Goal: Information Seeking & Learning: Learn about a topic

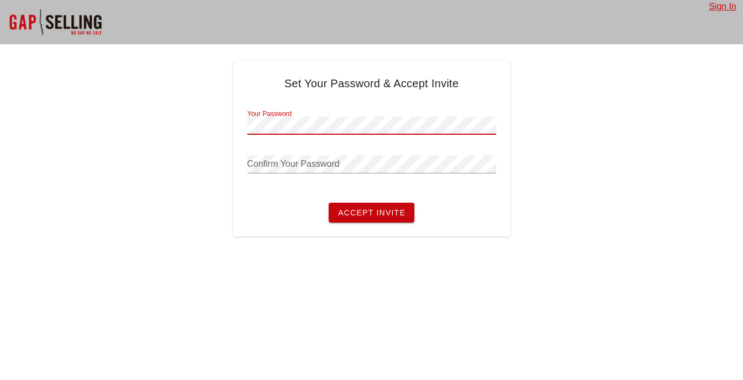
click at [328, 203] on button "Accept Invite" at bounding box center [371, 213] width 86 height 20
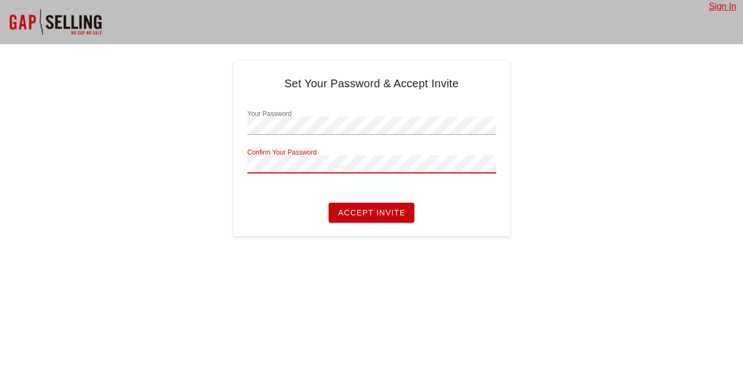
click at [328, 203] on button "Accept Invite" at bounding box center [371, 213] width 86 height 20
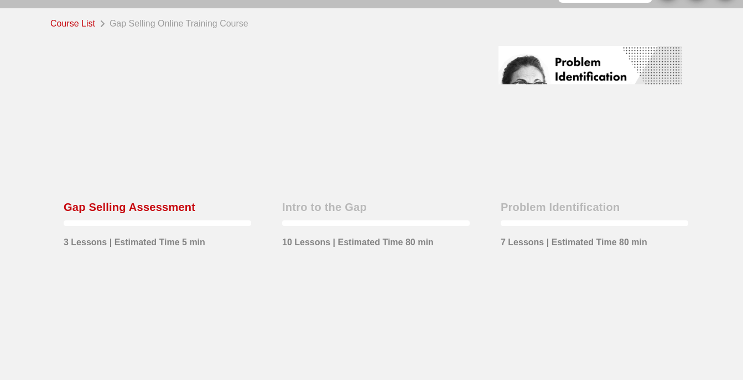
scroll to position [55, 0]
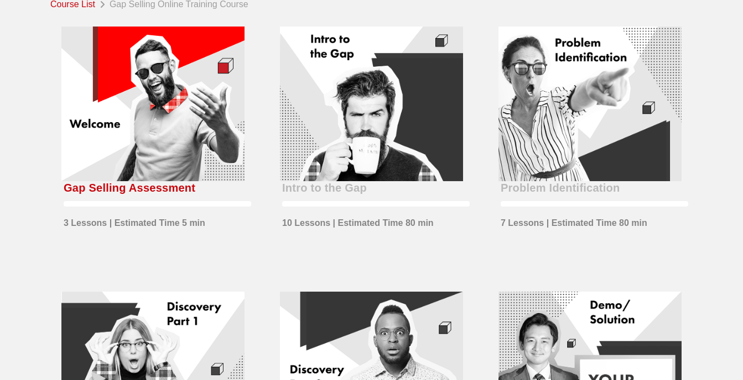
click at [130, 113] on div at bounding box center [152, 104] width 183 height 155
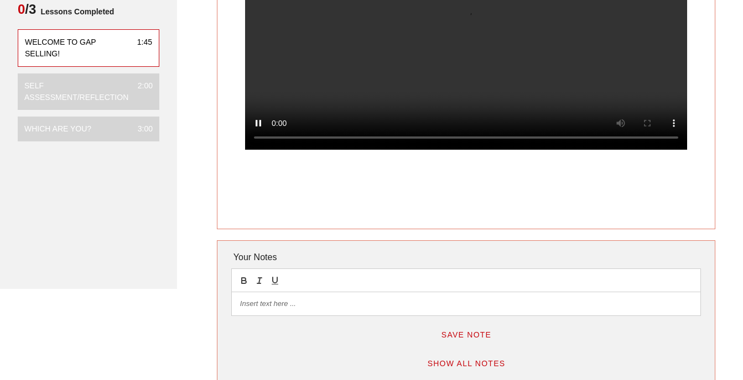
scroll to position [55, 0]
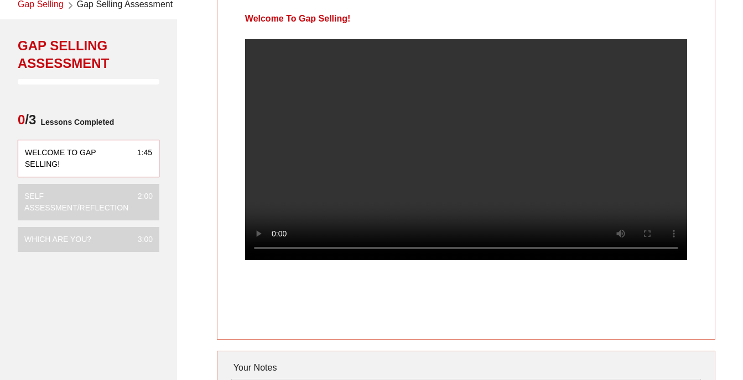
click at [406, 124] on video at bounding box center [466, 149] width 442 height 221
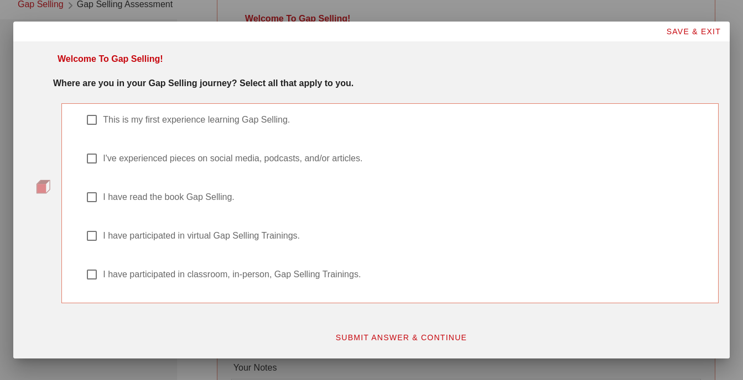
click at [173, 199] on label "I have read the book Gap Selling." at bounding box center [404, 197] width 603 height 11
checkbox input "true"
click at [366, 338] on span "SUBMIT ANSWER & CONTINUE" at bounding box center [401, 337] width 132 height 9
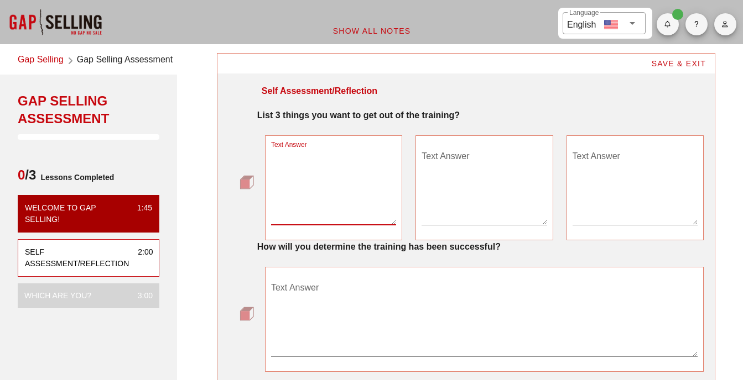
click at [323, 218] on textarea "Text Answer" at bounding box center [333, 186] width 125 height 77
type textarea "Further Developement"
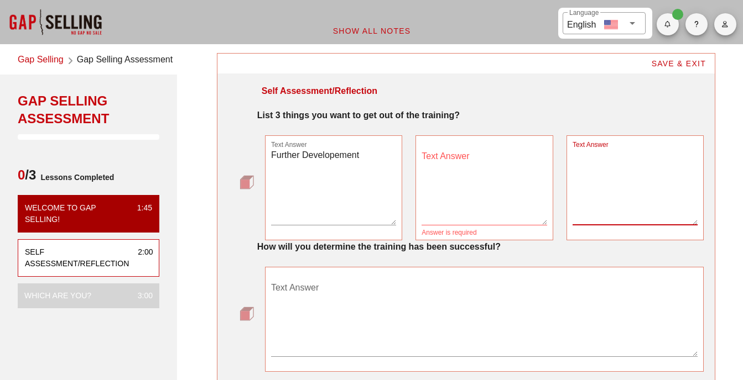
type textarea "F"
type textarea "More examples of actually selling"
click at [474, 153] on textarea "Text Answer" at bounding box center [483, 186] width 125 height 77
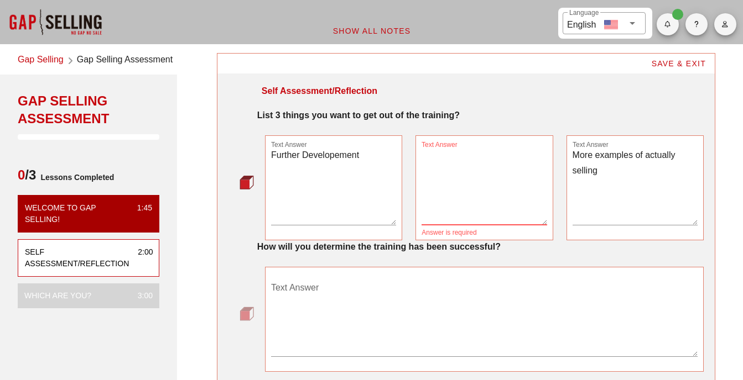
click at [374, 163] on textarea "Further Developement" at bounding box center [333, 186] width 125 height 77
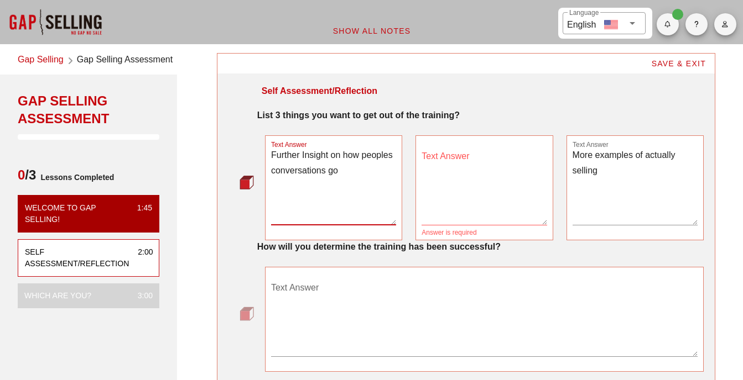
type textarea "Further Insight on how peoples conversations go"
type textarea "O"
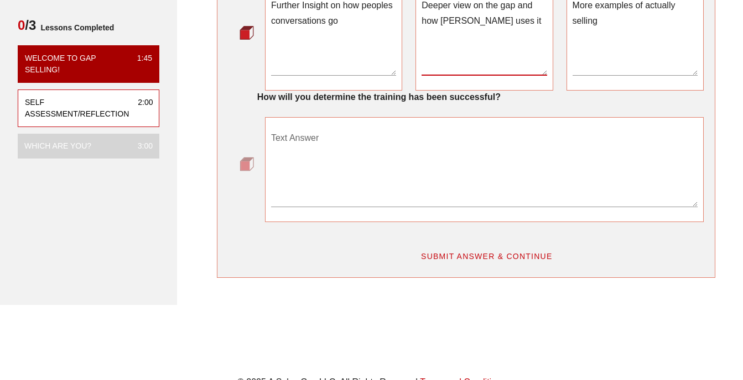
scroll to position [166, 0]
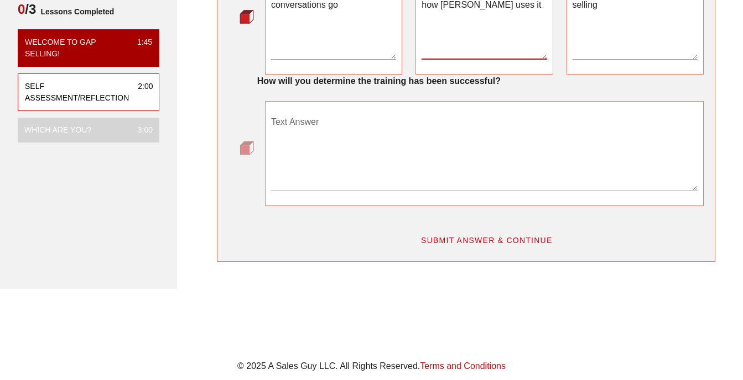
type textarea "Deeper view on the gap and how Keenan uses it"
click at [399, 147] on textarea "Text Answer" at bounding box center [484, 151] width 426 height 77
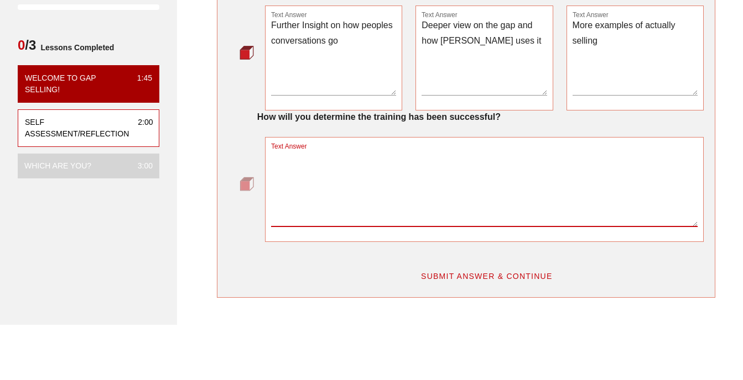
scroll to position [111, 0]
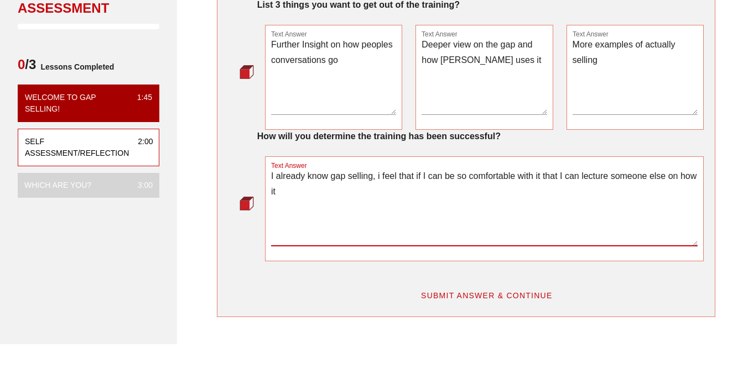
click at [331, 191] on textarea "I already know gap selling, i feel that if I can be so comfortable with it that…" at bounding box center [484, 207] width 426 height 77
click at [382, 180] on textarea "I already know gap selling, i feel that if I can be so comfortable with it that…" at bounding box center [484, 207] width 426 height 77
click at [436, 183] on textarea "I already know gap selling, I feel that if I can be so comfortable with it that…" at bounding box center [484, 207] width 426 height 77
click at [428, 191] on textarea "I already know gap selling, I feel that if I can be so comfortable with it that…" at bounding box center [484, 207] width 426 height 77
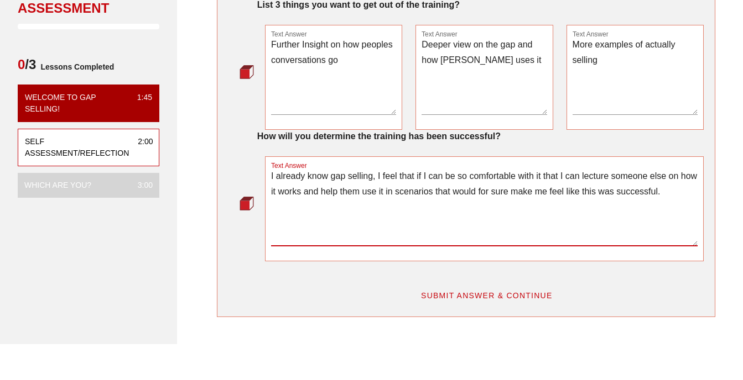
click at [669, 191] on textarea "I already know gap selling, I feel that if I can be so comfortable with it that…" at bounding box center [484, 207] width 426 height 77
type textarea "I already know gap selling, I feel that if I can be so comfortable with it that…"
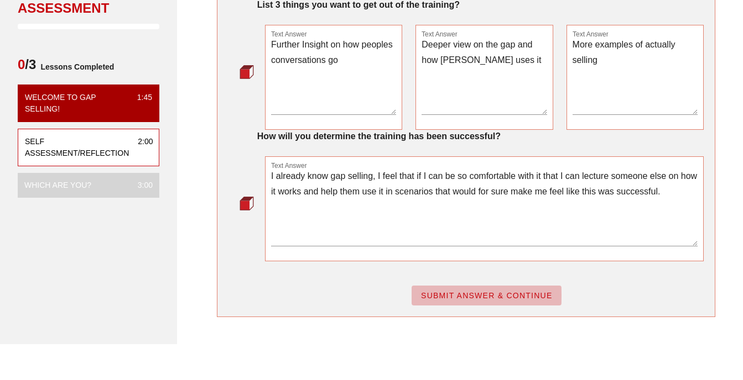
click at [505, 301] on button "SUBMIT ANSWER & CONTINUE" at bounding box center [486, 296] width 150 height 20
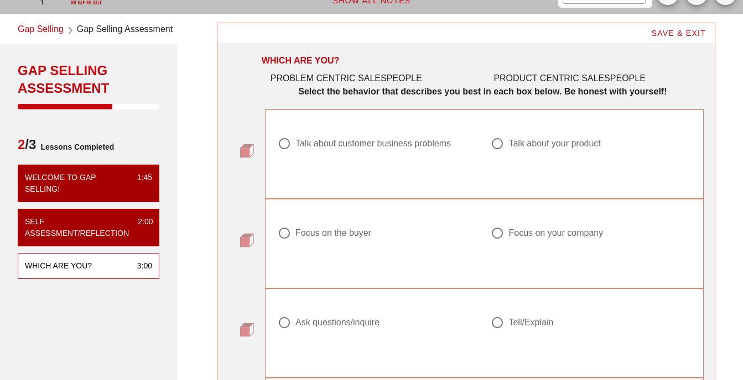
scroll to position [55, 0]
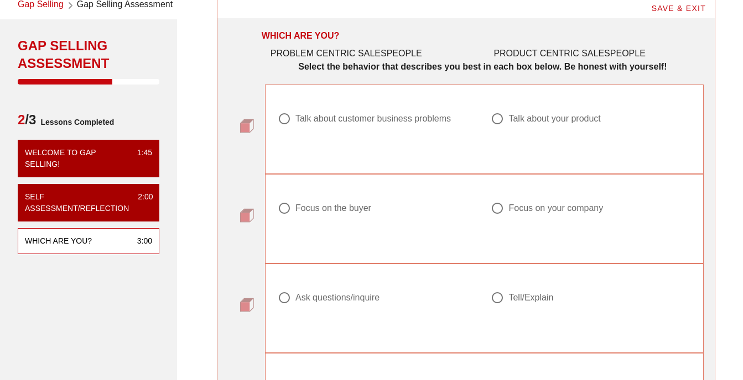
click at [319, 121] on div "Talk about customer business problems" at bounding box center [372, 118] width 155 height 11
radio input "true"
click at [289, 216] on div at bounding box center [284, 208] width 19 height 19
radio input "true"
click at [496, 294] on div at bounding box center [497, 298] width 19 height 19
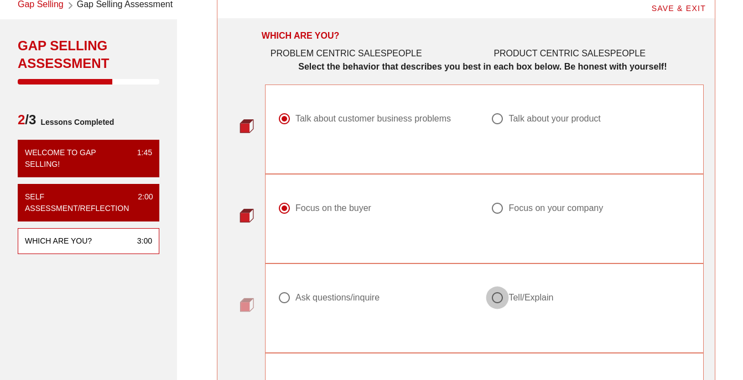
radio input "true"
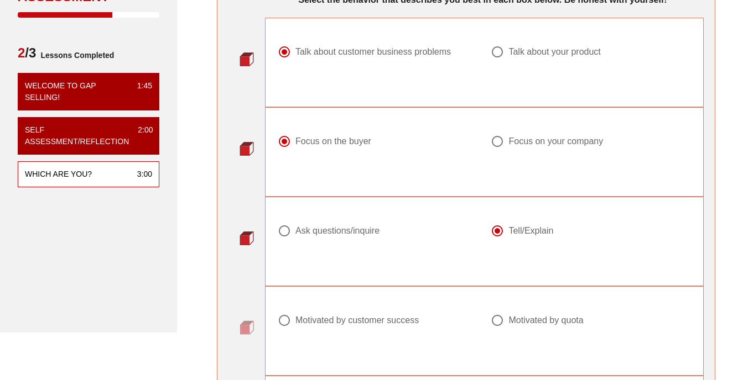
scroll to position [221, 0]
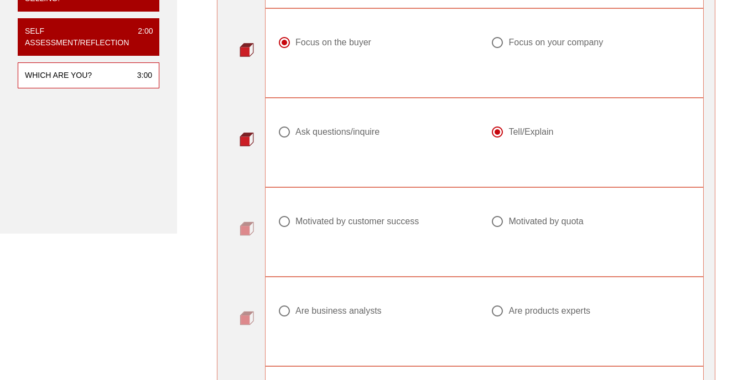
click at [504, 224] on div at bounding box center [497, 221] width 19 height 19
radio input "true"
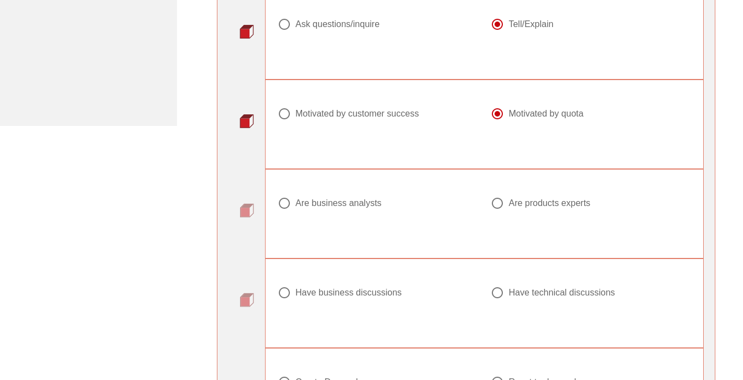
scroll to position [332, 0]
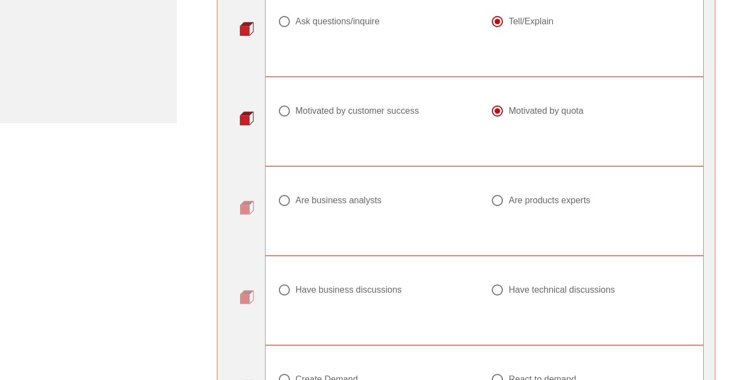
click at [345, 202] on div "Are business analysts" at bounding box center [338, 200] width 86 height 11
radio input "true"
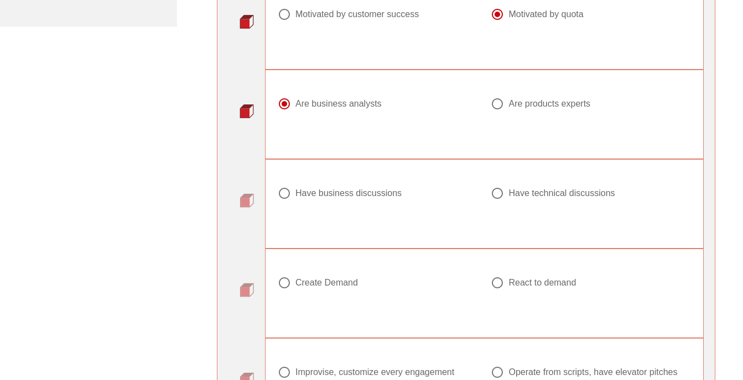
scroll to position [442, 0]
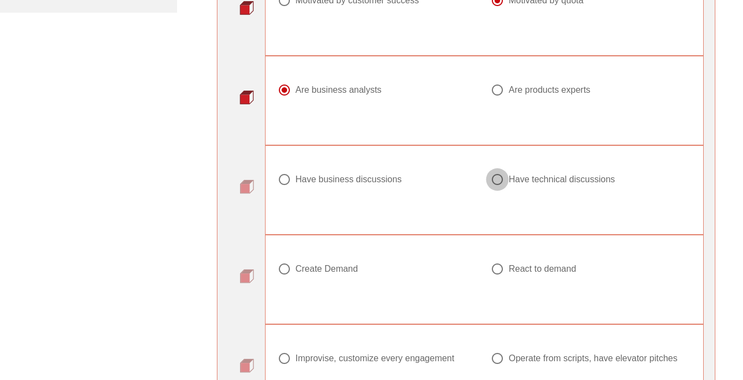
click at [496, 182] on div at bounding box center [497, 179] width 19 height 19
radio input "true"
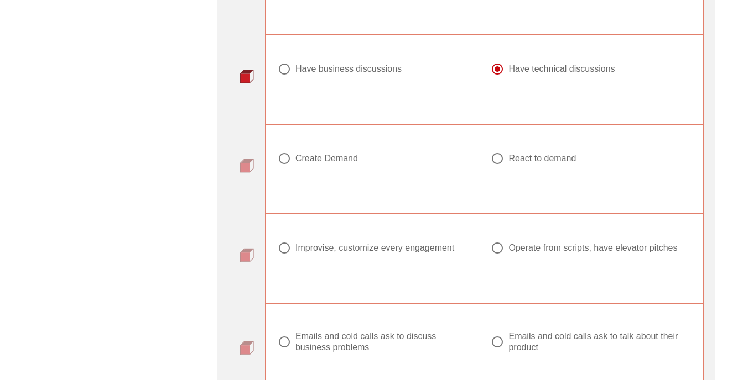
drag, startPoint x: 494, startPoint y: 150, endPoint x: 477, endPoint y: 189, distance: 42.3
click at [494, 150] on div at bounding box center [497, 158] width 19 height 19
radio input "true"
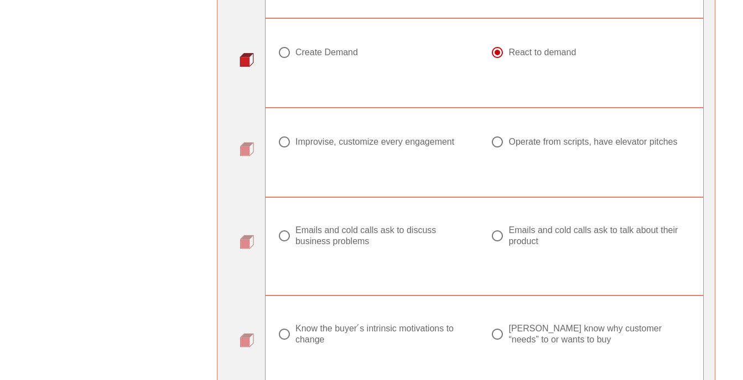
scroll to position [664, 0]
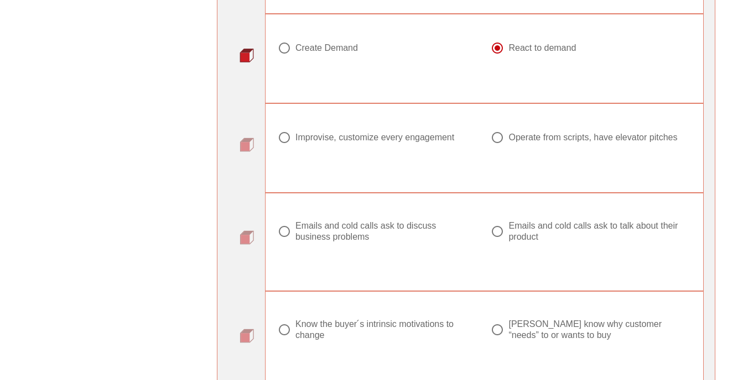
click at [431, 138] on div "Improvise, customize every engagement" at bounding box center [374, 137] width 159 height 11
radio input "true"
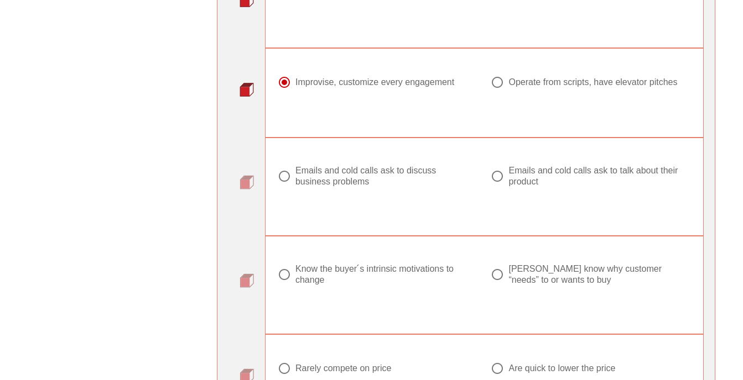
scroll to position [774, 0]
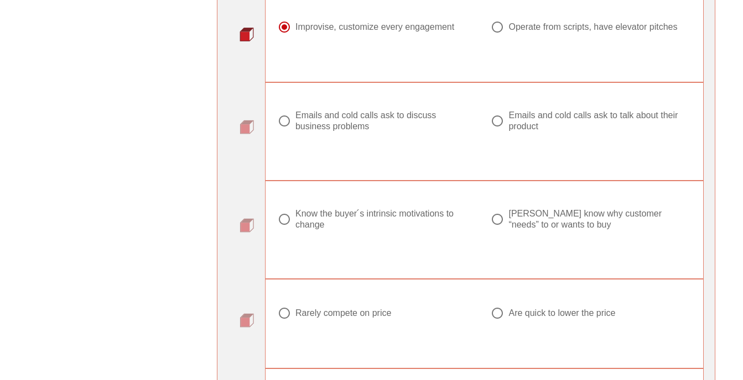
click at [390, 117] on div "Emails and cold calls ask to discuss business problems" at bounding box center [381, 121] width 173 height 22
radio input "true"
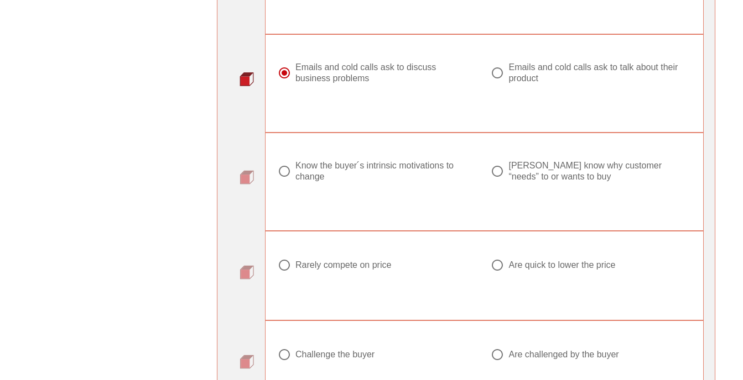
scroll to position [885, 0]
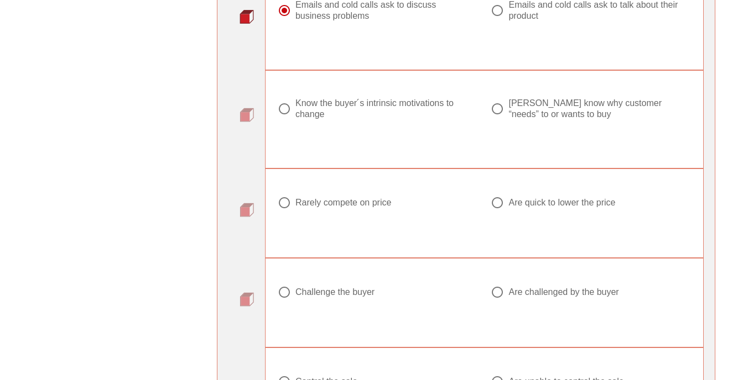
click at [367, 102] on div "Know the buyer ́s intrinsic motivations to change" at bounding box center [381, 109] width 173 height 22
radio input "true"
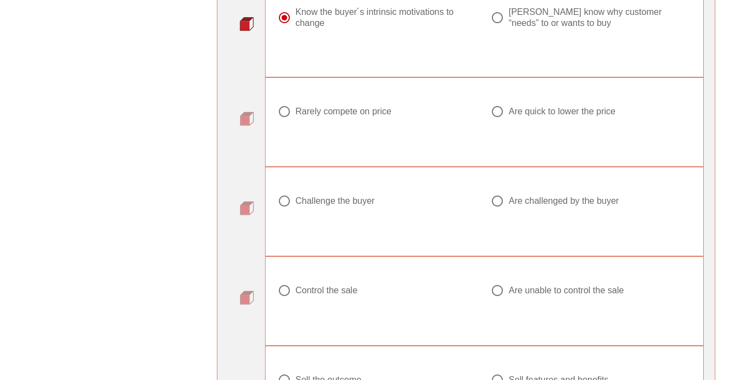
scroll to position [995, 0]
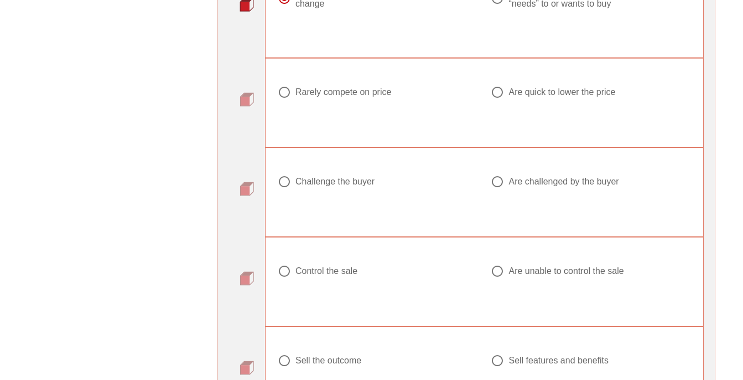
click at [337, 96] on div "Rarely compete on price" at bounding box center [343, 92] width 96 height 11
radio input "true"
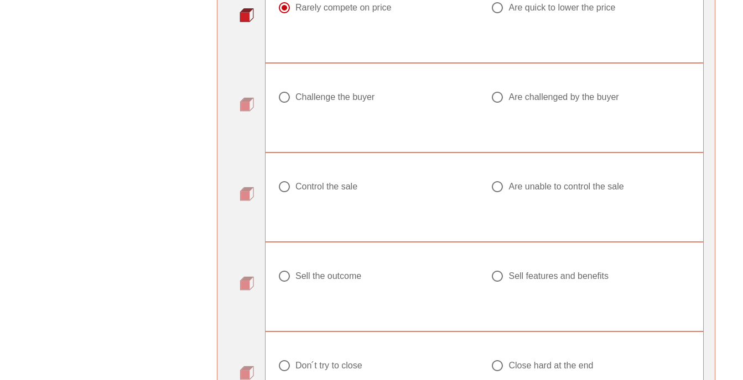
scroll to position [1106, 0]
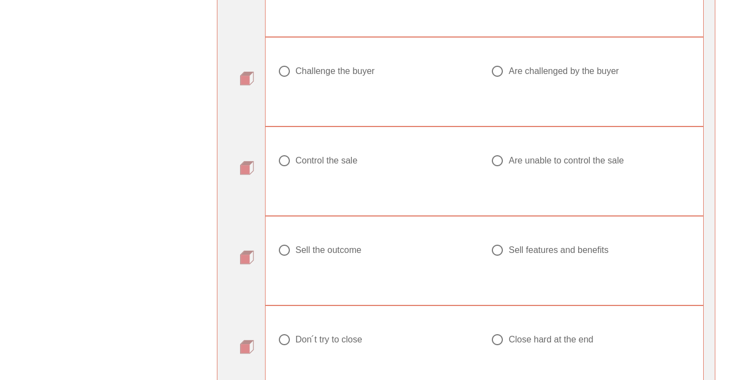
click at [363, 72] on div "Challenge the buyer" at bounding box center [334, 71] width 79 height 11
radio input "true"
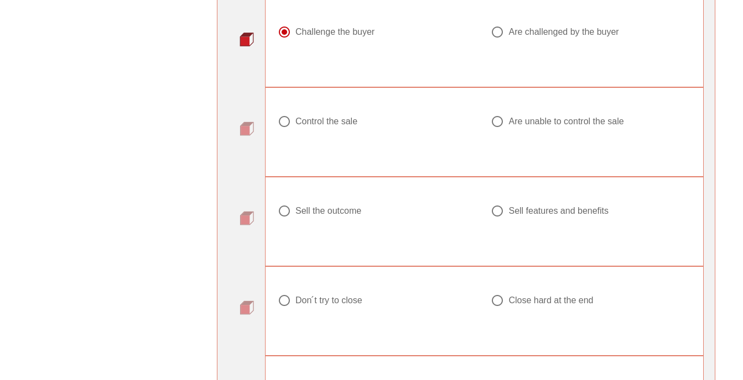
scroll to position [1161, 0]
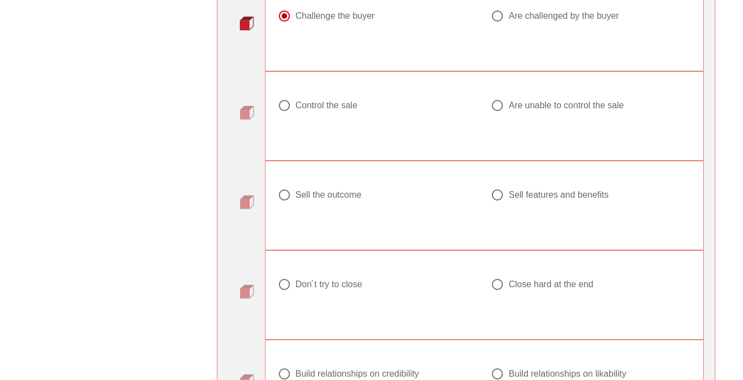
click at [504, 109] on div at bounding box center [497, 105] width 19 height 19
radio input "true"
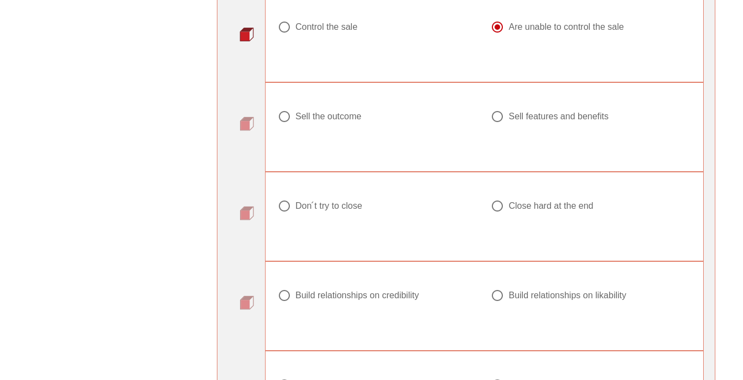
scroll to position [1272, 0]
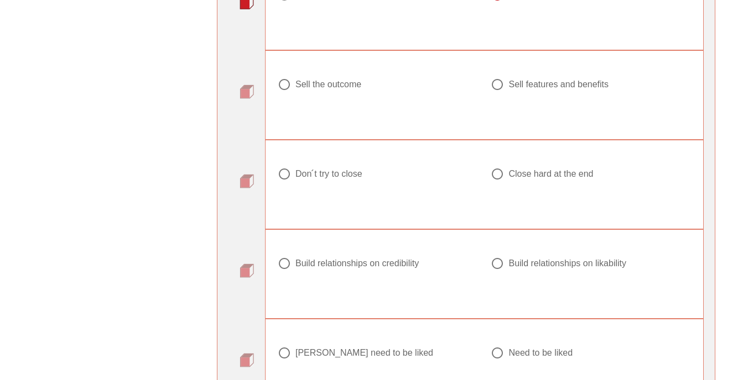
click at [508, 89] on div "Sell features and benefits" at bounding box center [585, 84] width 191 height 13
radio input "true"
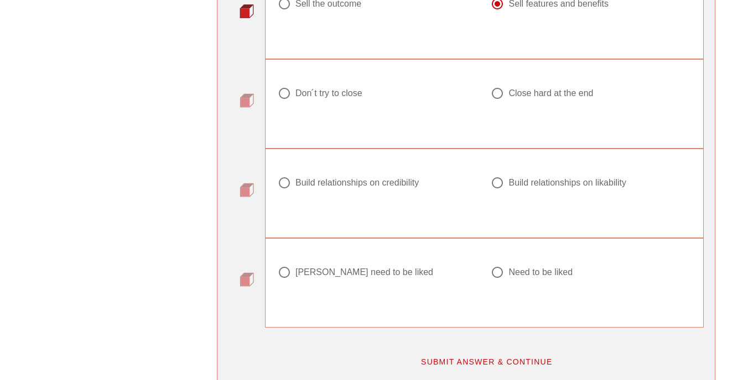
scroll to position [1327, 0]
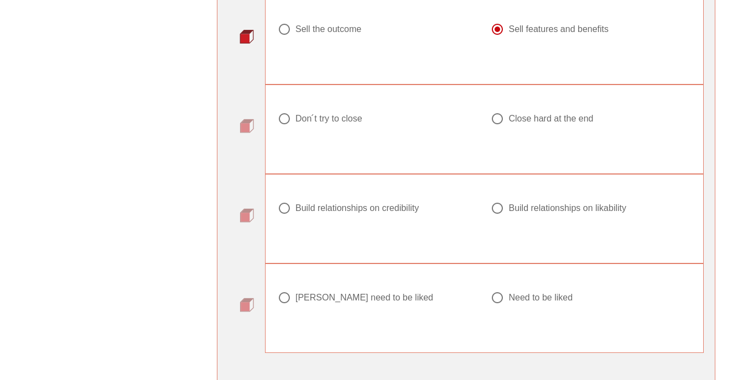
click at [496, 122] on div at bounding box center [497, 118] width 19 height 19
radio input "true"
click at [500, 212] on div at bounding box center [497, 208] width 19 height 19
radio input "true"
click at [494, 299] on div at bounding box center [497, 298] width 19 height 19
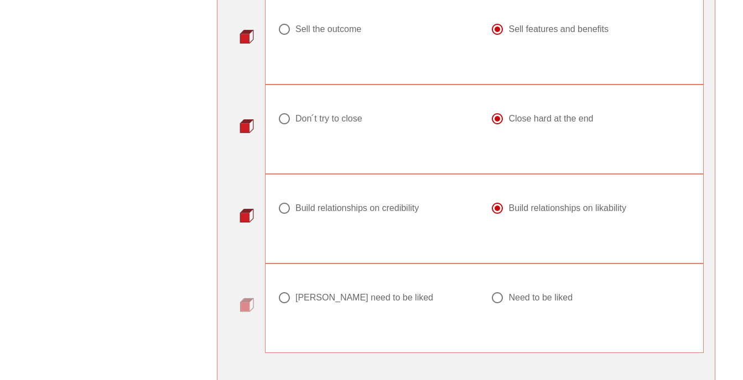
radio input "true"
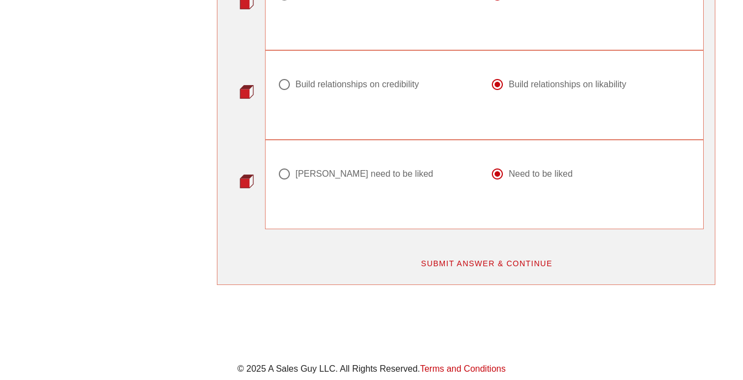
scroll to position [1472, 0]
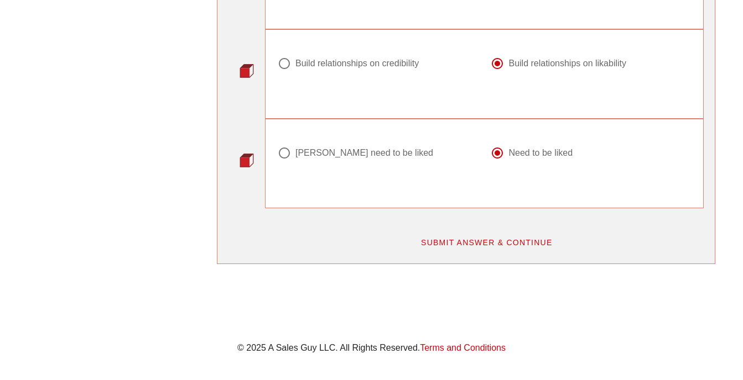
click at [324, 149] on div "Don ́t need to be liked" at bounding box center [364, 153] width 138 height 11
click at [506, 150] on div at bounding box center [497, 153] width 19 height 19
radio input "false"
radio input "true"
click at [489, 243] on span "SUBMIT ANSWER & CONTINUE" at bounding box center [486, 242] width 132 height 9
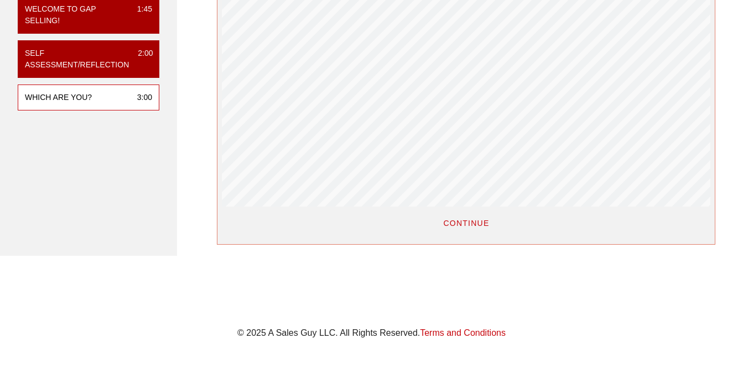
scroll to position [221, 0]
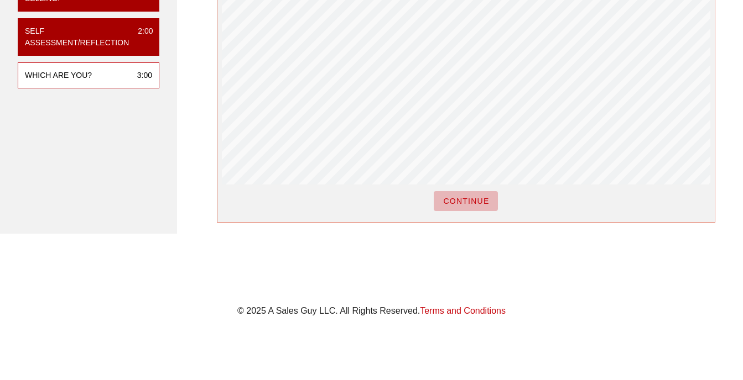
click at [469, 205] on button "CONTINUE" at bounding box center [466, 201] width 64 height 20
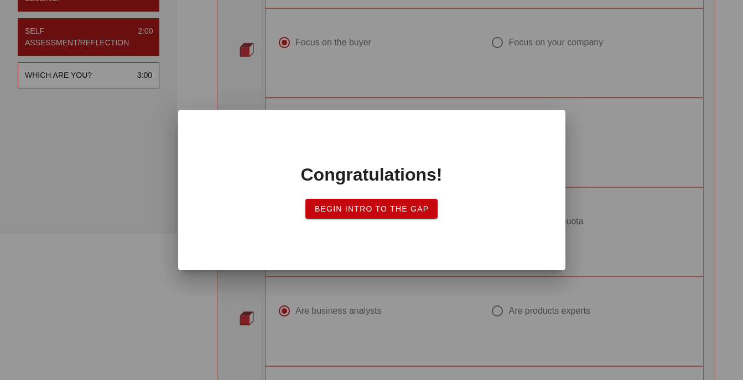
click at [404, 209] on span "Begin Intro to the Gap" at bounding box center [371, 209] width 115 height 9
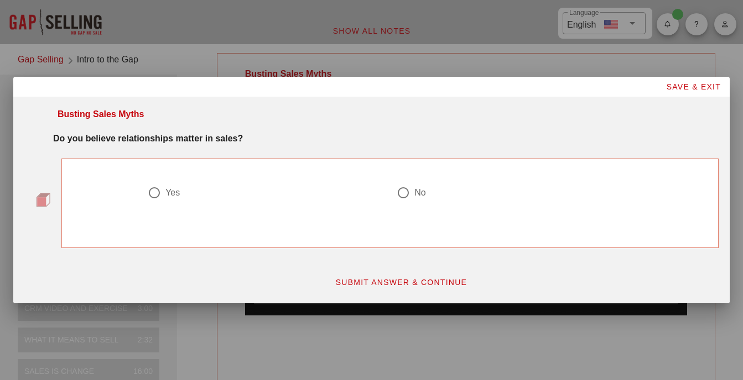
click at [141, 195] on div "Yes" at bounding box center [265, 200] width 249 height 40
click at [145, 193] on div at bounding box center [154, 193] width 19 height 19
radio input "true"
click at [400, 288] on button "SUBMIT ANSWER & CONTINUE" at bounding box center [401, 283] width 150 height 20
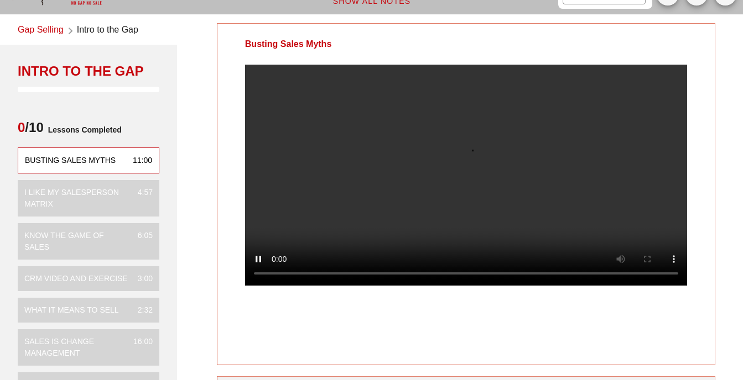
scroll to position [55, 0]
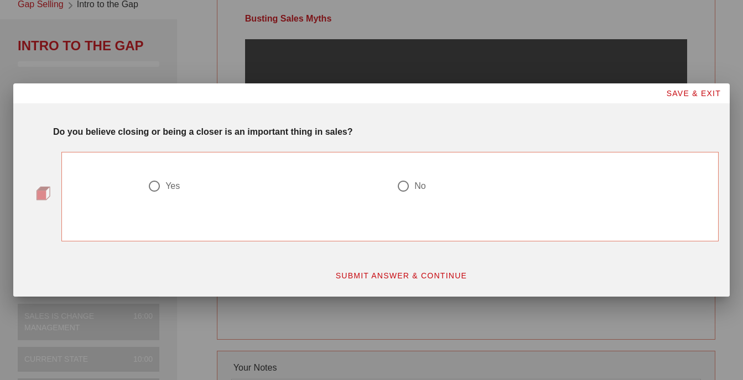
click at [411, 190] on div at bounding box center [403, 186] width 19 height 19
radio input "true"
click at [428, 280] on button "SUBMIT ANSWER & CONTINUE" at bounding box center [401, 276] width 150 height 20
click at [166, 186] on div "Yes" at bounding box center [172, 186] width 14 height 11
radio input "true"
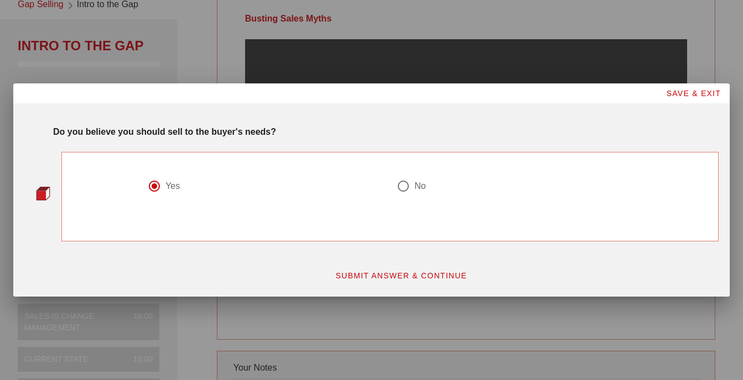
click at [388, 274] on span "SUBMIT ANSWER & CONTINUE" at bounding box center [401, 276] width 132 height 9
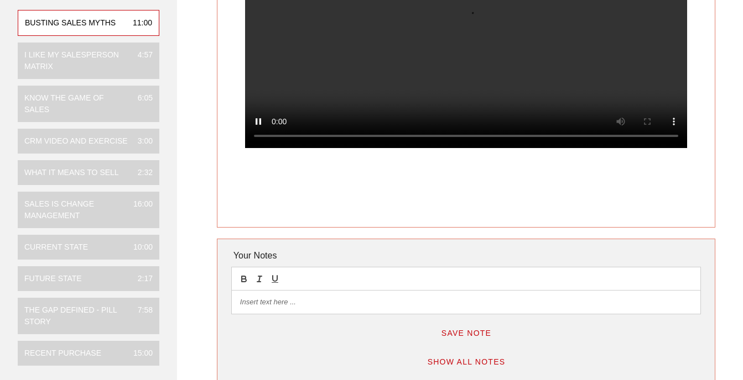
scroll to position [221, 0]
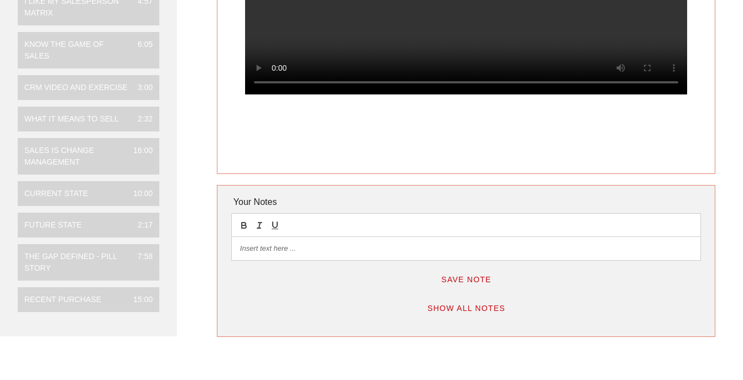
click at [391, 254] on p at bounding box center [466, 249] width 452 height 10
click at [389, 254] on p at bounding box center [466, 249] width 452 height 10
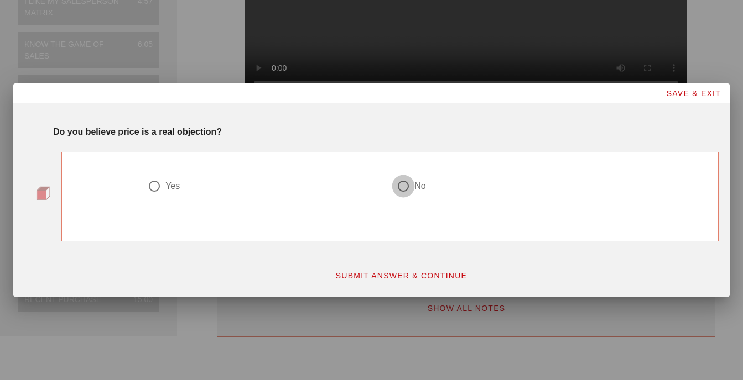
click at [401, 185] on div at bounding box center [403, 186] width 19 height 19
radio input "true"
click at [400, 280] on span "SUBMIT ANSWER & CONTINUE" at bounding box center [401, 276] width 132 height 9
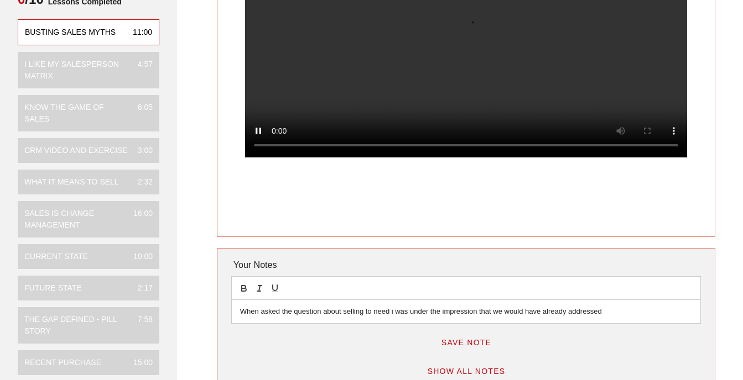
scroll to position [276, 0]
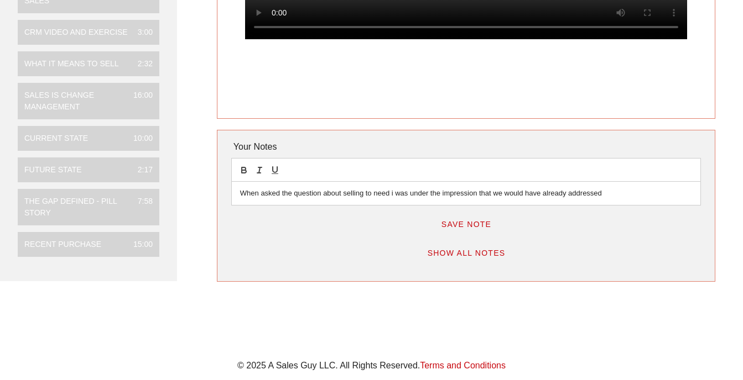
drag, startPoint x: 612, startPoint y: 191, endPoint x: 222, endPoint y: 206, distance: 390.1
click at [222, 206] on div "Your Notes When asked the question about selling to need i was under the impres…" at bounding box center [466, 206] width 498 height 152
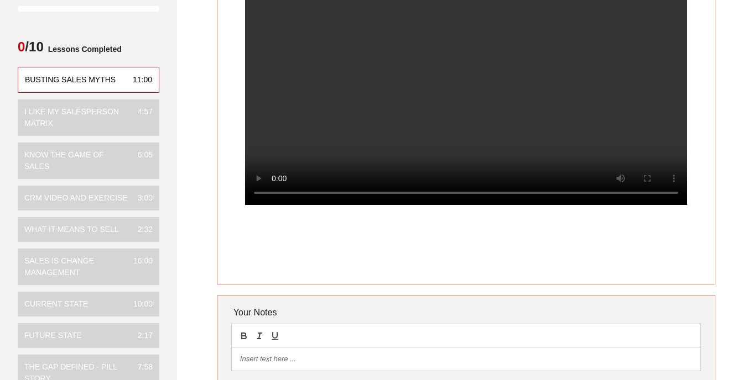
click at [225, 158] on div at bounding box center [465, 103] width 497 height 239
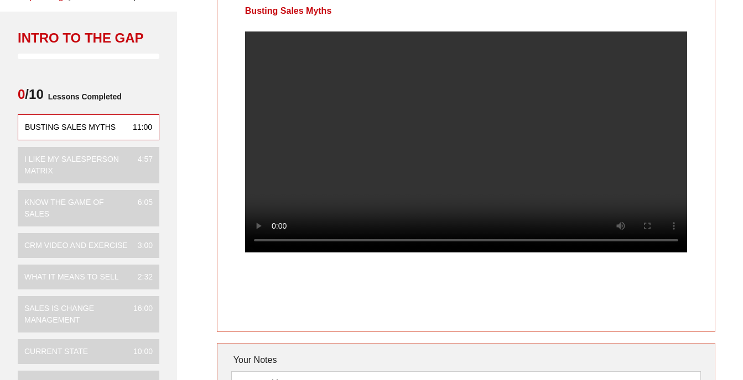
scroll to position [55, 0]
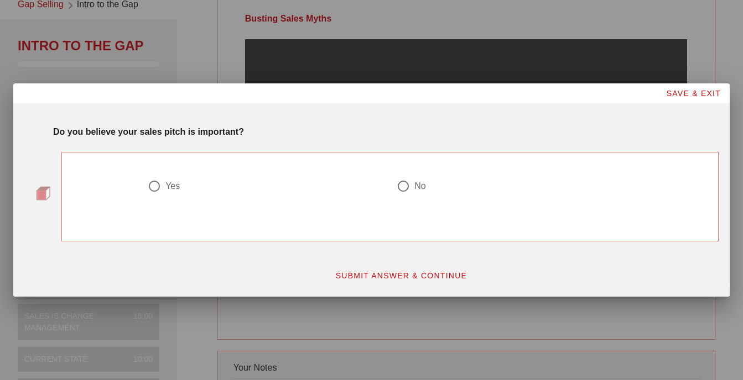
click at [409, 189] on div at bounding box center [403, 186] width 19 height 19
radio input "true"
click at [410, 270] on button "SUBMIT ANSWER & CONTINUE" at bounding box center [401, 276] width 150 height 20
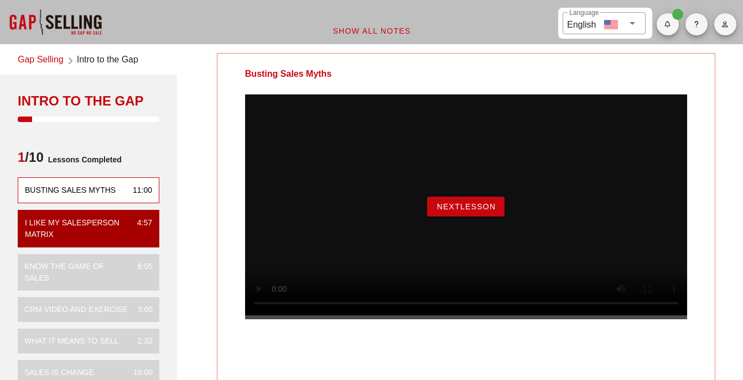
click at [482, 211] on span "NextLesson" at bounding box center [466, 206] width 60 height 9
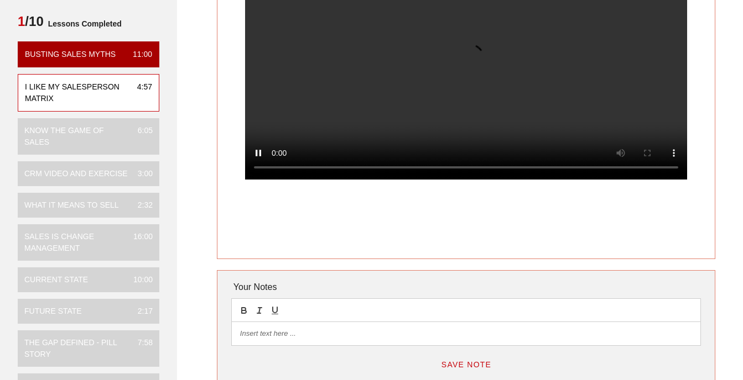
scroll to position [55, 0]
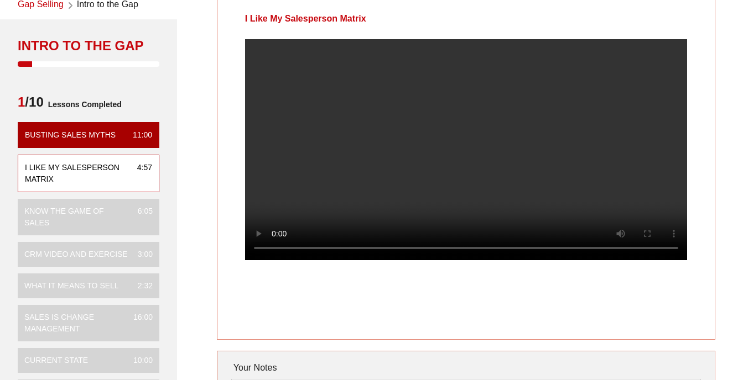
click at [625, 135] on video at bounding box center [466, 149] width 442 height 221
click at [516, 316] on div "I Like My Salesperson Matrix" at bounding box center [466, 169] width 498 height 342
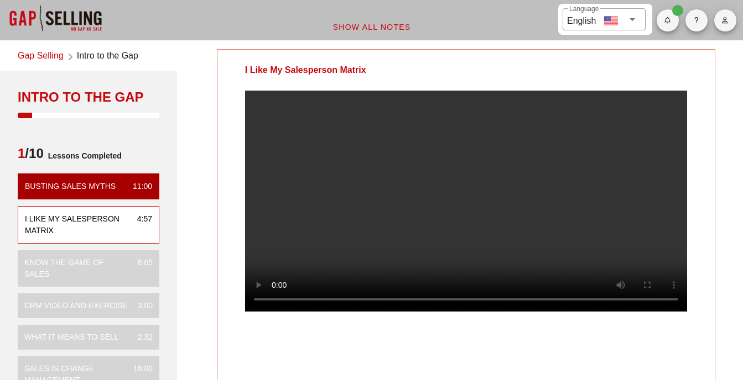
scroll to position [0, 0]
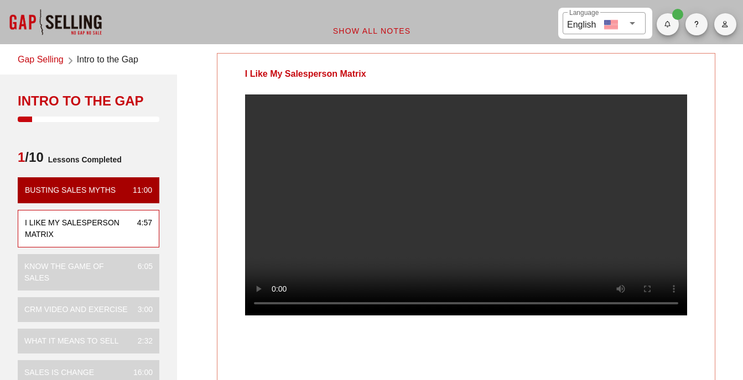
click at [456, 203] on video at bounding box center [466, 205] width 442 height 221
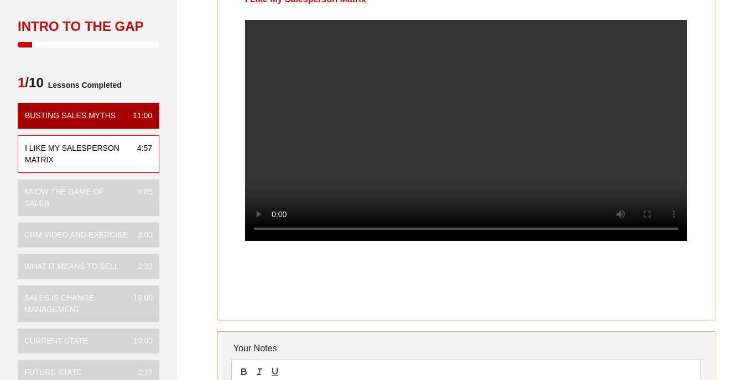
scroll to position [55, 0]
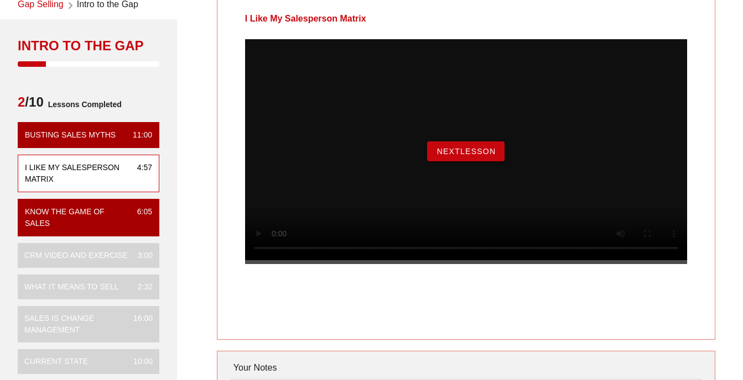
click at [461, 156] on span "NextLesson" at bounding box center [466, 151] width 60 height 9
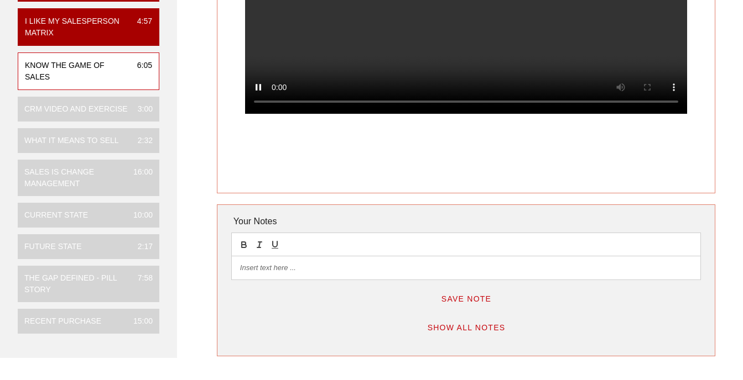
scroll to position [221, 0]
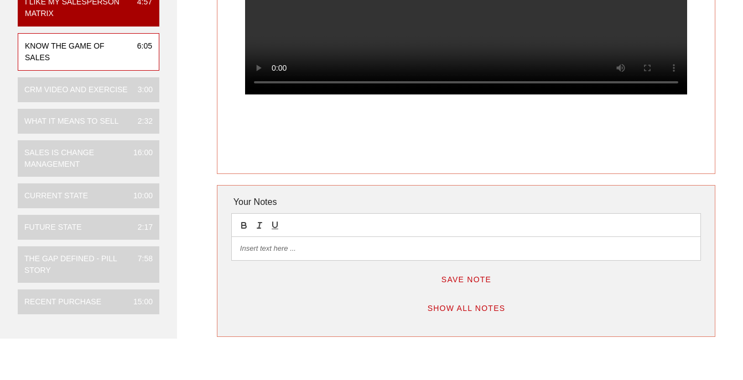
click at [547, 147] on div "Know the Game of Sales" at bounding box center [466, 3] width 498 height 342
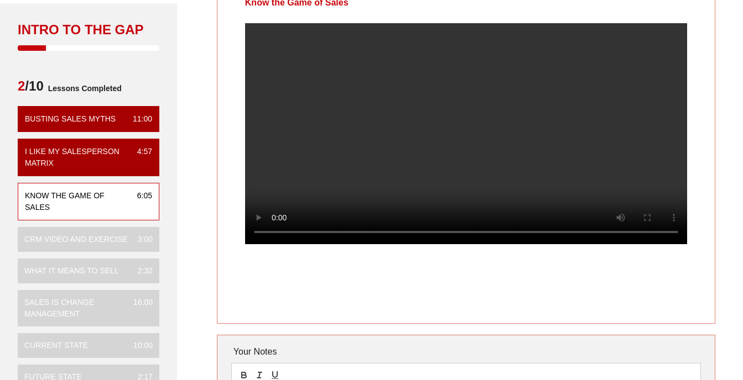
scroll to position [55, 0]
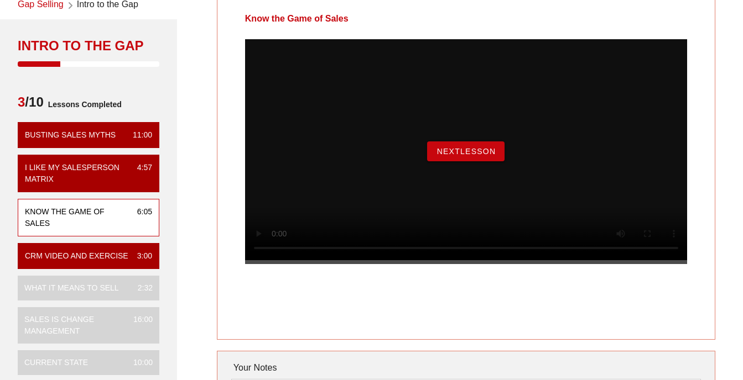
click at [469, 156] on span "NextLesson" at bounding box center [466, 151] width 60 height 9
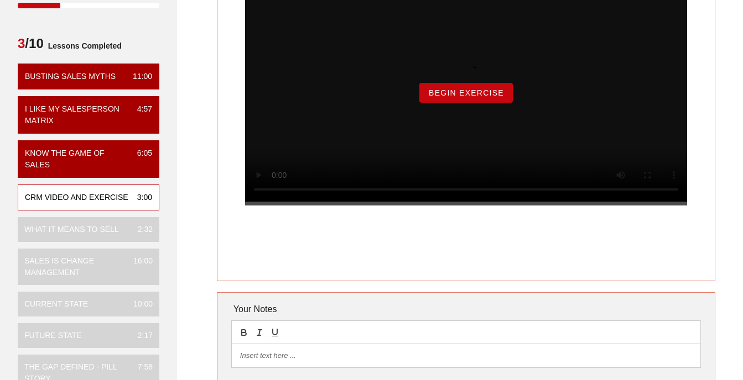
scroll to position [166, 0]
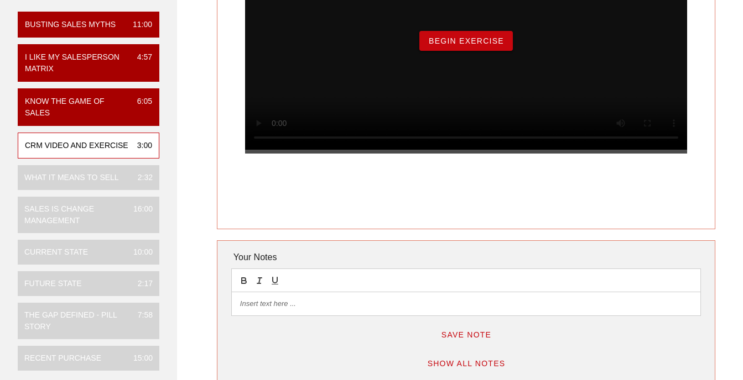
click at [322, 307] on p at bounding box center [466, 304] width 452 height 10
click at [478, 342] on button "Save Note" at bounding box center [466, 335] width 69 height 20
click at [450, 50] on button "Begin Exercise" at bounding box center [465, 41] width 93 height 20
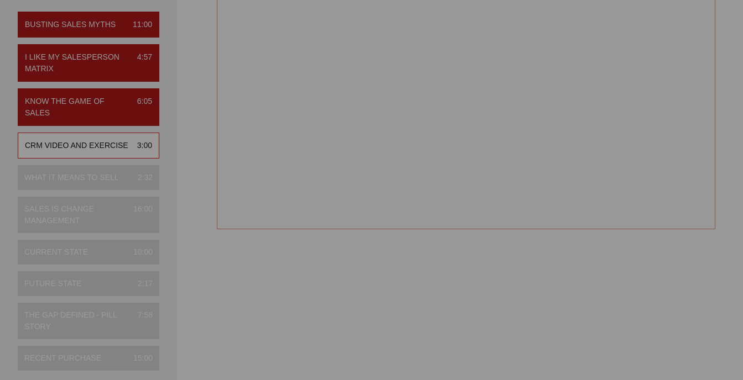
scroll to position [0, 0]
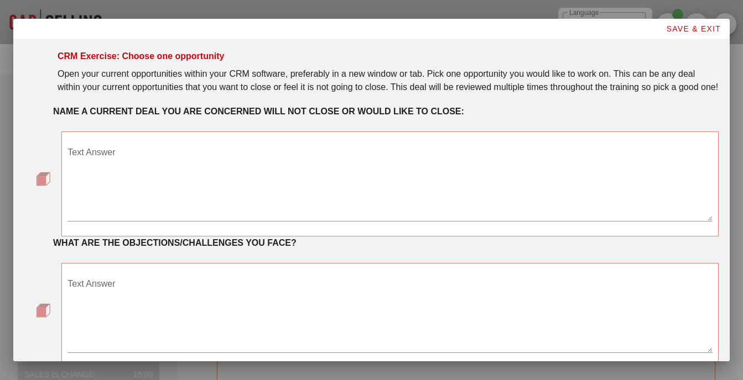
click at [239, 174] on textarea "Text Answer" at bounding box center [389, 182] width 645 height 77
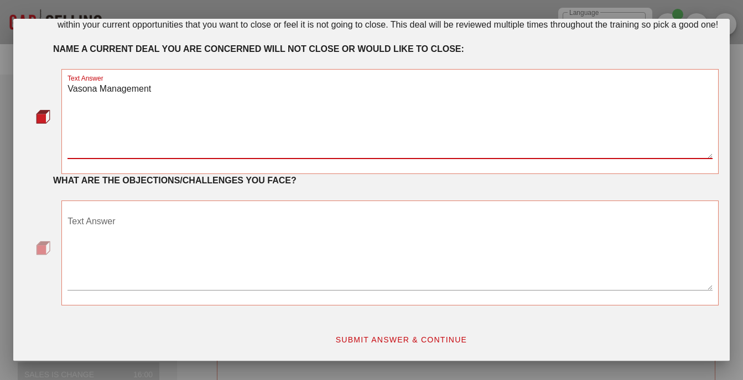
scroll to position [75, 0]
type textarea "Vasona Management"
click at [231, 219] on textarea "Text Answer" at bounding box center [389, 251] width 645 height 77
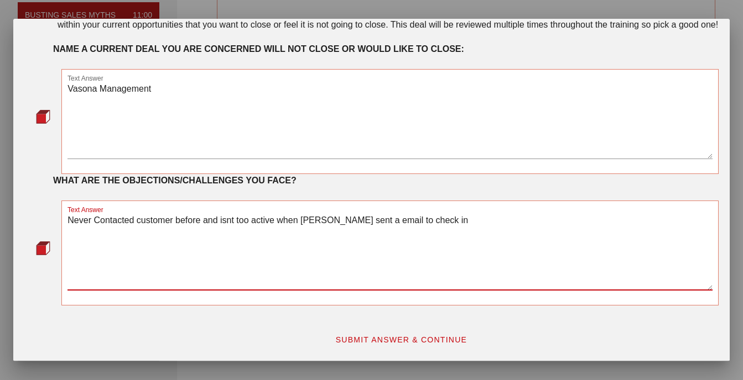
scroll to position [276, 0]
type textarea "Never Contacted customer before and isnt too active when [PERSON_NAME] sent a e…"
click at [396, 340] on span "SUBMIT ANSWER & CONTINUE" at bounding box center [401, 340] width 132 height 9
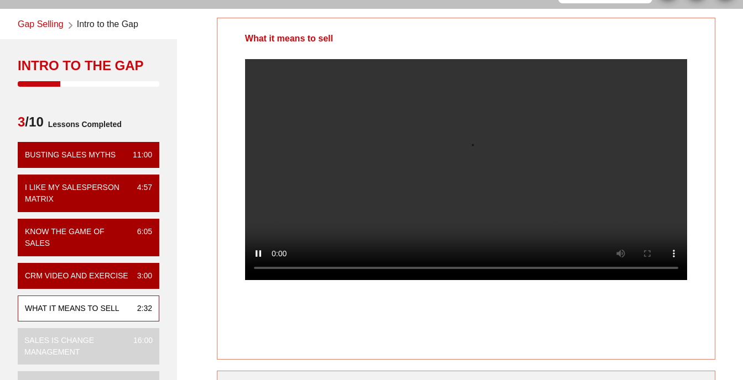
scroll to position [55, 0]
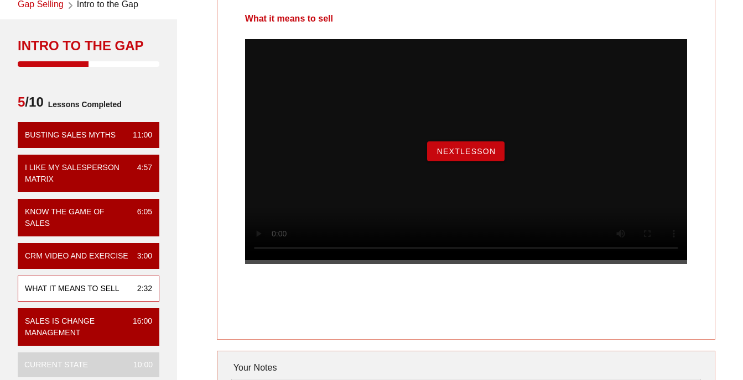
click at [468, 156] on span "NextLesson" at bounding box center [466, 151] width 60 height 9
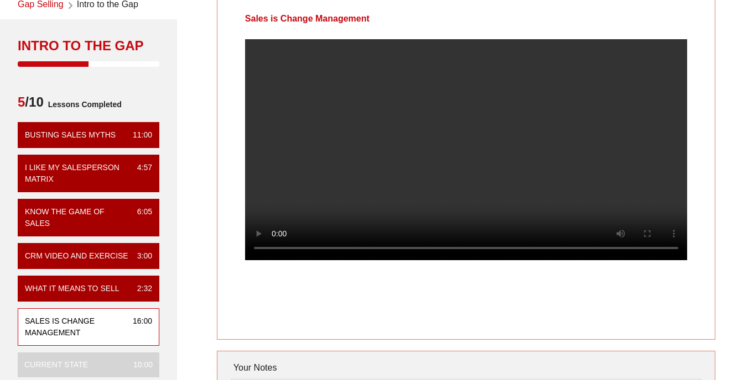
click at [713, 139] on div at bounding box center [465, 158] width 497 height 239
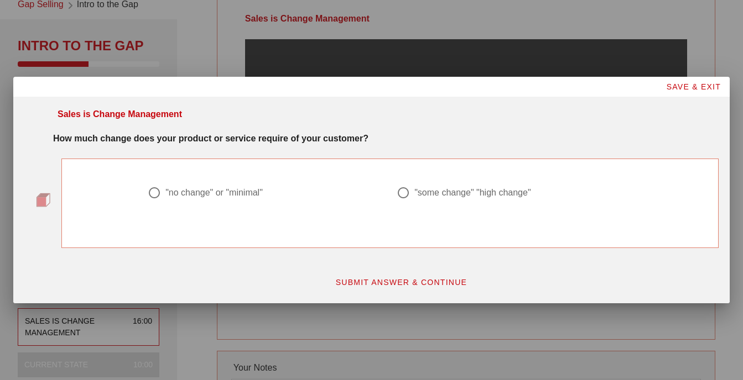
click at [155, 191] on div at bounding box center [154, 193] width 19 height 19
radio input "true"
click at [395, 275] on button "SUBMIT ANSWER & CONTINUE" at bounding box center [401, 283] width 150 height 20
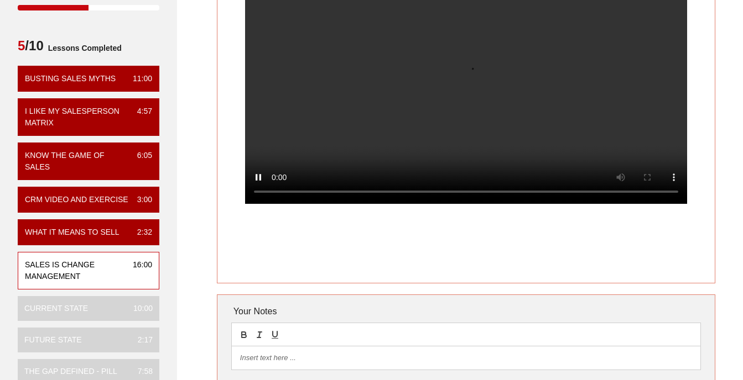
scroll to position [111, 0]
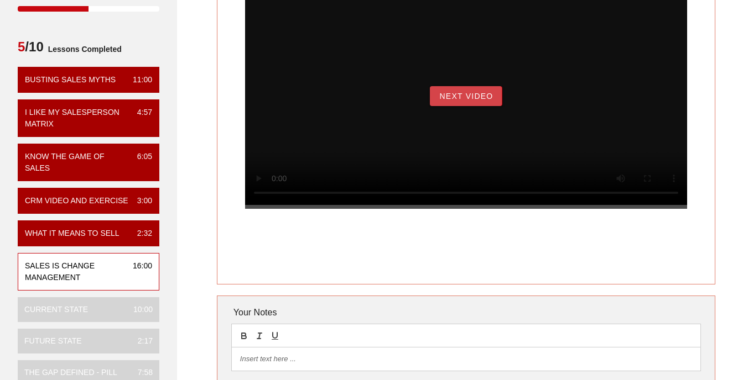
click at [460, 101] on span "Next Video" at bounding box center [465, 96] width 54 height 9
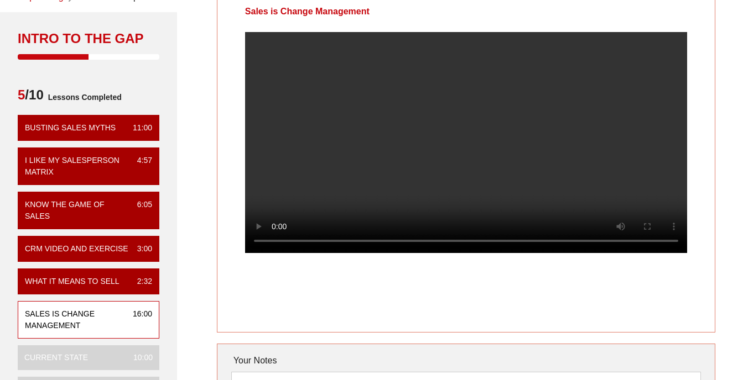
scroll to position [55, 0]
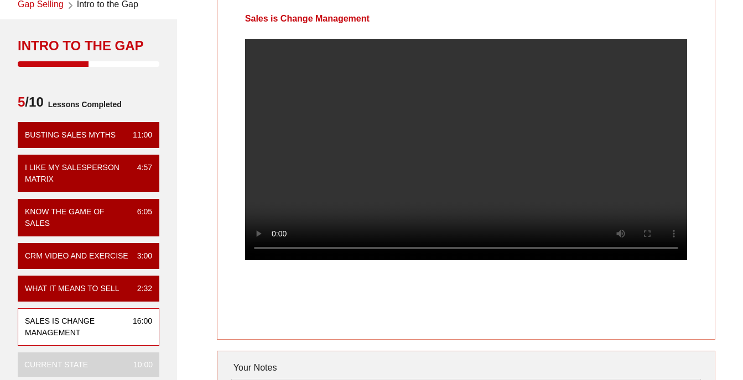
click at [709, 147] on div at bounding box center [465, 158] width 497 height 239
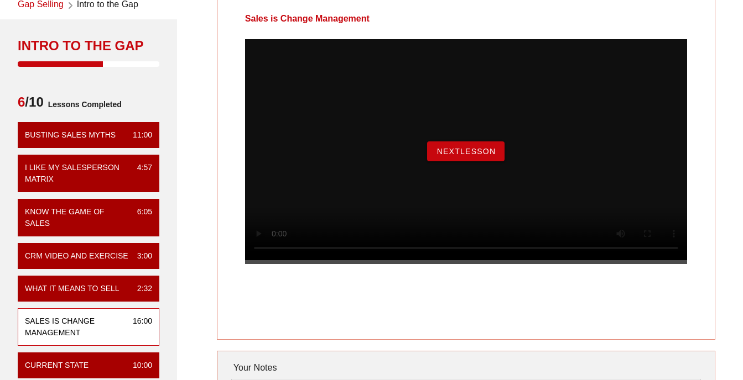
click at [487, 156] on span "NextLesson" at bounding box center [466, 151] width 60 height 9
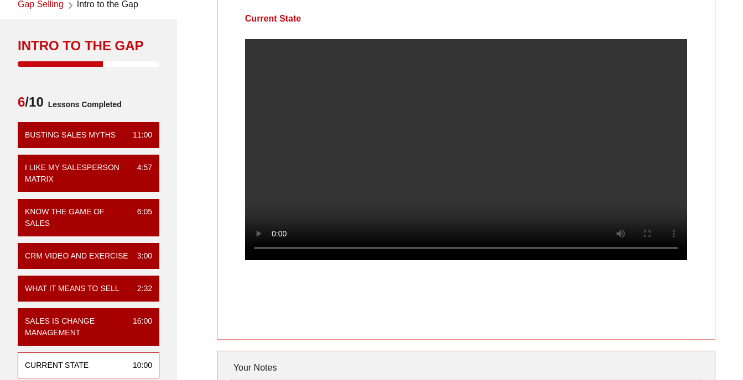
click at [724, 164] on div "Current State Your Notes Save Note Show All Notes" at bounding box center [465, 250] width 567 height 519
click at [499, 310] on div "Current State" at bounding box center [466, 169] width 498 height 342
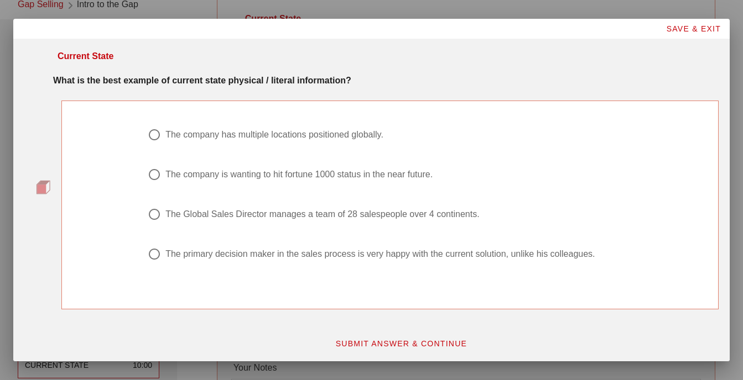
click at [404, 214] on div "The Global Sales Director manages a team of 28 salespeople over 4 continents." at bounding box center [322, 214] width 314 height 11
radio input "true"
click at [390, 341] on span "SUBMIT ANSWER & CONTINUE" at bounding box center [401, 344] width 132 height 9
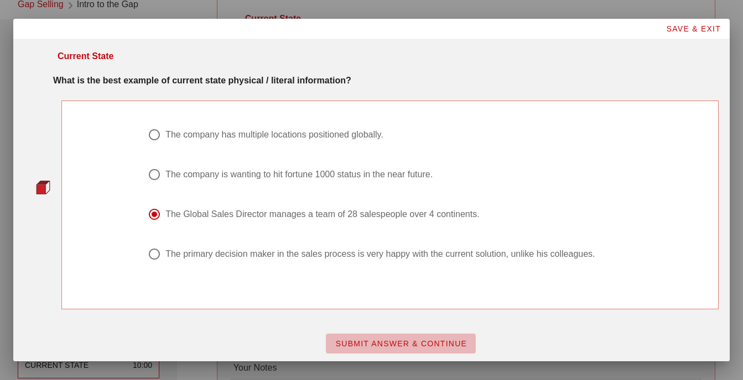
scroll to position [0, 0]
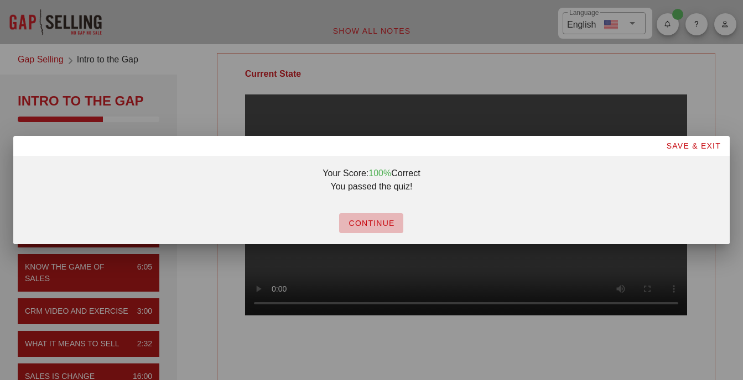
click at [385, 225] on span "CONTINUE" at bounding box center [371, 223] width 46 height 9
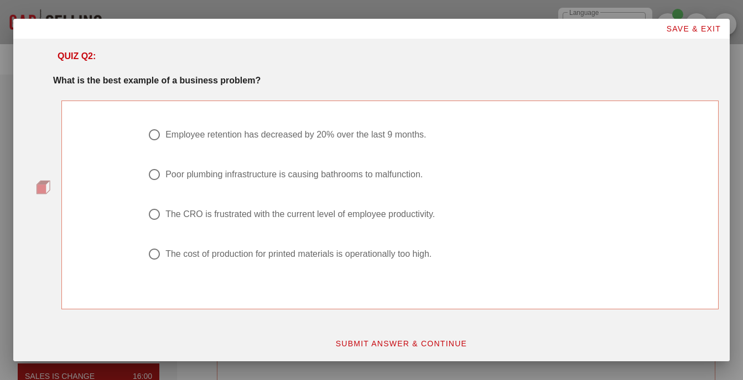
click at [285, 250] on div "The cost of production for printed materials is operationally too high." at bounding box center [298, 254] width 266 height 11
radio input "true"
click at [391, 344] on span "SUBMIT ANSWER & CONTINUE" at bounding box center [401, 344] width 132 height 9
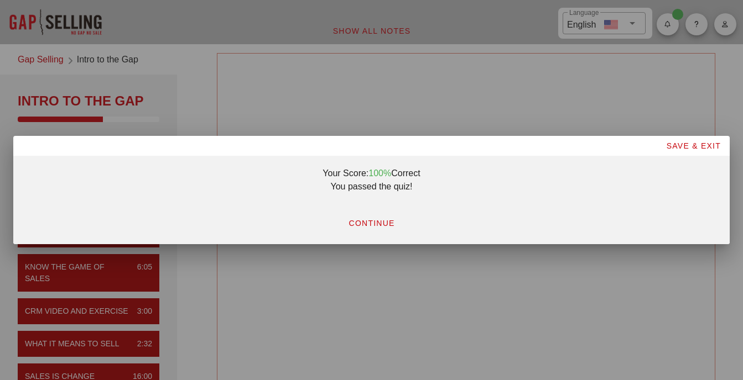
click at [386, 221] on span "CONTINUE" at bounding box center [371, 223] width 46 height 9
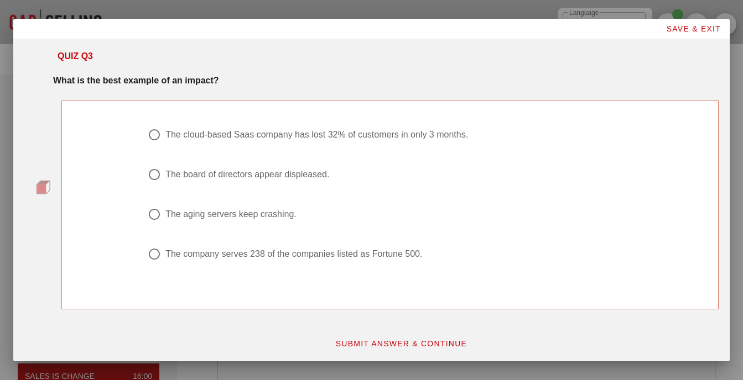
click at [317, 176] on div "The board of directors appear displeased." at bounding box center [247, 174] width 164 height 11
radio input "true"
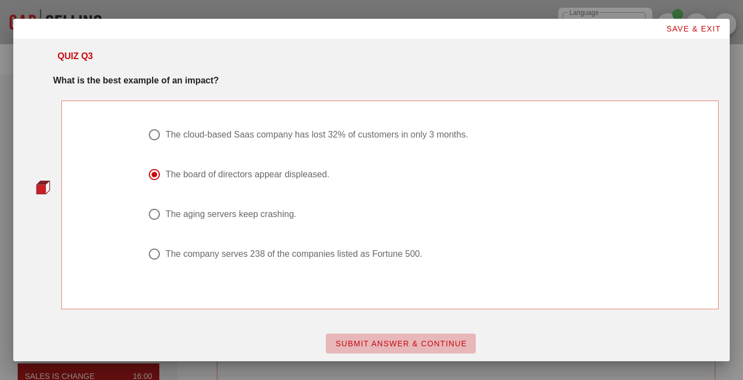
click at [373, 340] on span "SUBMIT ANSWER & CONTINUE" at bounding box center [401, 344] width 132 height 9
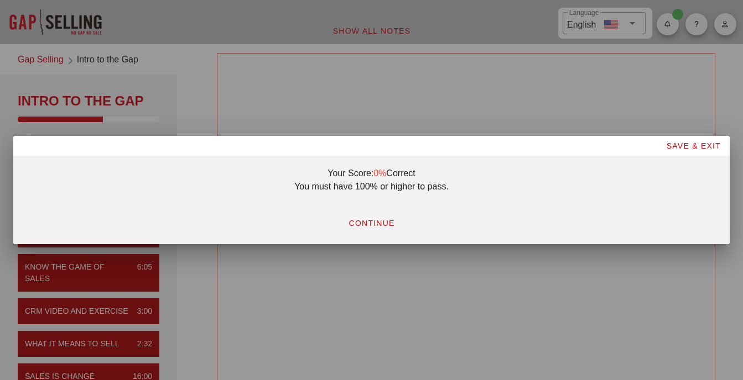
click at [363, 224] on span "CONTINUE" at bounding box center [371, 223] width 46 height 9
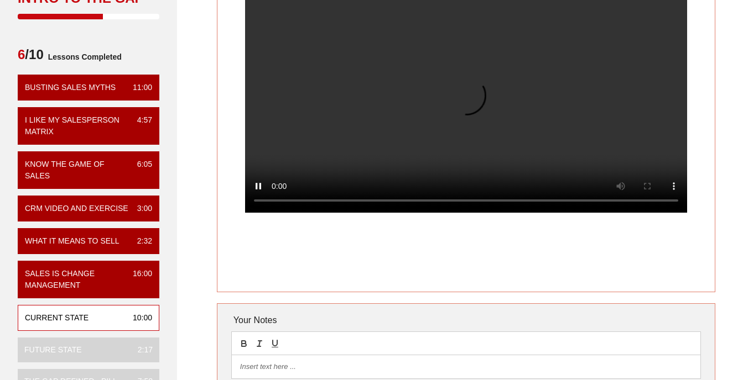
scroll to position [55, 0]
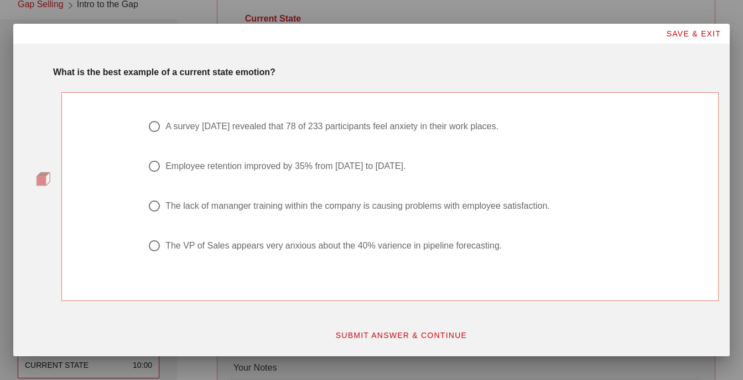
click at [402, 245] on div "The VP of Sales appears very anxious about the 40% varience in pipeline forecas…" at bounding box center [333, 246] width 336 height 11
radio input "true"
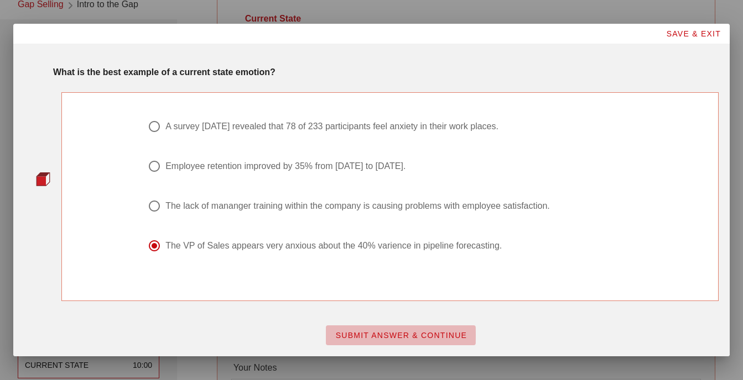
click at [417, 333] on span "SUBMIT ANSWER & CONTINUE" at bounding box center [401, 335] width 132 height 9
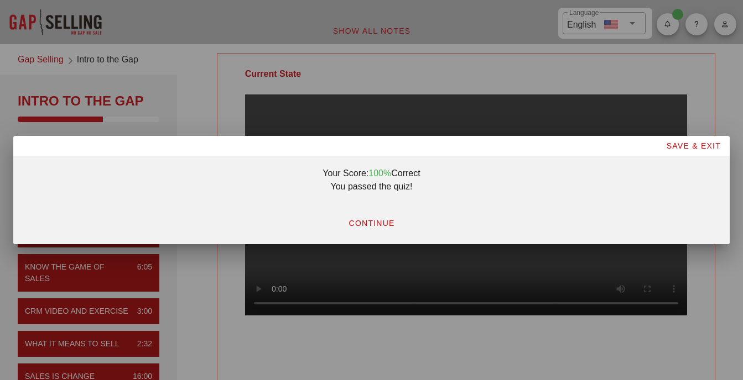
click at [389, 218] on button "CONTINUE" at bounding box center [371, 223] width 64 height 20
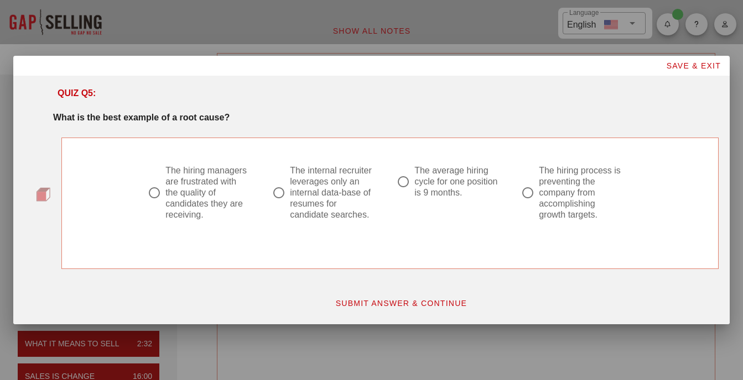
click at [450, 185] on div "The average hiring cycle for one position is 9 months." at bounding box center [456, 181] width 85 height 33
click at [561, 192] on div "The hiring process is preventing the company from accomplishing growth targets." at bounding box center [581, 192] width 85 height 55
radio input "false"
radio input "true"
click at [333, 201] on div "The internal recruiter leverages only an internal data-base of resumes for cand…" at bounding box center [332, 192] width 85 height 55
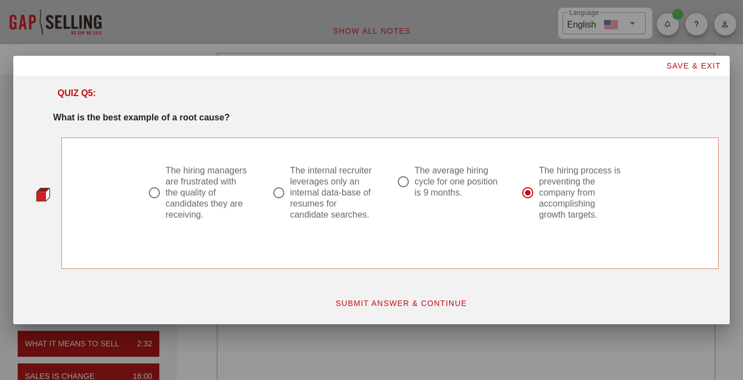
radio input "true"
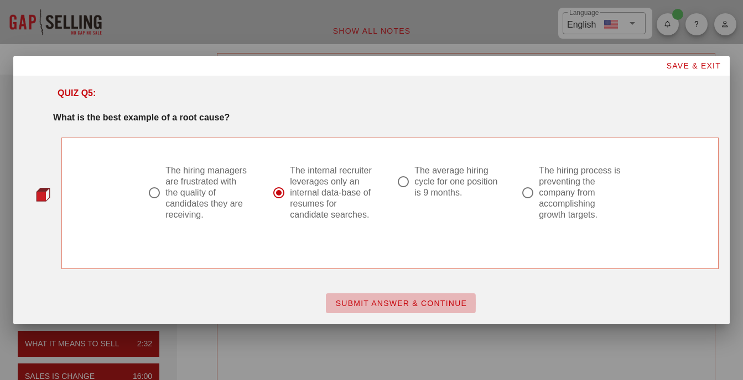
click at [411, 296] on button "SUBMIT ANSWER & CONTINUE" at bounding box center [401, 304] width 150 height 20
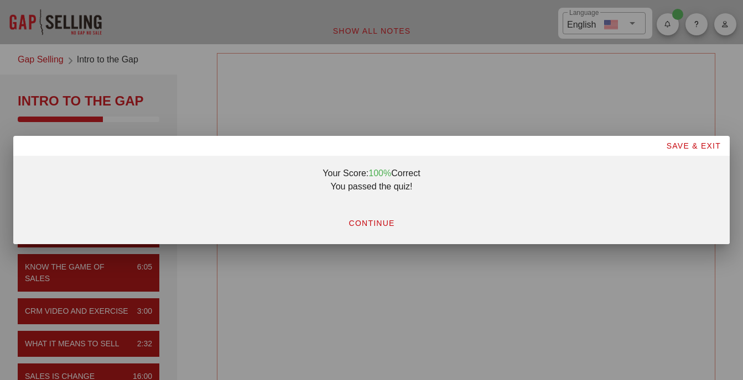
click at [383, 217] on button "CONTINUE" at bounding box center [371, 223] width 64 height 20
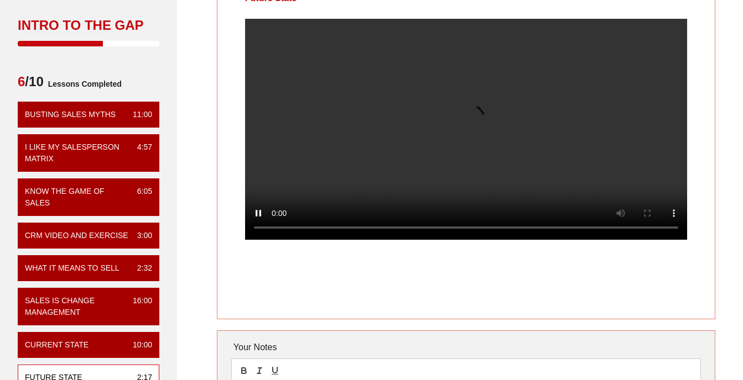
scroll to position [55, 0]
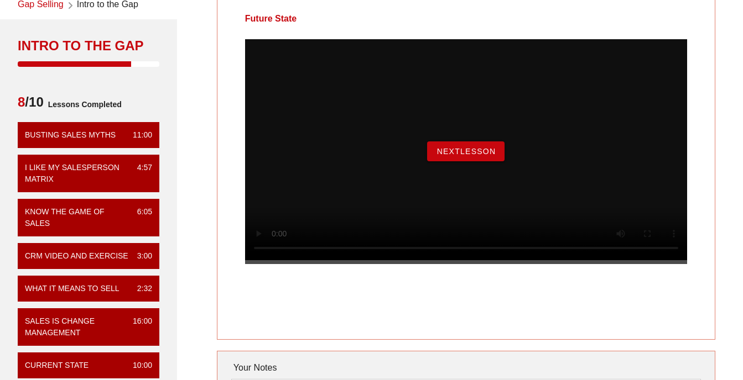
click at [460, 156] on span "NextLesson" at bounding box center [466, 151] width 60 height 9
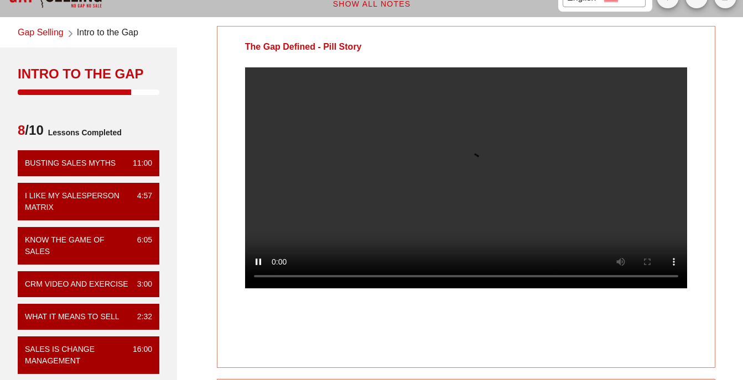
scroll to position [0, 0]
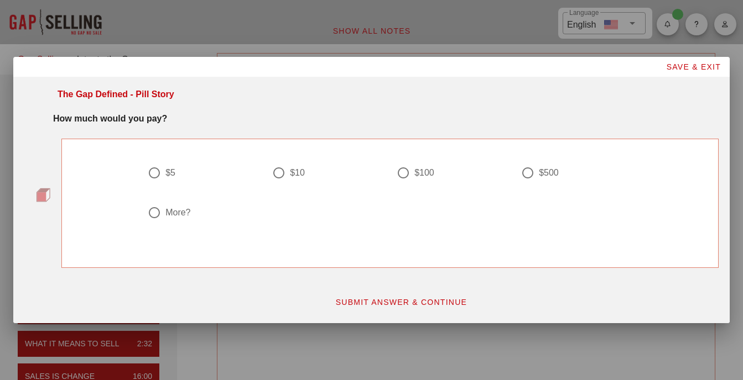
click at [176, 212] on div "More?" at bounding box center [177, 212] width 25 height 11
radio input "true"
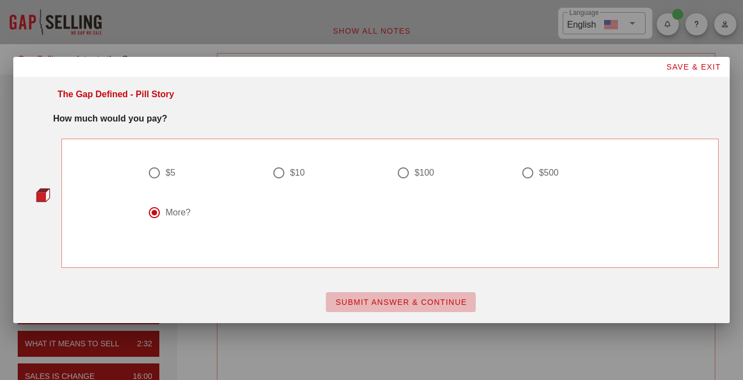
click at [374, 293] on button "SUBMIT ANSWER & CONTINUE" at bounding box center [401, 303] width 150 height 20
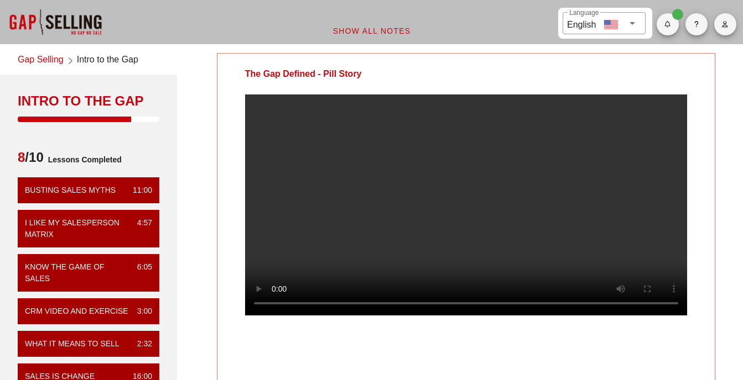
click at [514, 199] on video at bounding box center [466, 205] width 442 height 221
click at [484, 212] on video at bounding box center [466, 205] width 442 height 221
click at [498, 218] on video at bounding box center [466, 205] width 442 height 221
click at [491, 50] on div "The Gap Defined - Pill Story Your Notes Save Note Show All Notes" at bounding box center [465, 306] width 567 height 520
click at [479, 27] on div "​ Language English" at bounding box center [371, 22] width 743 height 44
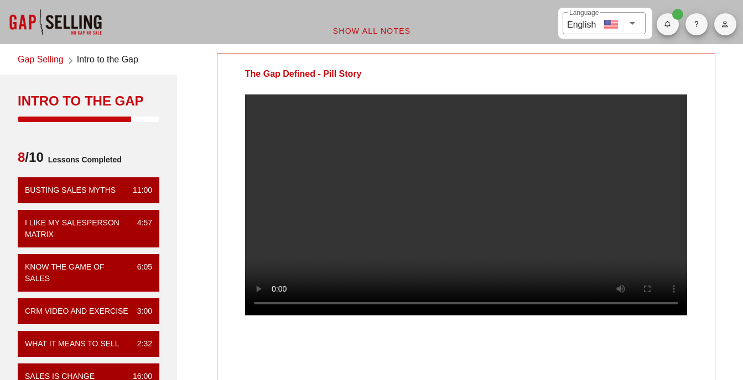
click at [472, 179] on video at bounding box center [466, 205] width 442 height 221
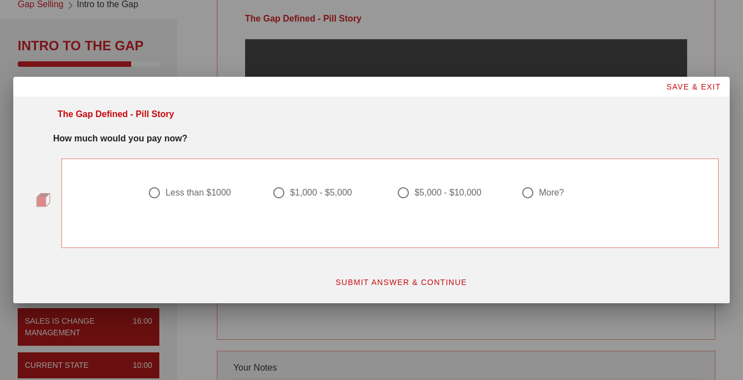
click at [694, 82] on span "SAVE & EXIT" at bounding box center [692, 86] width 55 height 9
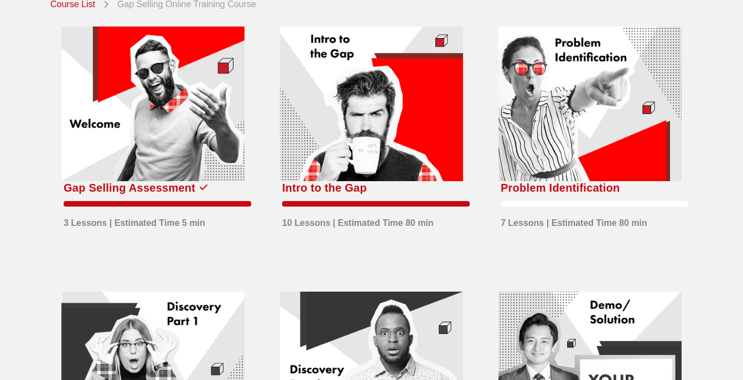
click at [395, 142] on div at bounding box center [371, 104] width 183 height 155
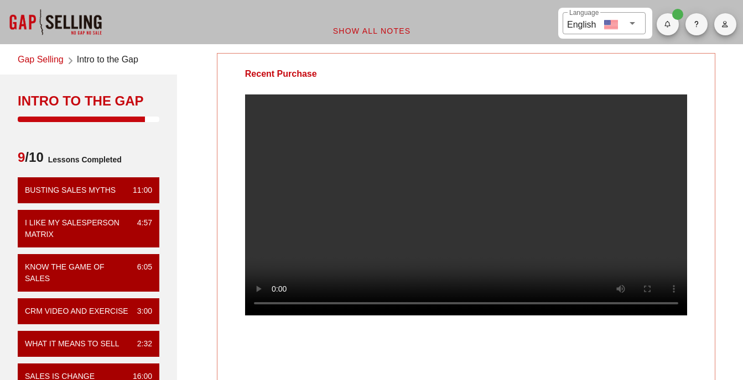
click at [398, 142] on video at bounding box center [466, 205] width 442 height 221
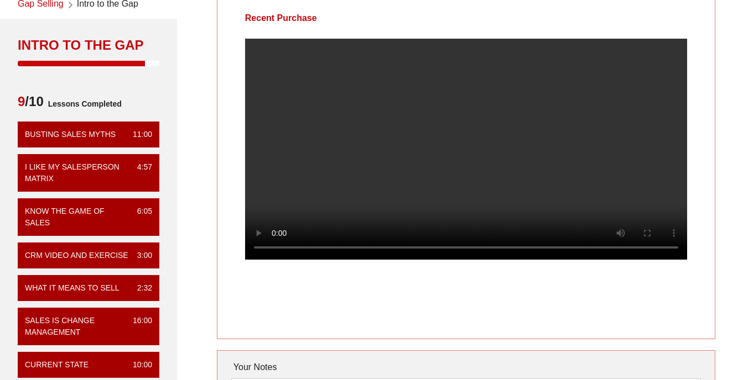
scroll to position [55, 0]
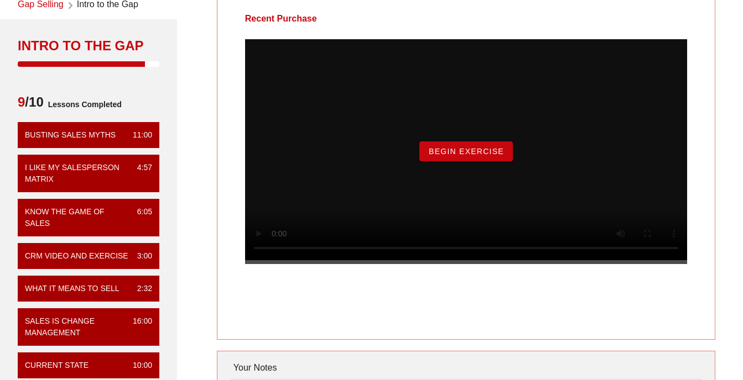
click at [503, 156] on span "Begin Exercise" at bounding box center [466, 151] width 76 height 9
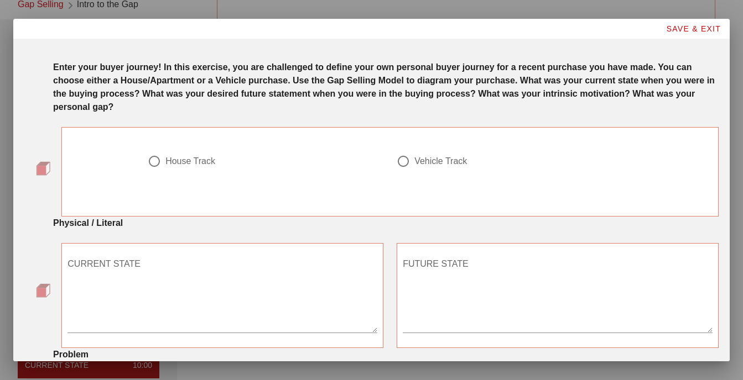
scroll to position [0, 0]
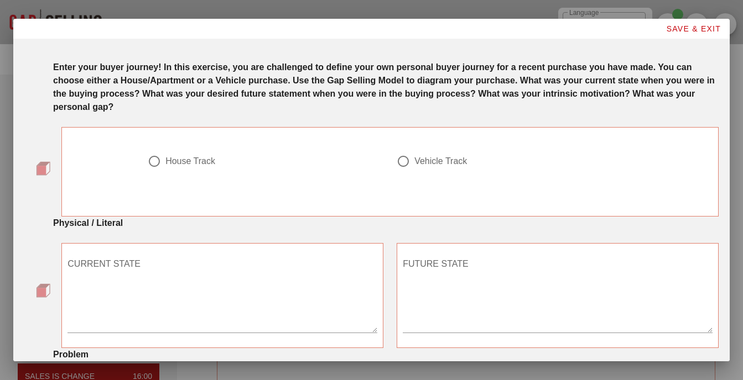
click at [397, 162] on div at bounding box center [403, 161] width 19 height 19
radio input "true"
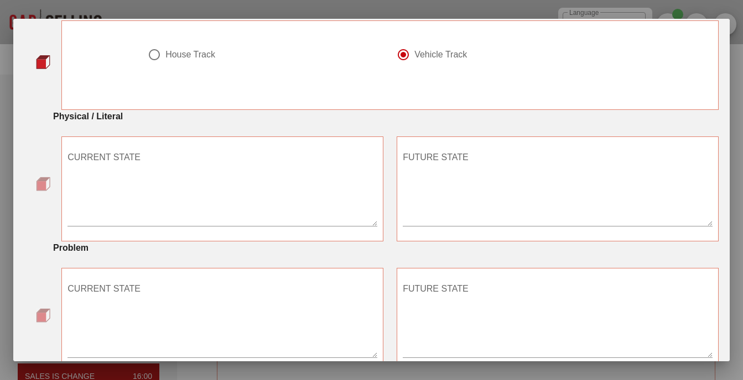
scroll to position [166, 0]
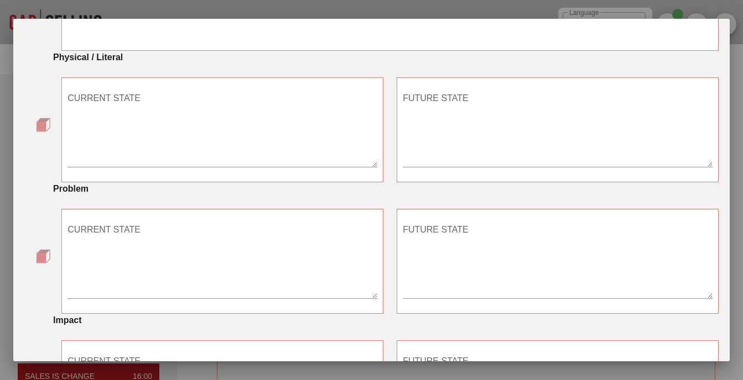
click at [243, 135] on textarea "CURRENT STATE" at bounding box center [222, 128] width 310 height 77
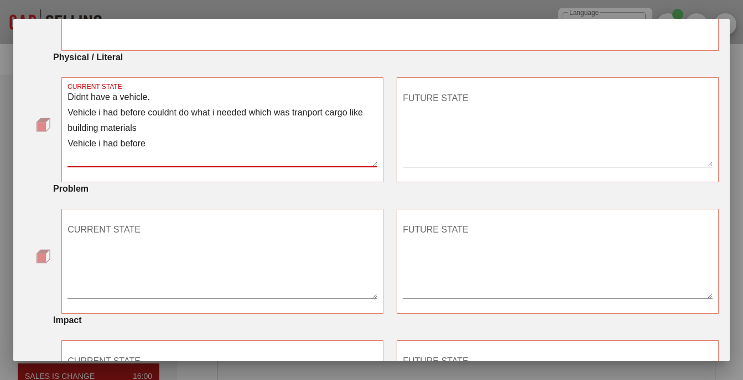
drag, startPoint x: 186, startPoint y: 145, endPoint x: 69, endPoint y: 117, distance: 120.7
click at [69, 117] on textarea "Didnt have a vehicle. Vehicle i had before couldnt do what i needed which was t…" at bounding box center [222, 128] width 310 height 77
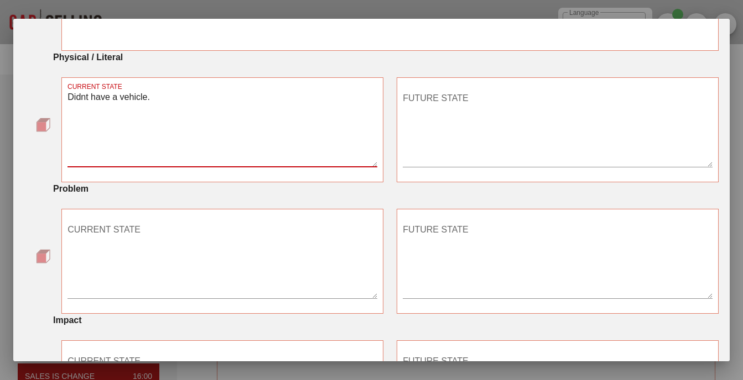
type textarea "Didnt have a vehicle."
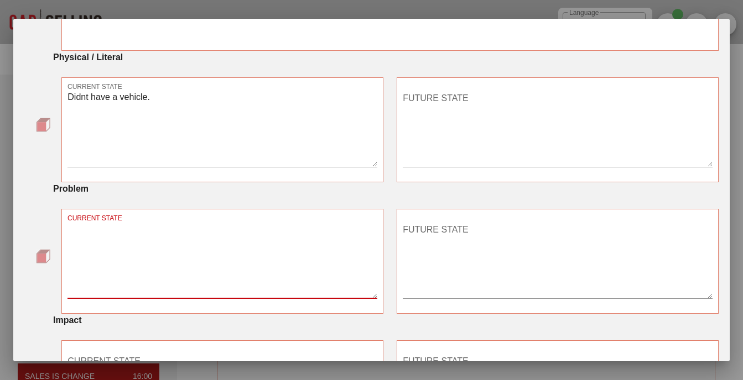
click at [114, 226] on div "CURRENT STATE" at bounding box center [222, 259] width 310 height 77
paste textarea "Vehicle i had before couldnt do what i needed which was tranport cargo like bui…"
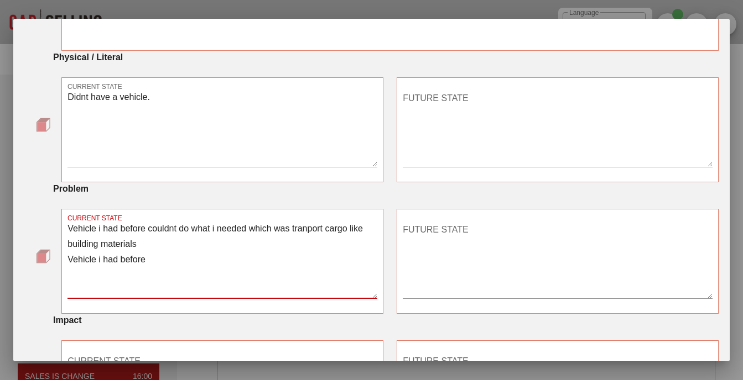
type textarea "Vehicle i had before couldnt do what i needed which was tranport cargo like bui…"
click at [181, 114] on textarea "Didnt have a vehicle." at bounding box center [222, 128] width 310 height 77
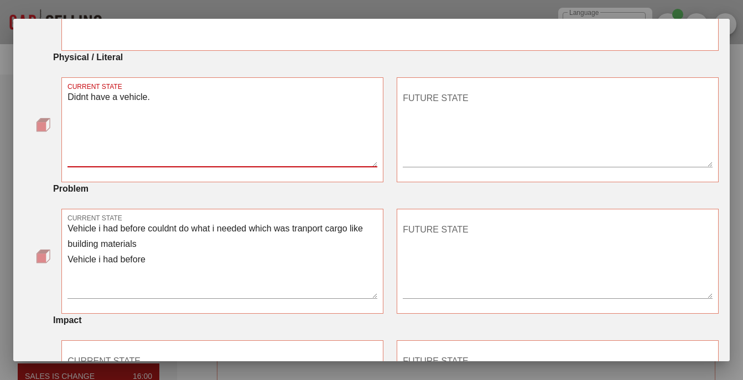
click at [195, 95] on textarea "Didnt have a vehicle." at bounding box center [222, 128] width 310 height 77
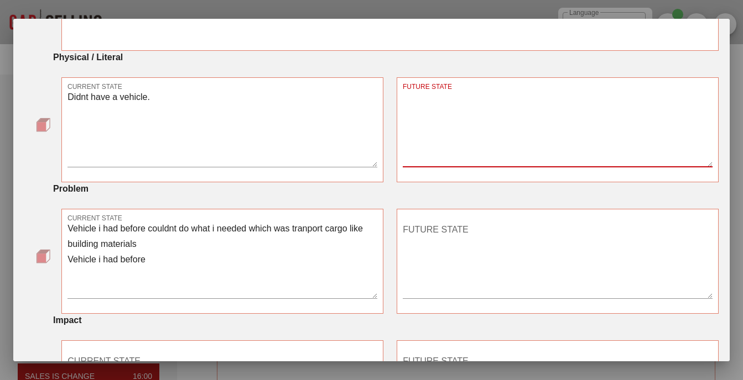
click at [409, 113] on textarea "FUTURE STATE" at bounding box center [558, 128] width 310 height 77
type textarea "Have a working vehicle"
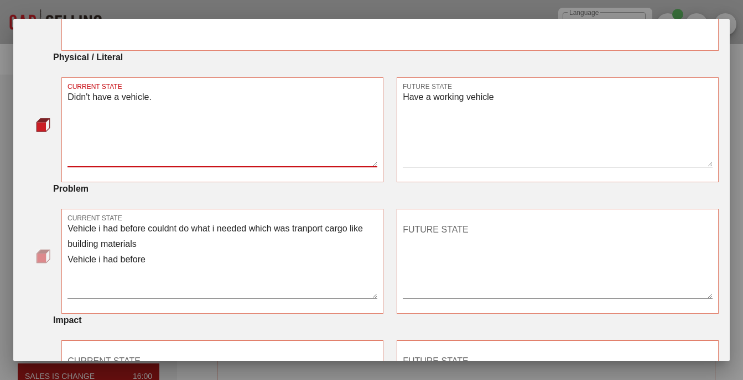
drag, startPoint x: 119, startPoint y: 95, endPoint x: 30, endPoint y: 103, distance: 88.8
click at [30, 103] on div "CURRENT STATE Didn't have a vehicle. FUTURE STATE Have a working vehicle" at bounding box center [371, 129] width 694 height 105
type textarea "No vehicle."
click at [203, 265] on textarea "Vehicle i had before couldnt do what i needed which was tranport cargo like bui…" at bounding box center [222, 259] width 310 height 77
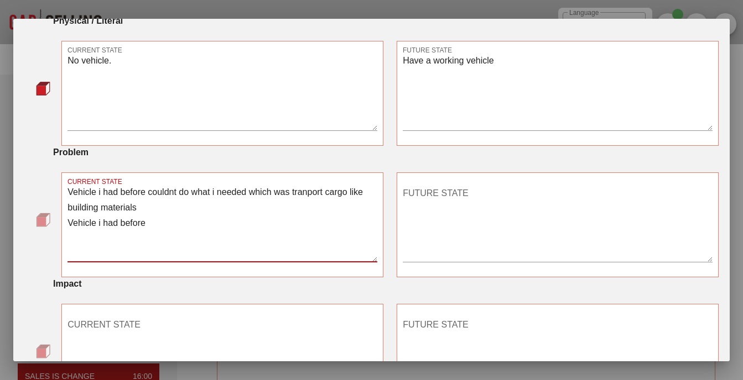
scroll to position [221, 0]
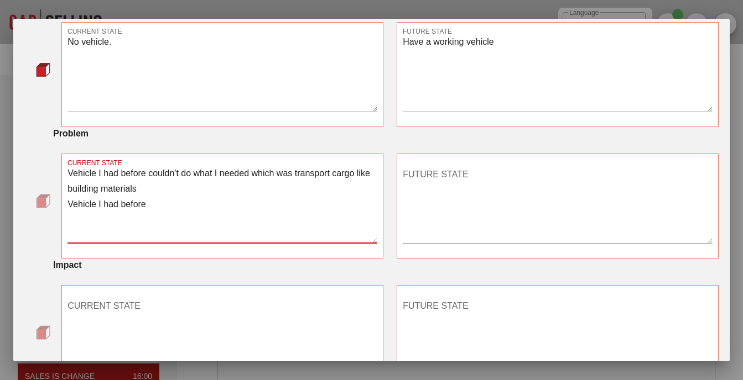
click at [181, 204] on textarea "Vehicle I had before couldn't do what I needed which was transport cargo like b…" at bounding box center [222, 204] width 310 height 77
click at [210, 221] on textarea "Vehicle I had before couldn't do what I needed which was transport cargo like b…" at bounding box center [222, 204] width 310 height 77
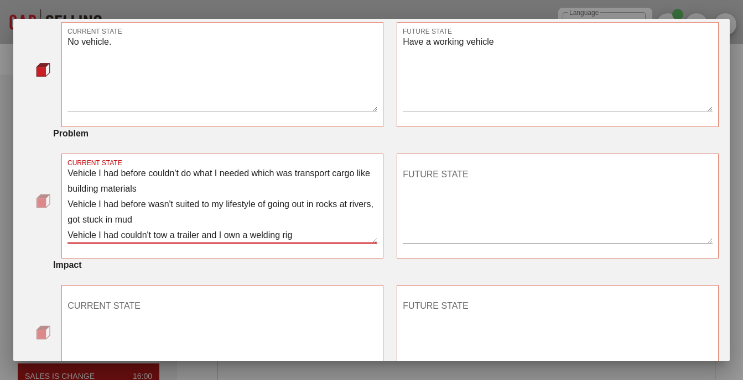
type textarea "Vehicle I had before couldn't do what I needed which was transport cargo like b…"
drag, startPoint x: 440, startPoint y: 184, endPoint x: 445, endPoint y: 181, distance: 5.7
click at [441, 183] on textarea "FUTURE STATE" at bounding box center [558, 204] width 310 height 77
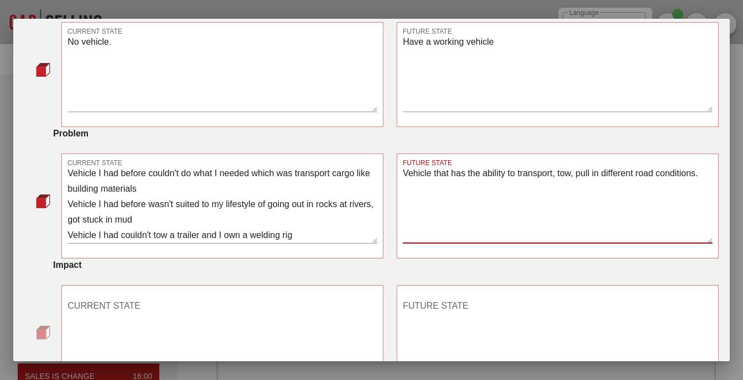
type textarea "Vehicle that has the ability to transport, tow, pull in different road conditio…"
click at [335, 231] on textarea "Vehicle I had before couldn't do what I needed which was transport cargo like b…" at bounding box center [222, 204] width 310 height 77
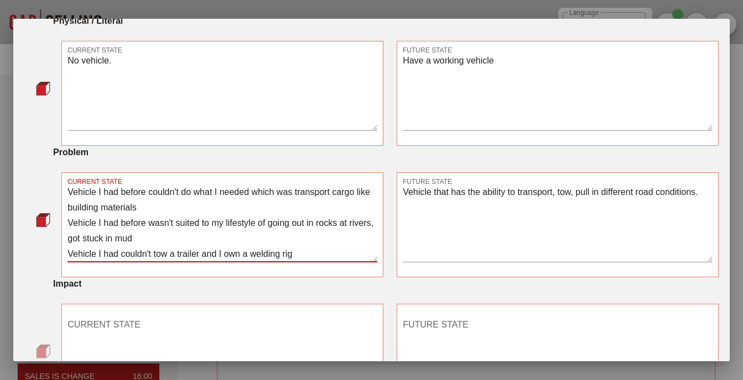
scroll to position [313, 0]
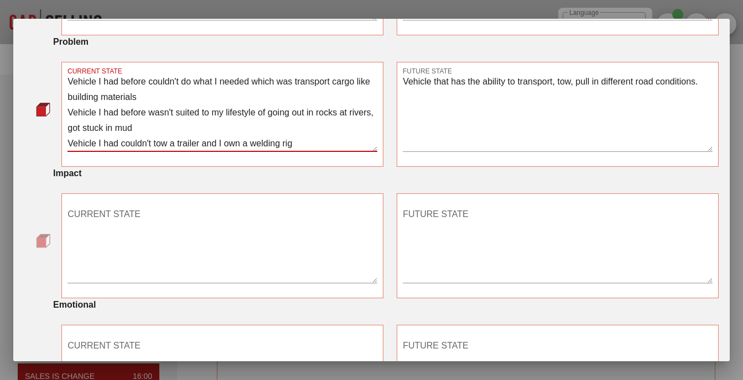
click at [309, 228] on textarea "CURRENT STATE" at bounding box center [222, 244] width 310 height 77
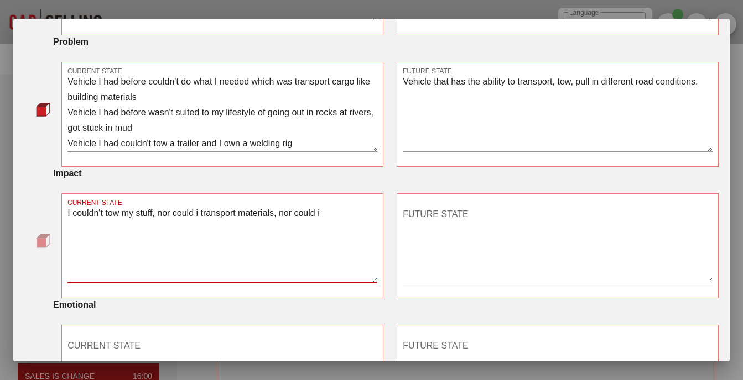
click at [338, 214] on textarea "I couldn't tow my stuff, nor could i transport materials, nor could i" at bounding box center [222, 244] width 310 height 77
click at [212, 224] on textarea "I couldn't tow my stuff, nor could I transport materials, nor could I support m…" at bounding box center [222, 244] width 310 height 77
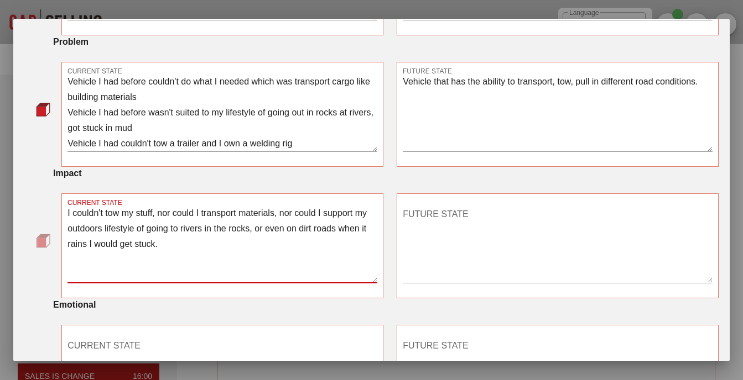
type textarea "I couldn't tow my stuff, nor could I transport materials, nor could I support m…"
click at [479, 207] on textarea "FUTURE STATE" at bounding box center [558, 244] width 310 height 77
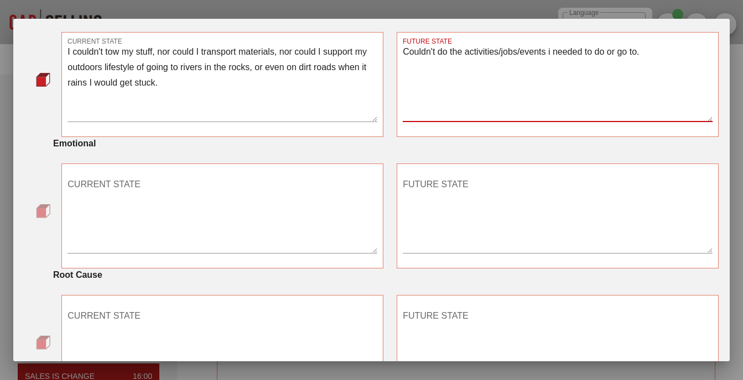
scroll to position [479, 0]
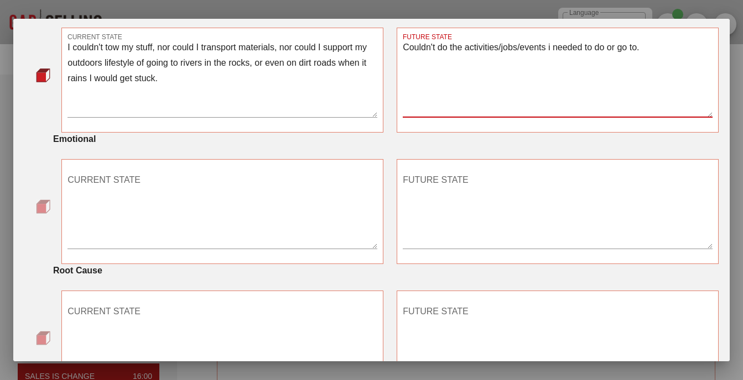
type textarea "Couldn't do the activities/jobs/events i needed to do or go to."
click at [278, 184] on textarea "CURRENT STATE" at bounding box center [222, 209] width 310 height 77
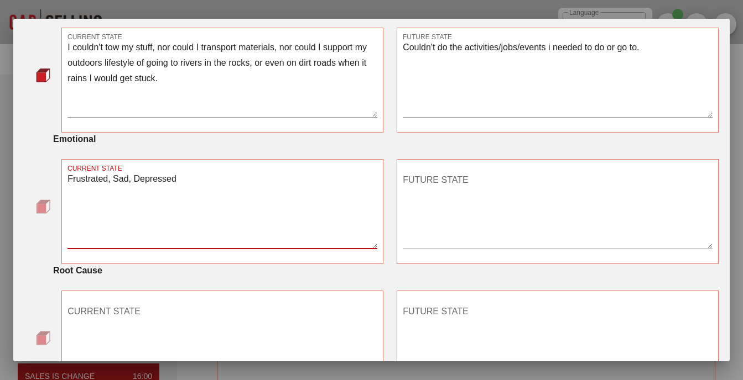
type textarea "Frustrated, Sad, Depressed"
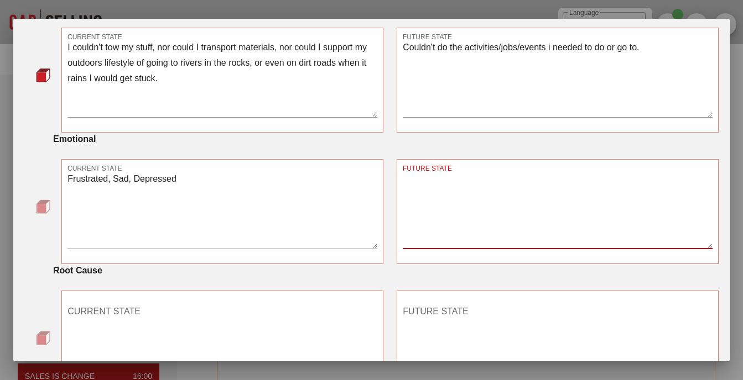
click at [505, 185] on textarea "FUTURE STATE" at bounding box center [558, 209] width 310 height 77
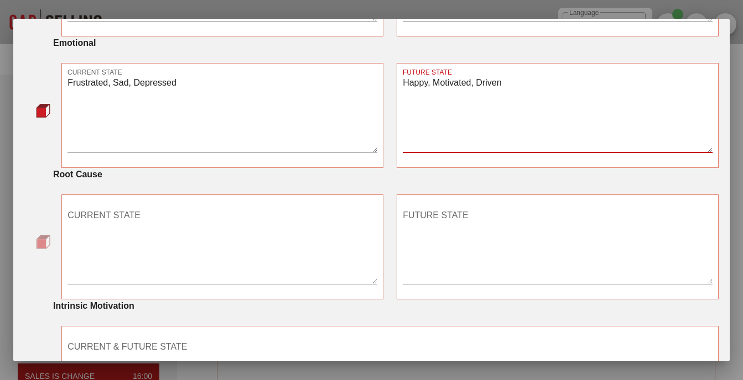
scroll to position [589, 0]
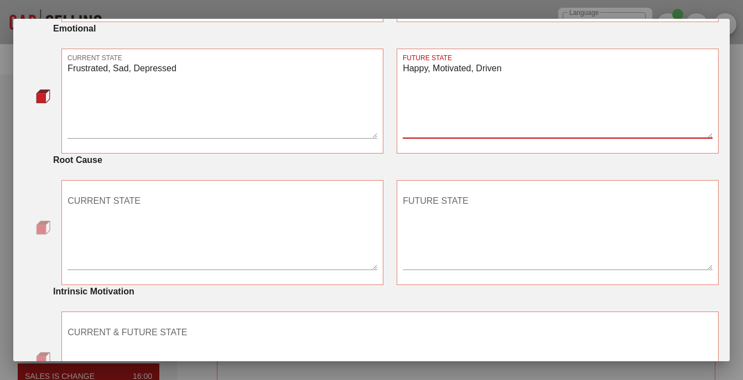
type textarea "Happy, Motivated, Driven"
click at [168, 205] on textarea "CURRENT STATE" at bounding box center [222, 230] width 310 height 77
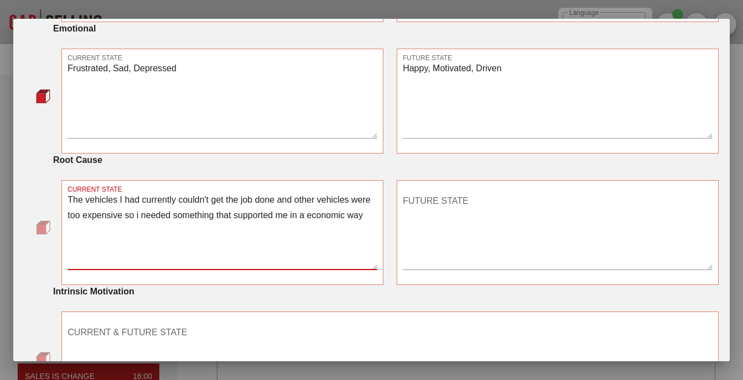
click at [372, 210] on textarea "The vehicles I had currently couldn't get the job done and other vehicles were …" at bounding box center [222, 230] width 310 height 77
type textarea "The vehicles I had currently couldn't get the job done and other vehicles were …"
click at [442, 202] on textarea "FUTURE STATE" at bounding box center [558, 230] width 310 height 77
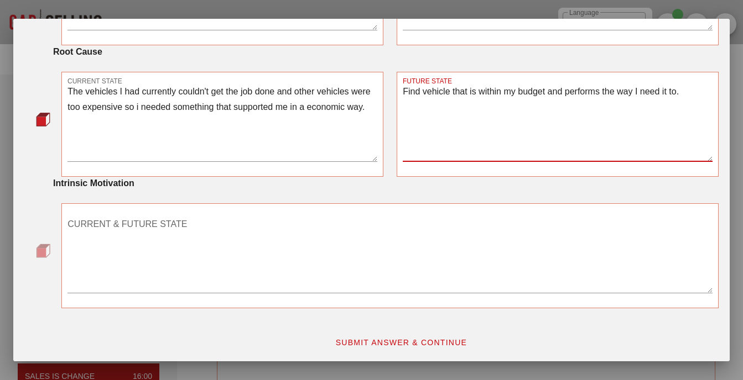
scroll to position [700, 0]
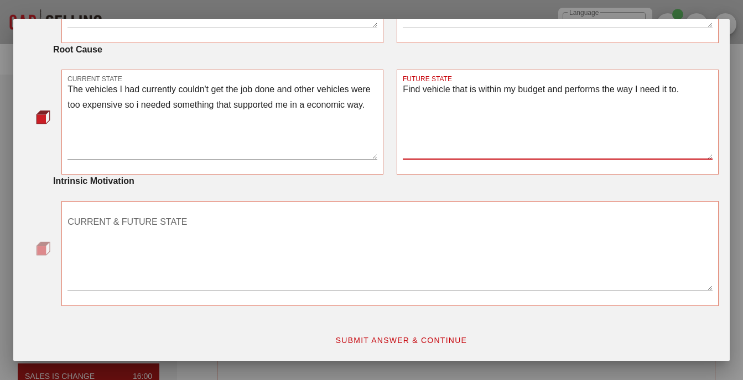
type textarea "Find vehicle that is within my budget and performs the way I need it to."
click at [221, 226] on textarea "CURRENT & FUTURE STATE" at bounding box center [389, 251] width 645 height 77
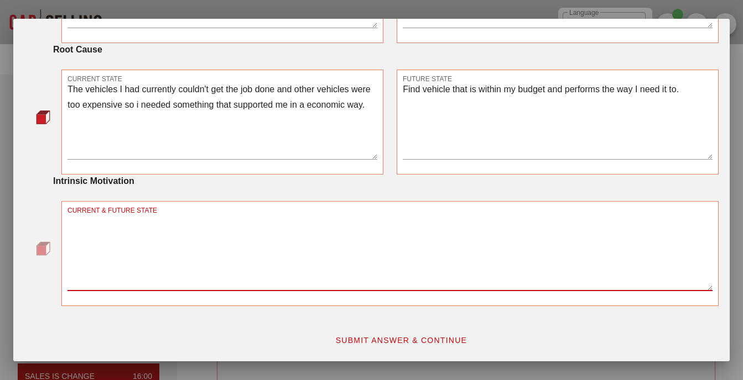
click at [248, 225] on textarea "CURRENT & FUTURE STATE" at bounding box center [389, 251] width 645 height 77
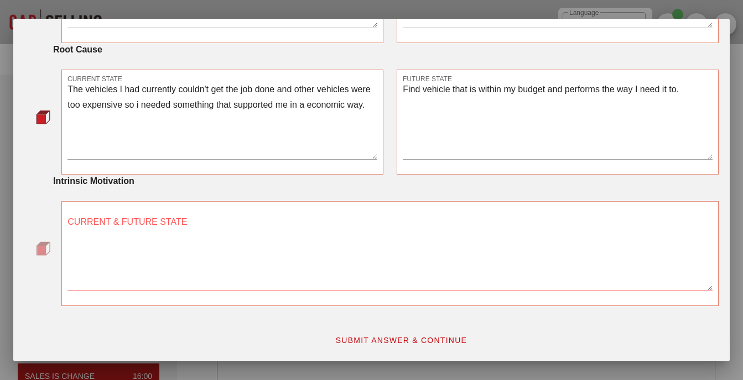
click at [45, 251] on img at bounding box center [43, 249] width 14 height 14
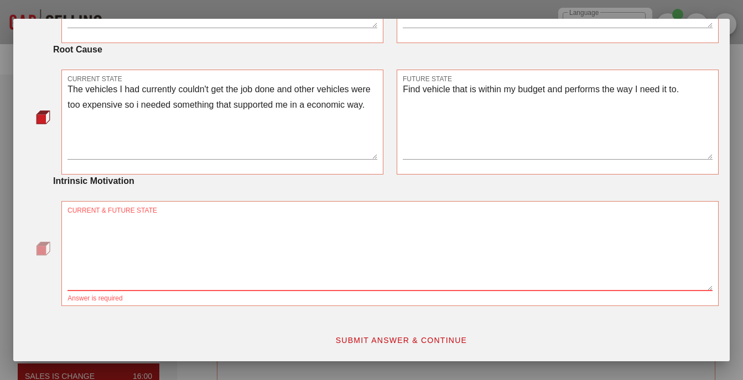
click at [187, 243] on textarea "CURRENT & FUTURE STATE" at bounding box center [389, 251] width 645 height 77
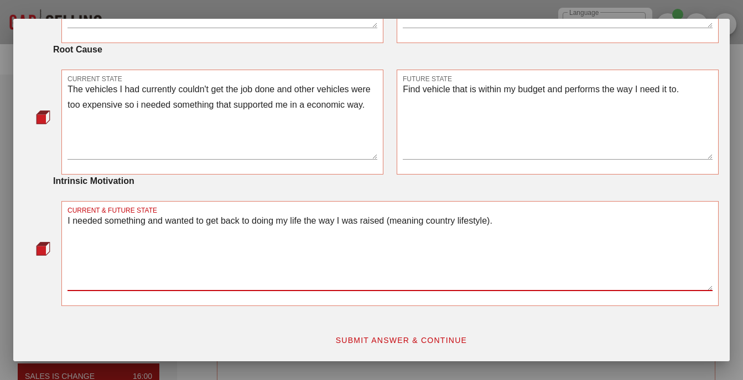
click at [522, 221] on textarea "I needed something and wanted to get back to doing my life the way I was raised…" at bounding box center [389, 251] width 645 height 77
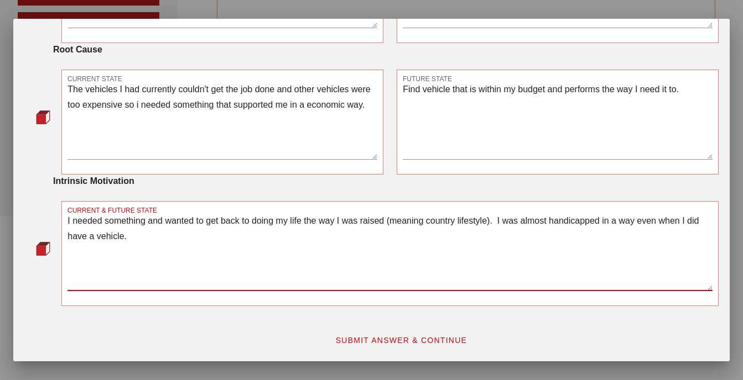
scroll to position [352, 0]
type textarea "I needed something and wanted to get back to doing my life the way I was raised…"
click at [430, 342] on span "SUBMIT ANSWER & CONTINUE" at bounding box center [401, 340] width 132 height 9
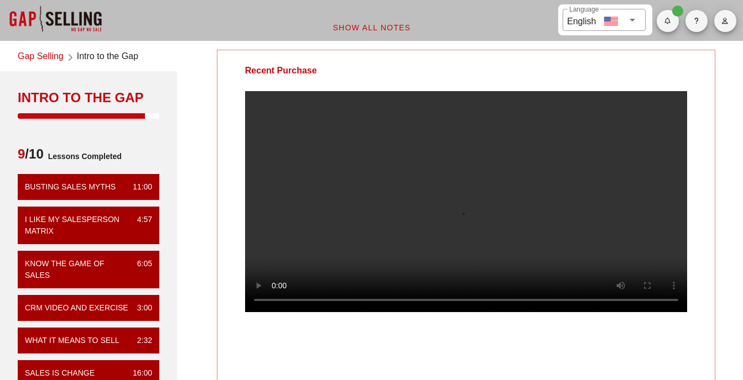
scroll to position [0, 0]
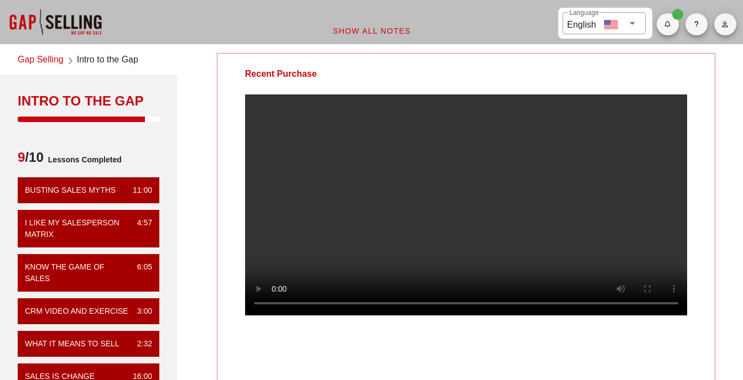
click at [377, 212] on video at bounding box center [466, 205] width 442 height 221
click at [535, 212] on video at bounding box center [466, 205] width 442 height 221
click at [473, 222] on video at bounding box center [466, 205] width 442 height 221
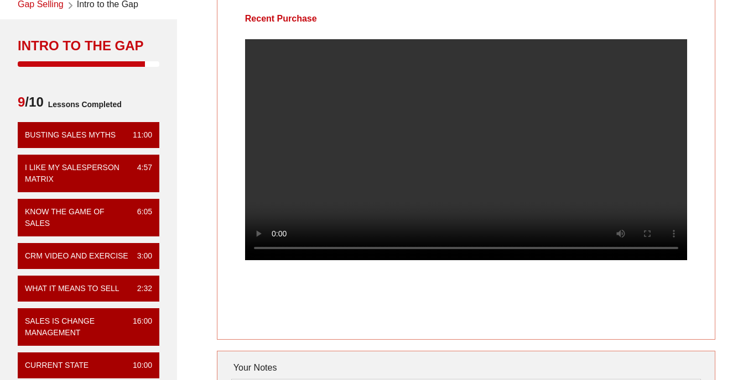
scroll to position [20, 0]
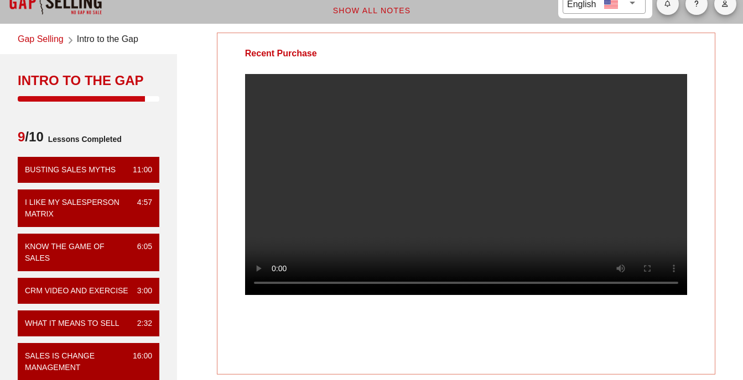
click at [498, 197] on video at bounding box center [466, 184] width 442 height 221
click at [714, 238] on div at bounding box center [465, 193] width 497 height 239
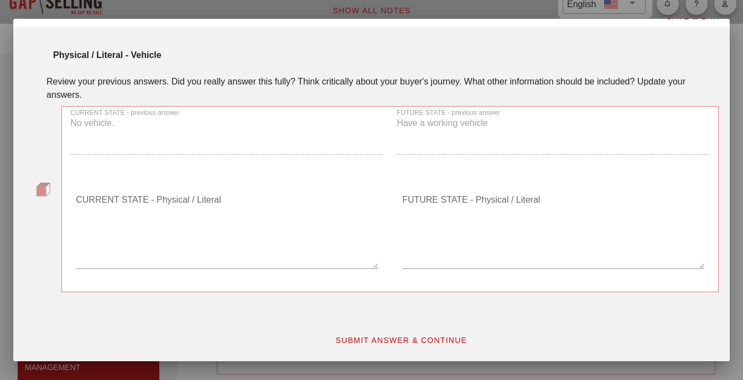
scroll to position [0, 0]
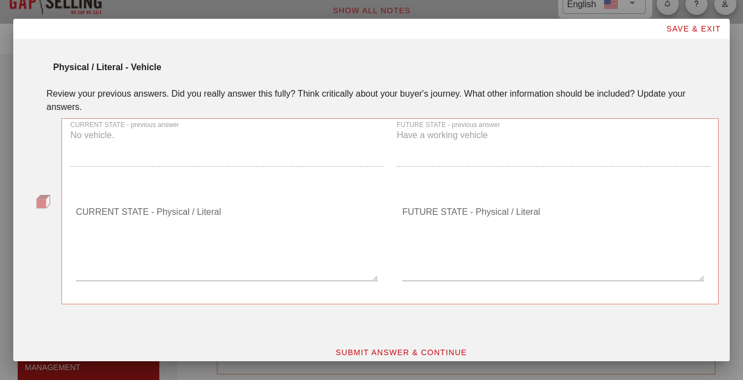
click at [230, 270] on textarea "CURRENT STATE - Physical / Literal" at bounding box center [227, 241] width 302 height 77
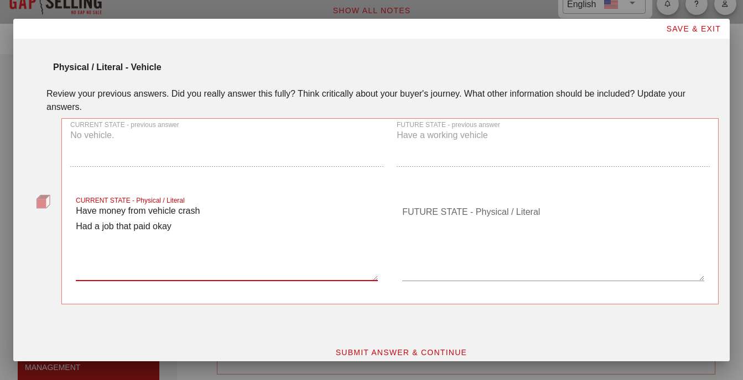
type textarea "Have money from vehicle crash Had a job that paid okay"
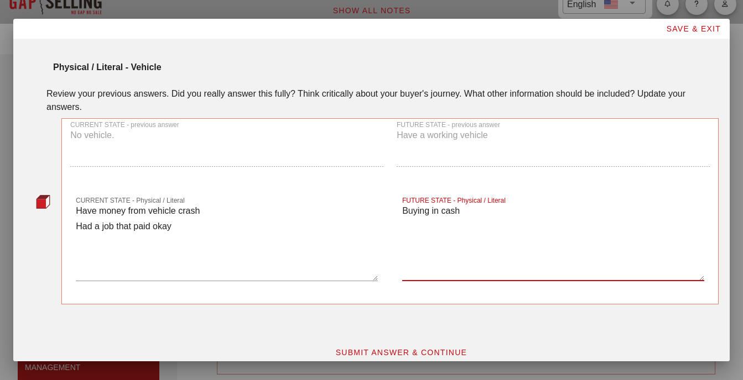
type textarea "Buying in cash"
click at [272, 250] on textarea "Have money from vehicle crash Had a job that paid okay" at bounding box center [227, 241] width 302 height 77
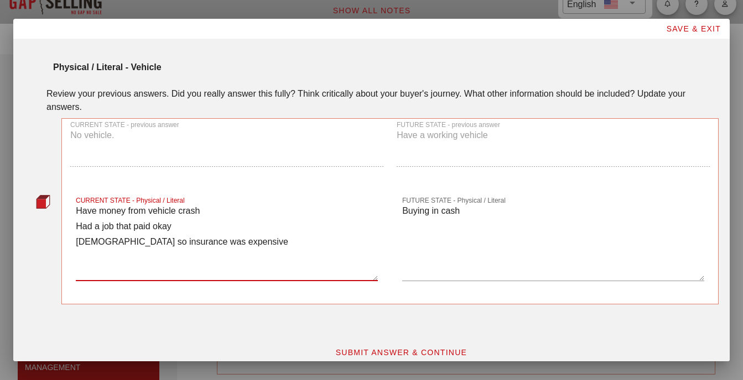
type textarea "Have money from vehicle crash Had a job that paid okay [DEMOGRAPHIC_DATA] so in…"
click at [469, 212] on textarea "Buying in cash" at bounding box center [553, 241] width 302 height 77
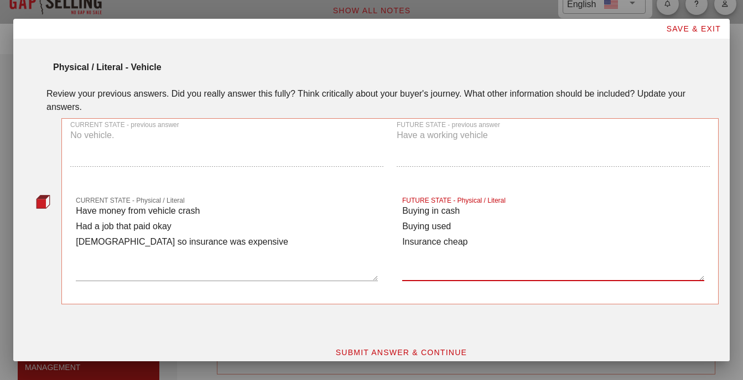
scroll to position [12, 0]
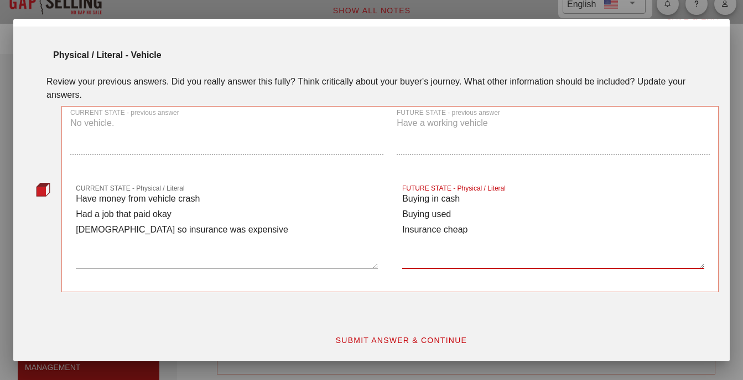
type textarea "Buying in cash Buying used Insurance cheap"
click at [424, 339] on span "SUBMIT ANSWER & CONTINUE" at bounding box center [401, 340] width 132 height 9
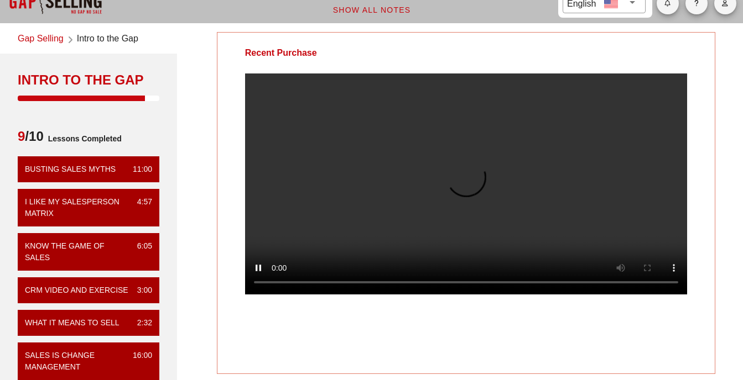
scroll to position [20, 0]
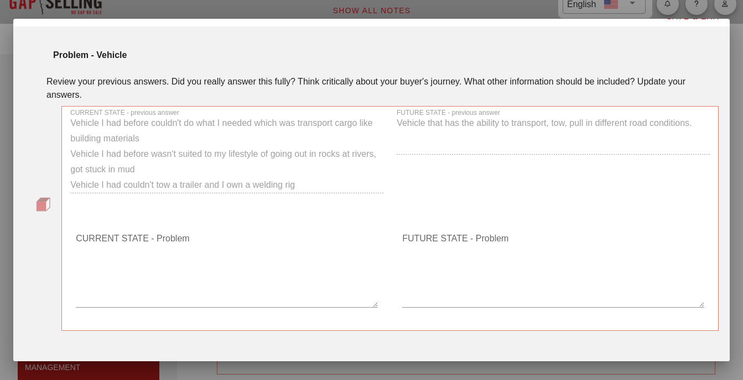
click at [132, 281] on textarea "CURRENT STATE - Problem" at bounding box center [227, 268] width 302 height 77
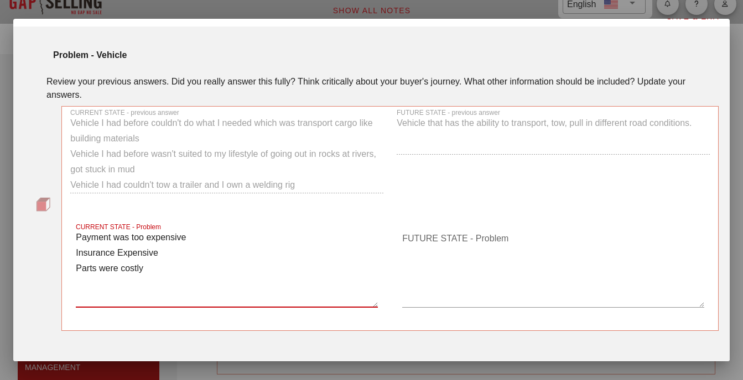
type textarea "Payment was too expensive Insurance Expensive Parts were costly"
click at [493, 249] on textarea "FUTURE STATE - Problem" at bounding box center [553, 268] width 302 height 77
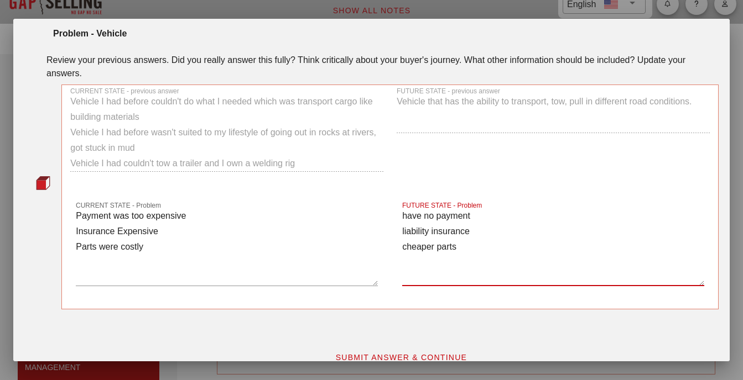
scroll to position [51, 0]
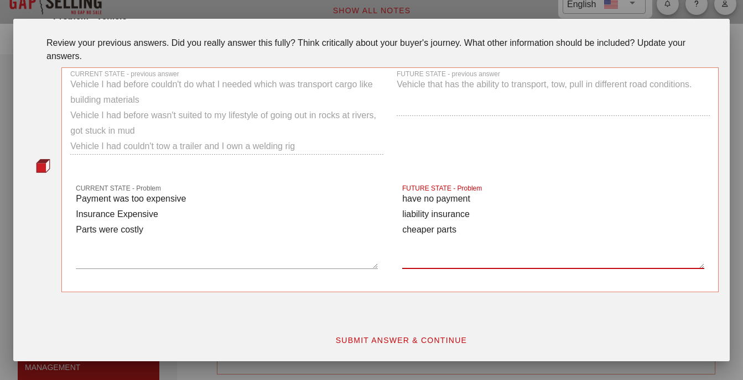
type textarea "have no payment liability insurance cheaper parts"
click at [369, 338] on span "SUBMIT ANSWER & CONTINUE" at bounding box center [401, 340] width 132 height 9
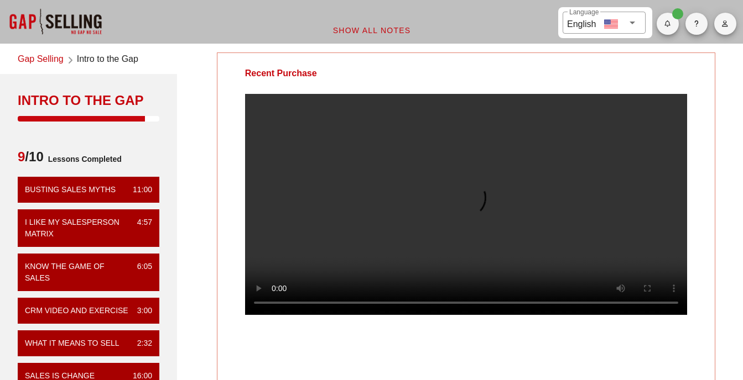
scroll to position [0, 0]
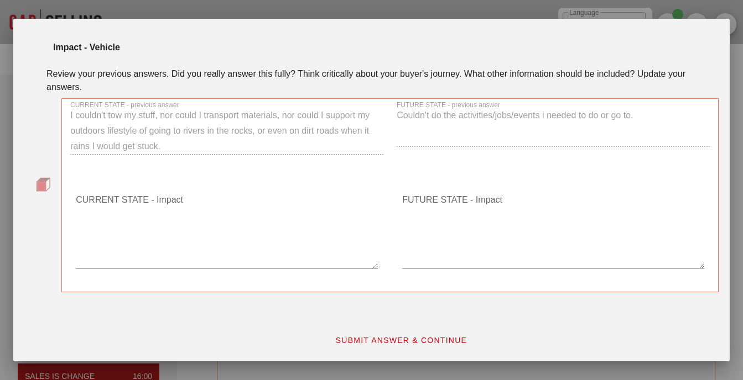
click at [382, 242] on div "CURRENT STATE - Impact" at bounding box center [227, 231] width 326 height 117
click at [270, 273] on div "CURRENT STATE - Impact" at bounding box center [227, 236] width 302 height 90
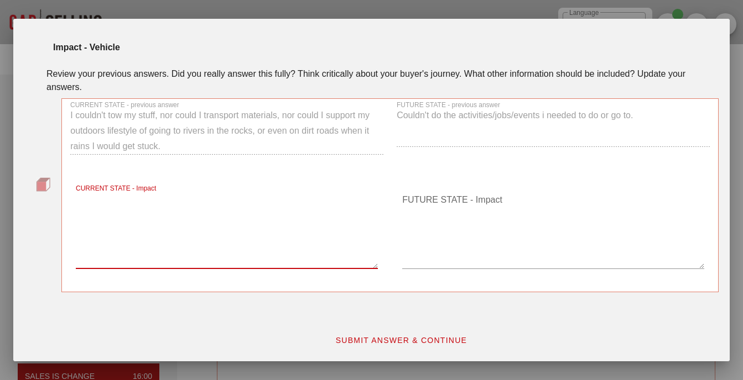
click at [273, 262] on textarea "CURRENT STATE - Impact" at bounding box center [227, 229] width 302 height 77
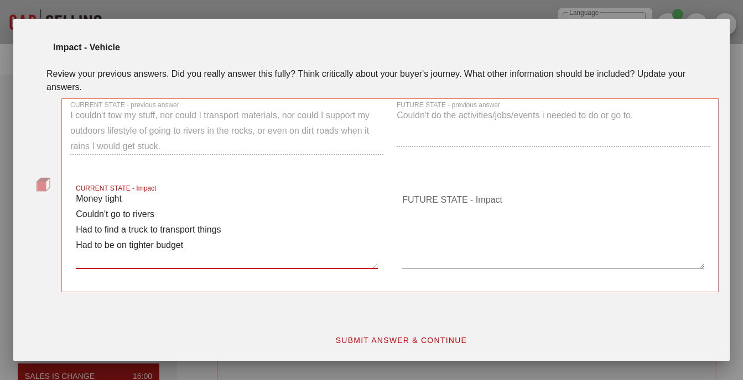
type textarea "Money tight Couldn't go to rivers Had to find a truck to transport things Had t…"
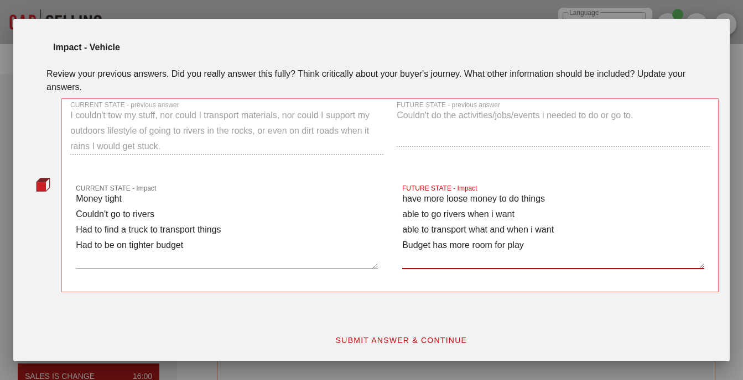
type textarea "have more loose money to do things able to go rivers when i want able to transp…"
click at [383, 341] on span "SUBMIT ANSWER & CONTINUE" at bounding box center [401, 340] width 132 height 9
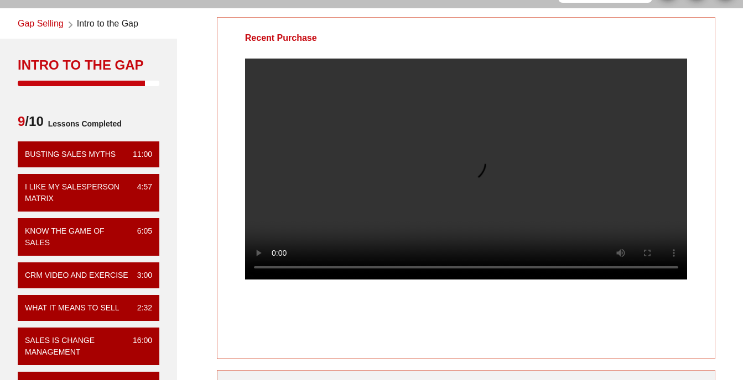
scroll to position [55, 0]
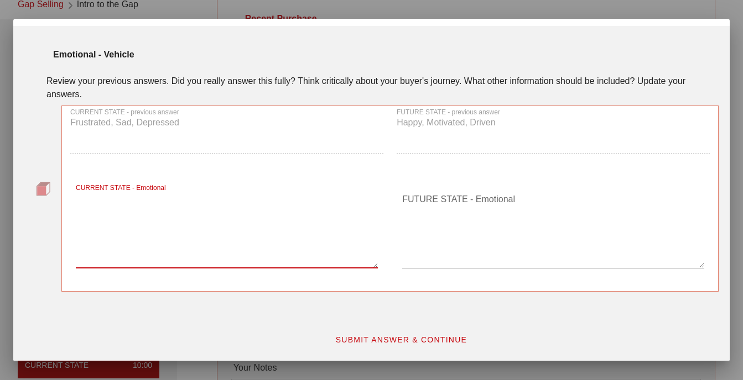
click at [152, 237] on textarea "CURRENT STATE - Emotional" at bounding box center [227, 229] width 302 height 77
type textarea "Stuck, Trapped,"
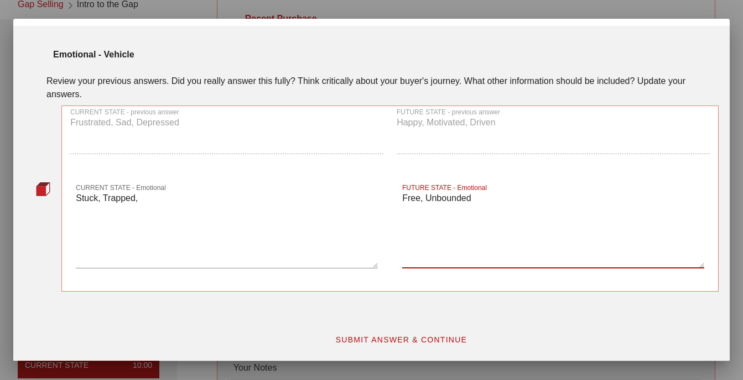
type textarea "Free, Unbounded"
click at [405, 335] on button "SUBMIT ANSWER & CONTINUE" at bounding box center [401, 340] width 150 height 20
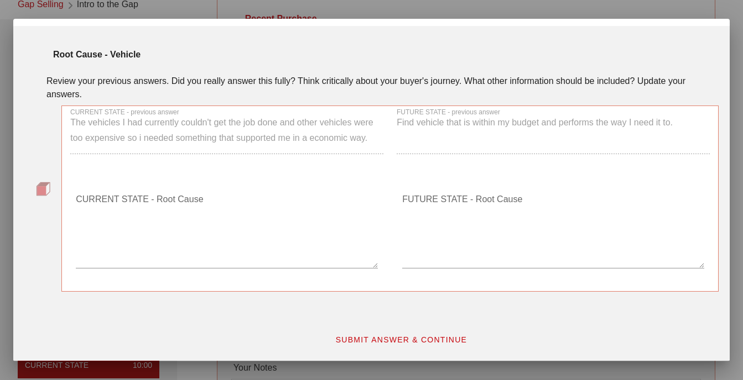
click at [260, 240] on textarea "CURRENT STATE - Root Cause" at bounding box center [227, 229] width 302 height 77
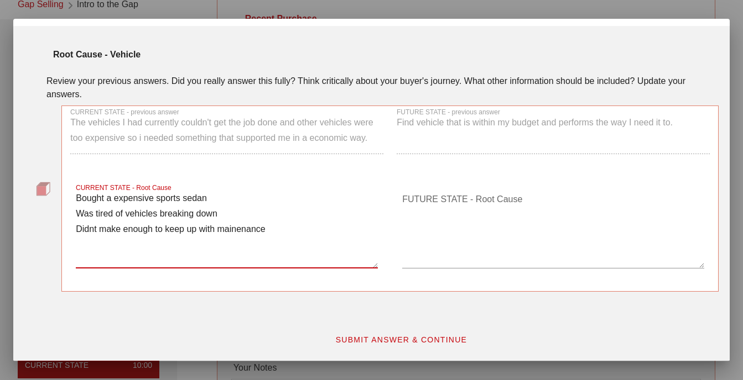
type textarea "Bought a expensive sports sedan Was tired of vehicles breaking down Didnt make …"
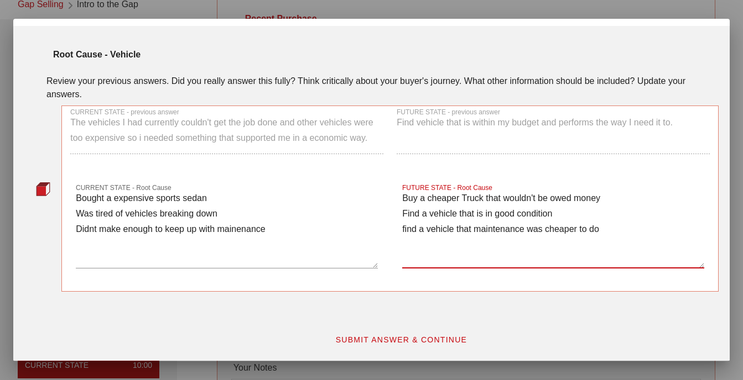
type textarea "Buy a cheaper Truck that wouldn't be owed money Find a vehicle that is in good …"
click at [252, 233] on textarea "Bought a expensive sports sedan Was tired of vehicles breaking down Didnt make …" at bounding box center [227, 229] width 302 height 77
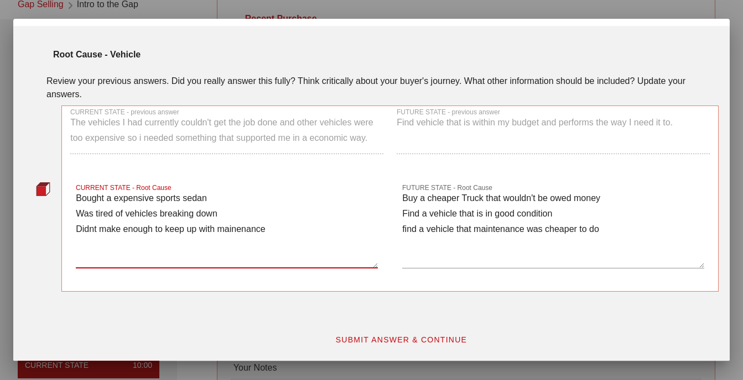
click at [243, 231] on textarea "Bought a expensive sports sedan Was tired of vehicles breaking down Didnt make …" at bounding box center [227, 229] width 302 height 77
click at [238, 231] on textarea "Bought a expensive sports sedan Was tired of vehicles breaking down Didnt make …" at bounding box center [227, 229] width 302 height 77
type textarea "Bought a expensive sports sedan Was tired of vehicles breaking down Didnt make …"
click at [349, 337] on span "SUBMIT ANSWER & CONTINUE" at bounding box center [401, 340] width 132 height 9
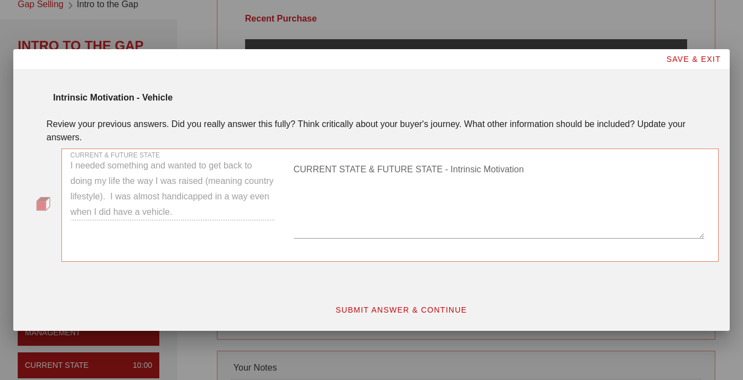
click at [358, 223] on textarea "CURRENT STATE & FUTURE STATE - Intrinsic Motivation" at bounding box center [499, 199] width 411 height 77
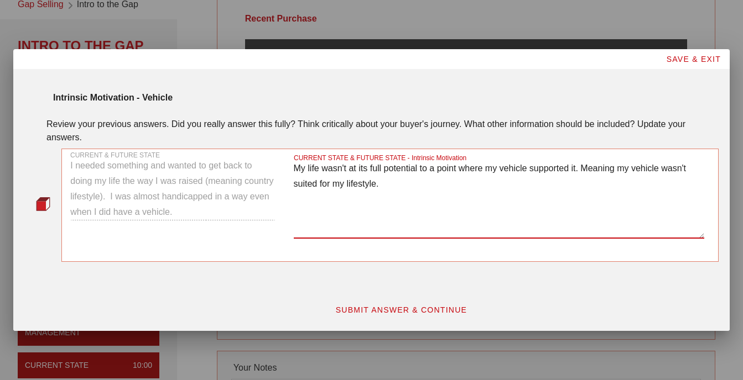
click at [513, 191] on textarea "My life wasn't at its full potential to a point where my vehicle supported it. …" at bounding box center [499, 199] width 411 height 77
click at [549, 186] on textarea "My life wasn't at its full potential to a point where my vehicle supported it. …" at bounding box center [499, 199] width 411 height 77
type textarea "My life wasn't at its full potential to a point where my vehicle supported it. …"
click at [424, 299] on div "SUBMIT ANSWER & CONTINUE" at bounding box center [401, 310] width 648 height 33
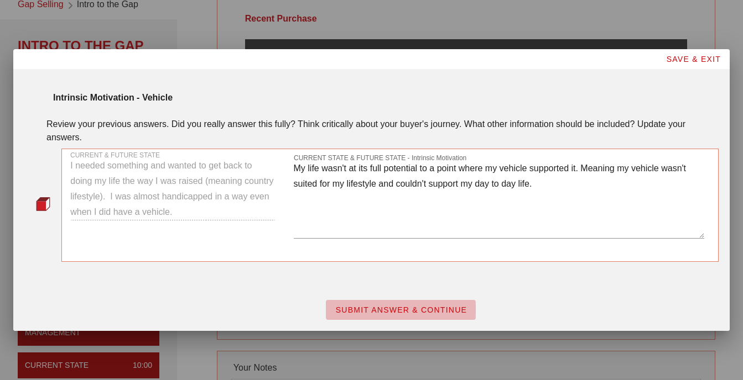
click at [431, 314] on span "SUBMIT ANSWER & CONTINUE" at bounding box center [401, 310] width 132 height 9
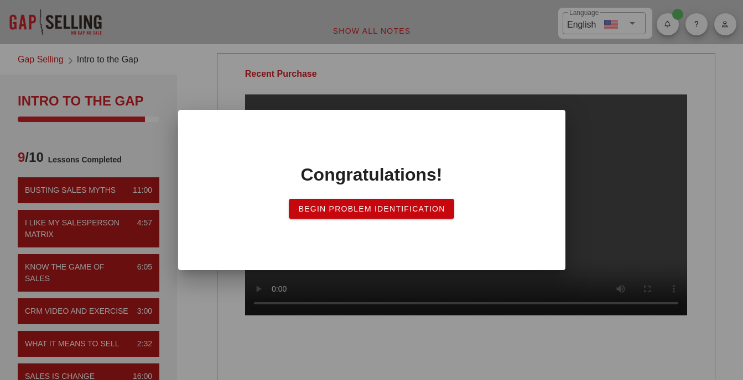
click at [410, 211] on span "Begin Problem Identification" at bounding box center [370, 209] width 147 height 9
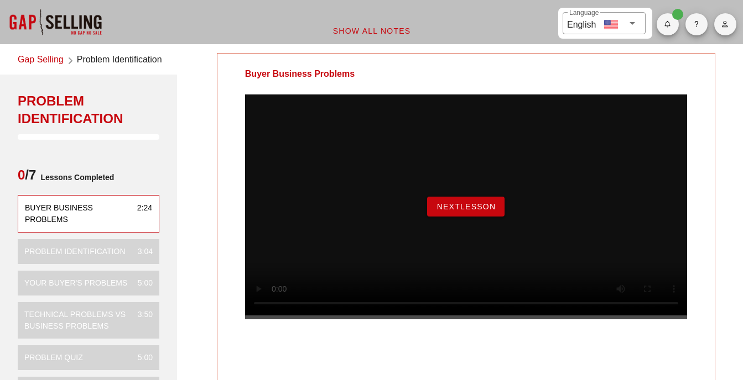
click at [495, 217] on button "NextLesson" at bounding box center [465, 207] width 77 height 20
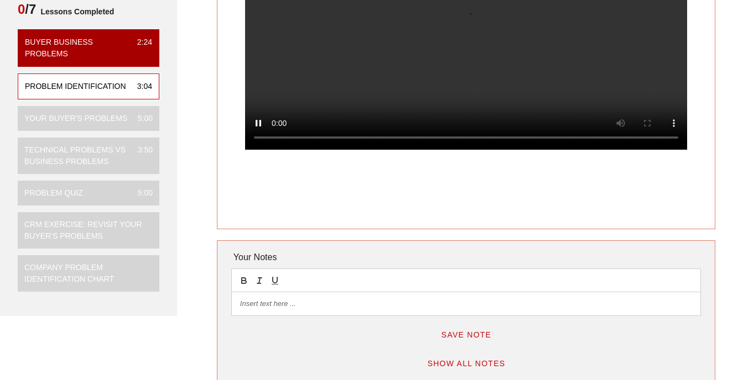
scroll to position [111, 0]
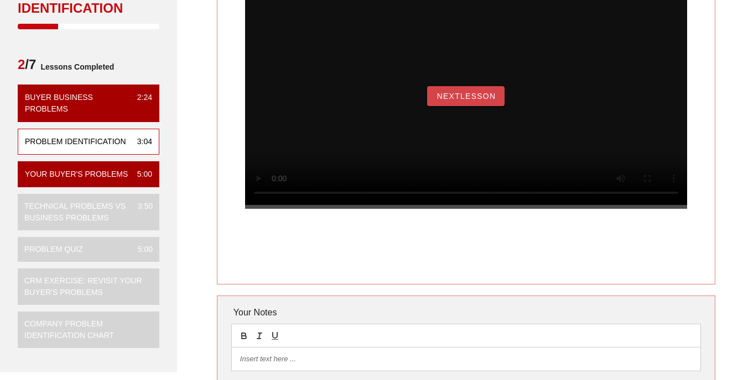
click at [446, 101] on span "NextLesson" at bounding box center [466, 96] width 60 height 9
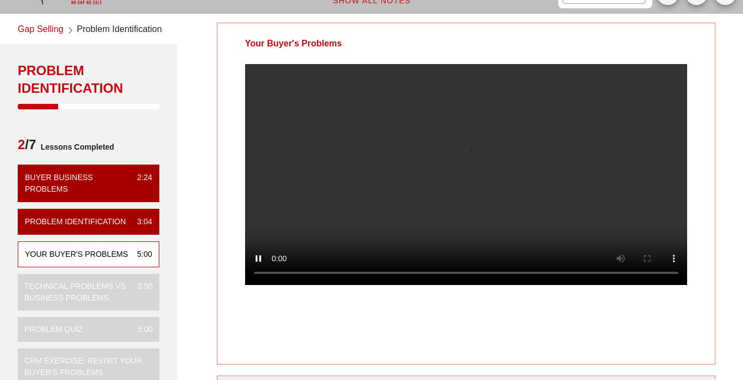
scroll to position [55, 0]
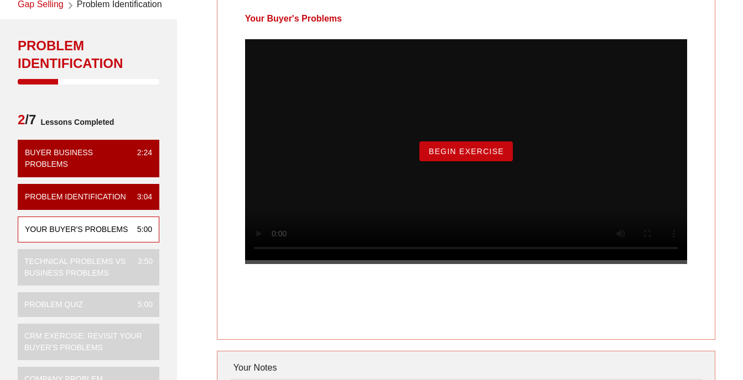
click at [438, 339] on div "Your Buyer's Problems Begin Exercise" at bounding box center [466, 169] width 498 height 342
click at [637, 240] on div "Begin Exercise" at bounding box center [466, 151] width 442 height 225
click at [490, 156] on span "Begin Exercise" at bounding box center [466, 151] width 76 height 9
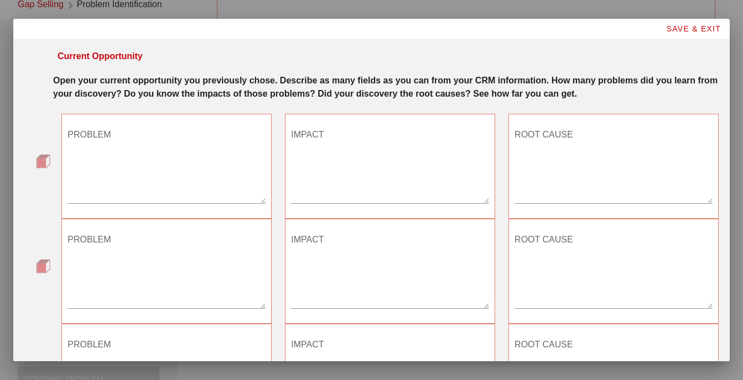
scroll to position [0, 0]
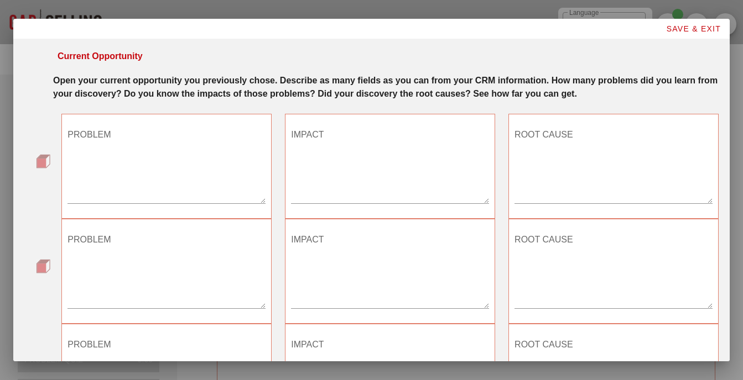
click at [212, 197] on textarea "PROBLEM" at bounding box center [166, 164] width 198 height 77
click at [528, 167] on textarea "ROOT CAUSE" at bounding box center [613, 164] width 198 height 77
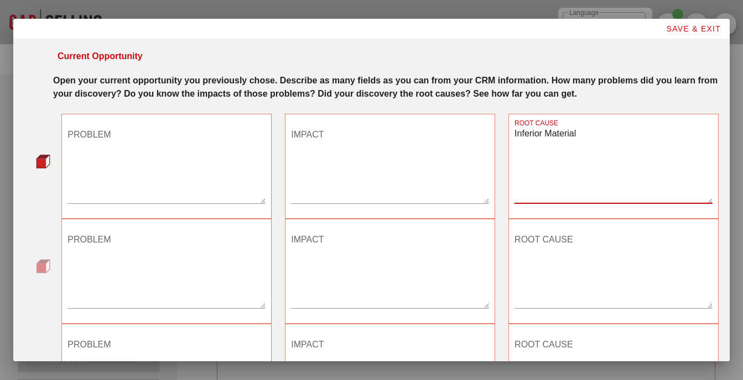
type textarea "Inferior Material"
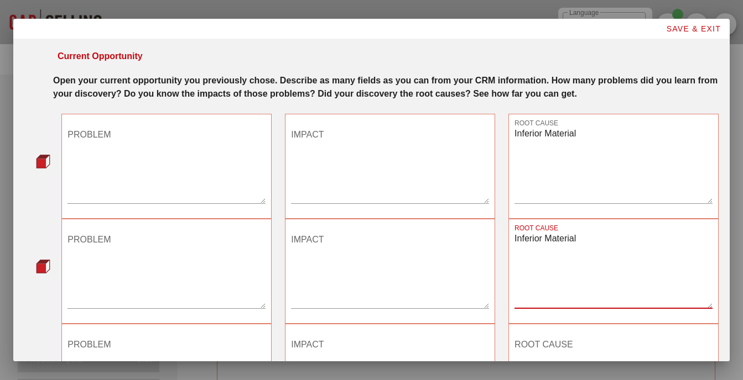
type textarea "Inferior Material"
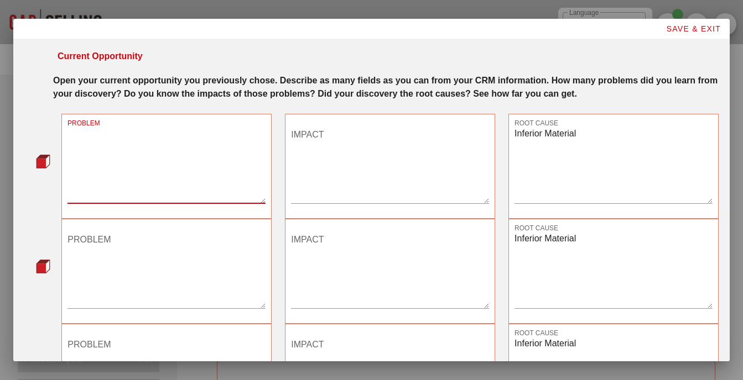
click at [157, 164] on textarea "PROBLEM" at bounding box center [166, 164] width 198 height 77
type textarea "Tools are hard to clean up."
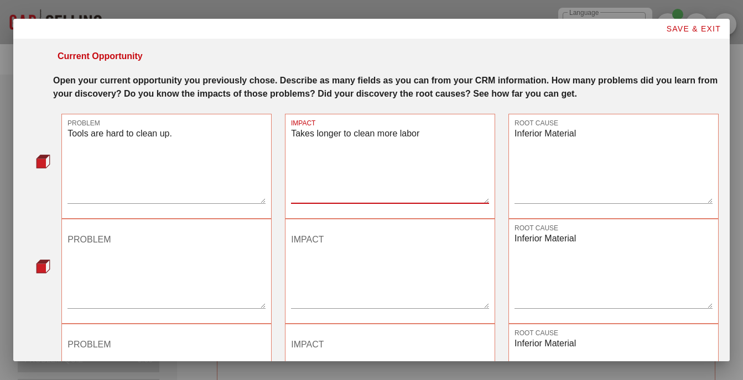
type textarea "Takes longer to clean more labor"
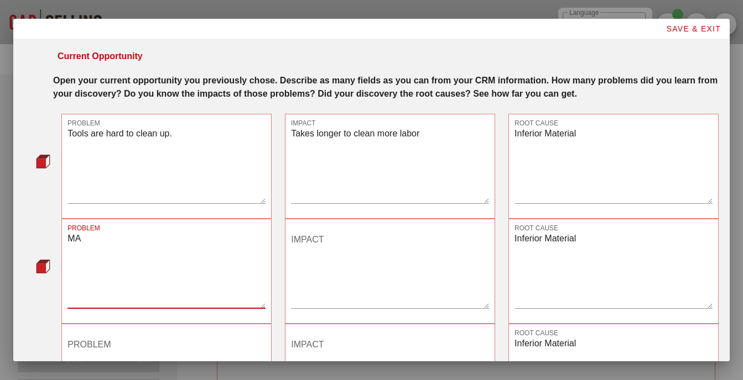
type textarea "M"
type textarea "Material comes out very quickly"
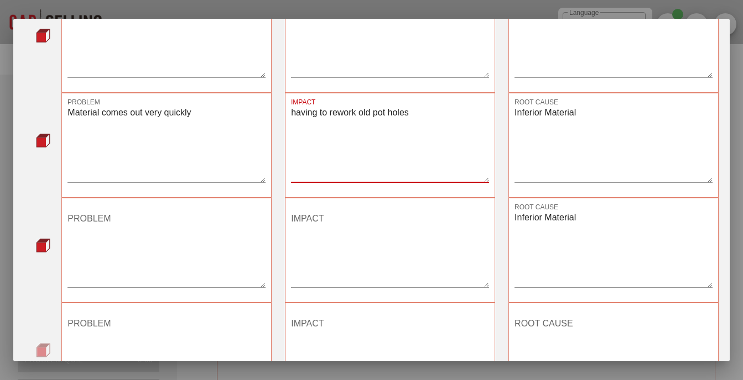
scroll to position [166, 0]
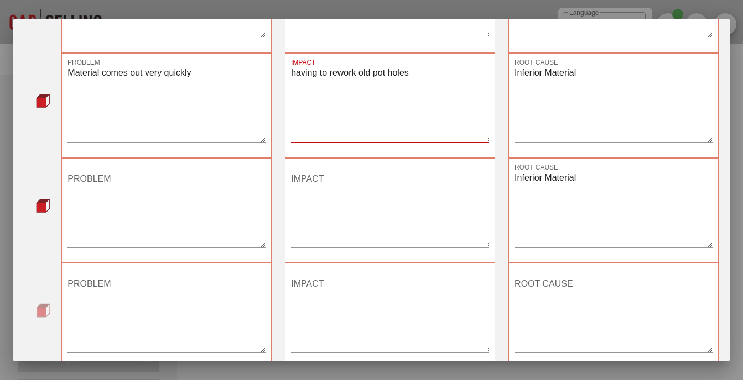
type textarea "having to rework old pot holes"
click at [223, 207] on textarea "PROBLEM" at bounding box center [166, 208] width 198 height 77
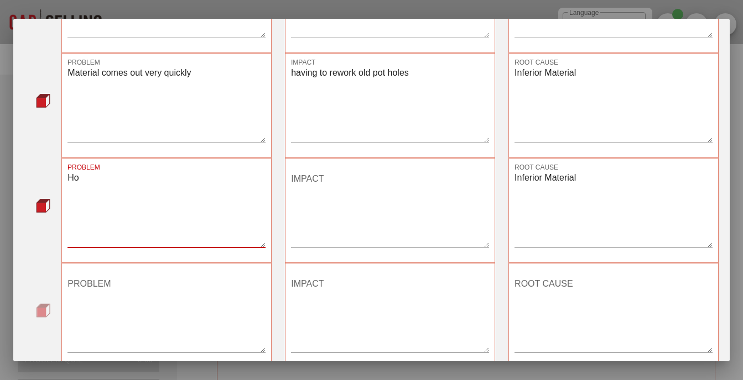
type textarea "H"
type textarea "pot holes refuse to be fixed"
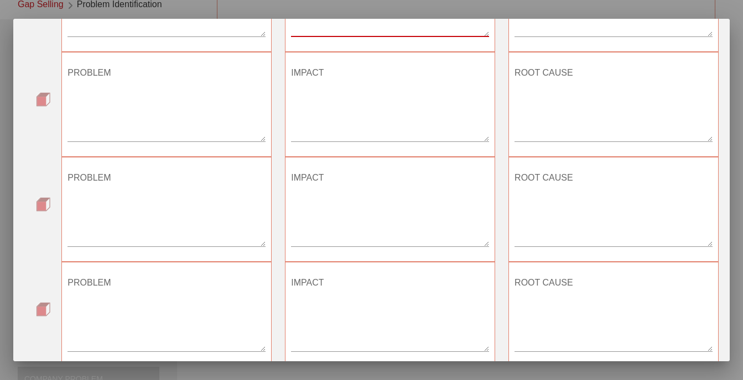
scroll to position [322, 0]
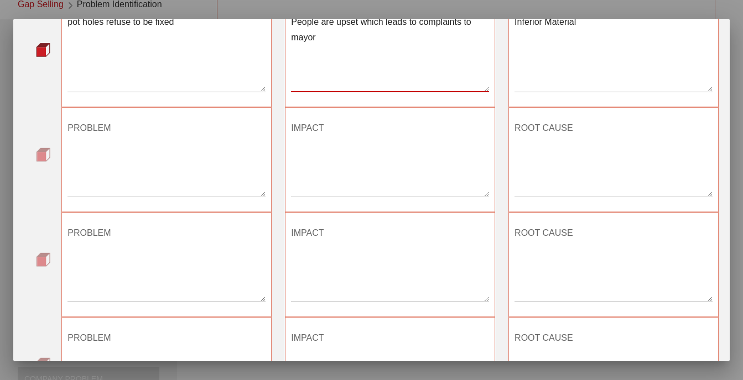
type textarea "People are upset which leads to complaints to mayor"
click at [164, 152] on textarea "PROBLEM" at bounding box center [166, 157] width 198 height 77
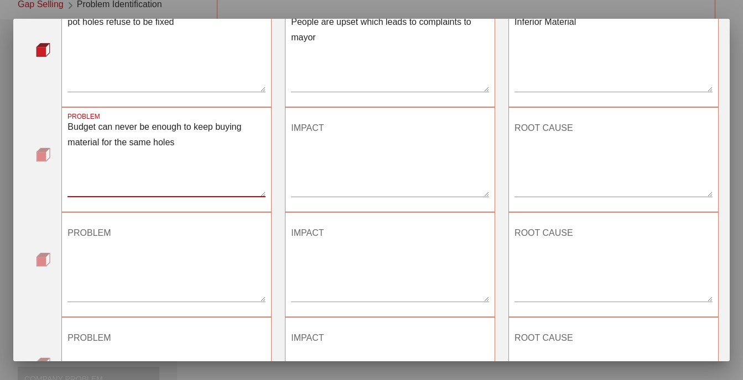
type textarea "Budget can never be enough to keep buying material for the same holes"
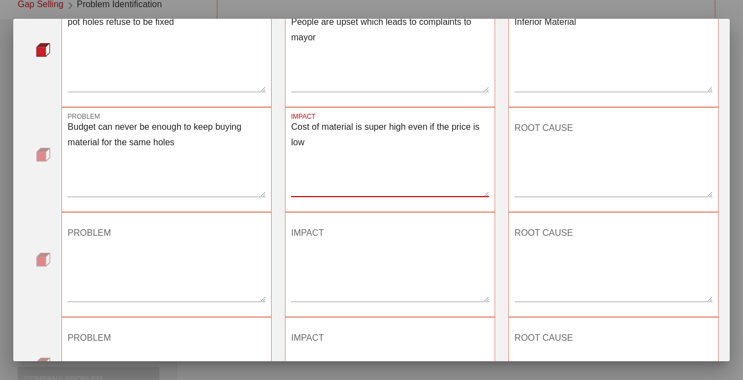
type textarea "Cost of material is super high even if the price is low"
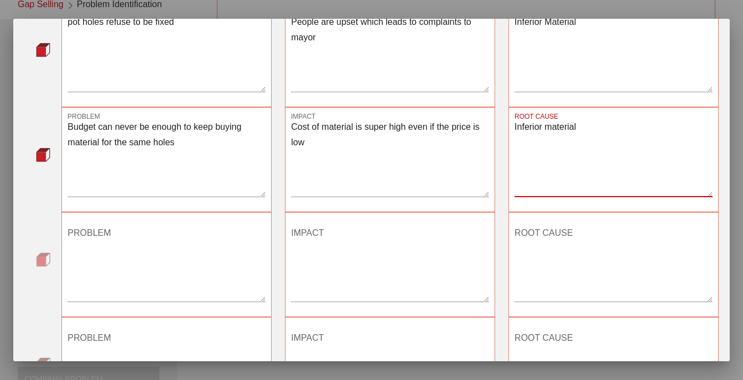
type textarea "Inferior material"
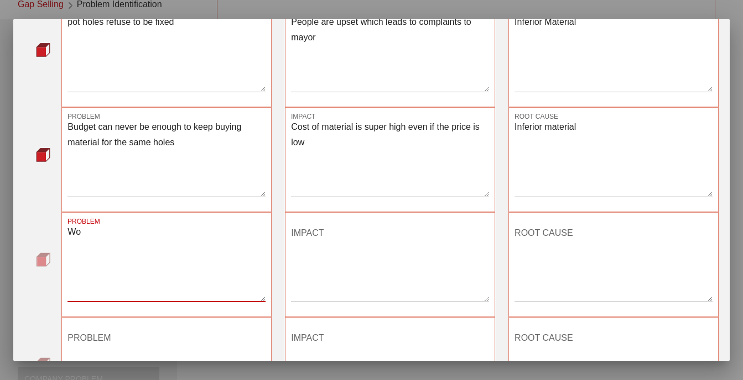
type textarea "W"
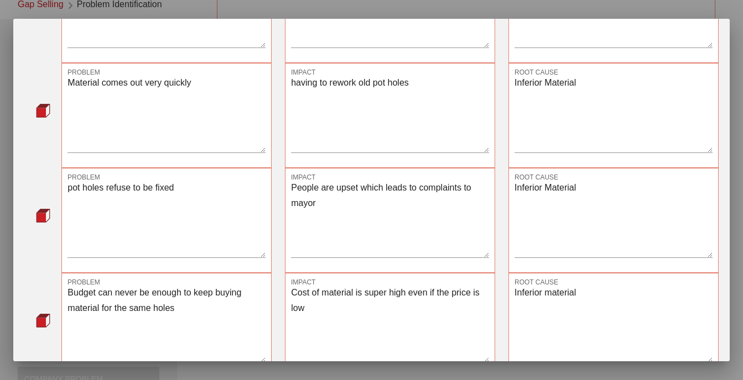
scroll to position [377, 0]
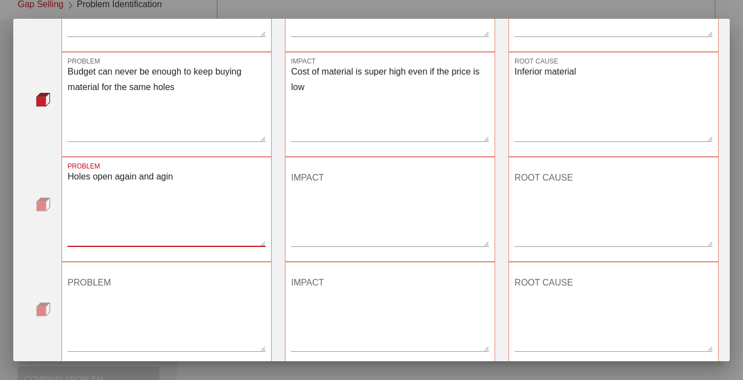
click at [166, 176] on textarea "Holes open again and agin" at bounding box center [166, 207] width 198 height 77
type textarea "Holes open again and again"
click at [343, 191] on textarea "IMPACT" at bounding box center [390, 207] width 198 height 77
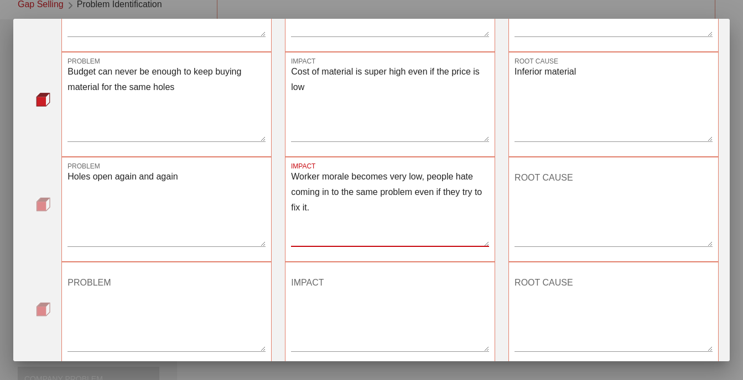
type textarea "Worker morale becomes very low, people hate coming in to the same problem even …"
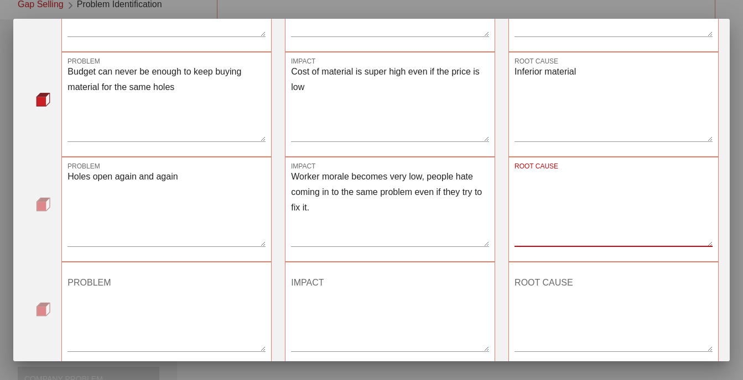
click at [522, 173] on div "ROOT CAUSE" at bounding box center [613, 207] width 198 height 77
type textarea "Inferior material"
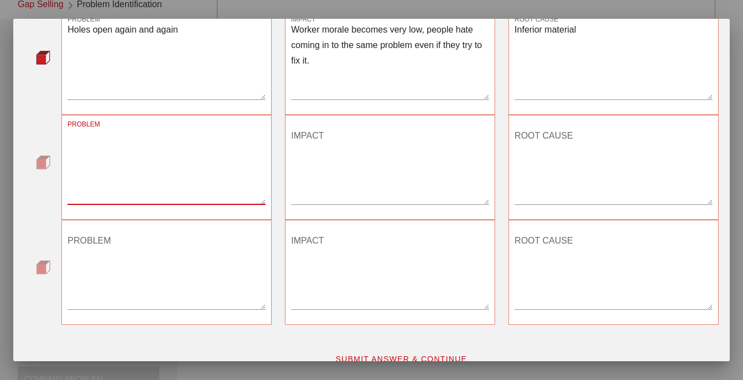
scroll to position [543, 0]
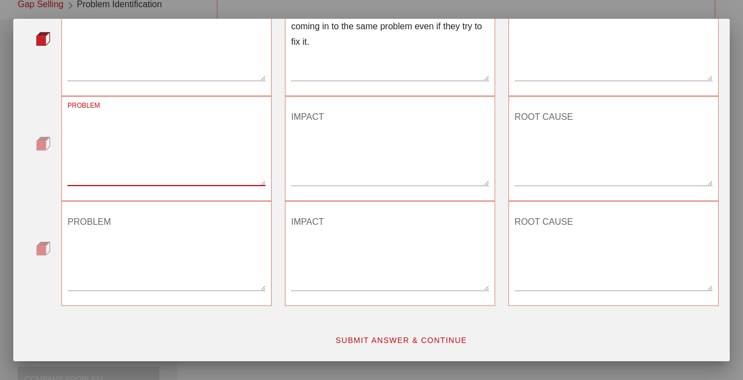
click at [391, 148] on textarea "IMPACT" at bounding box center [390, 146] width 198 height 77
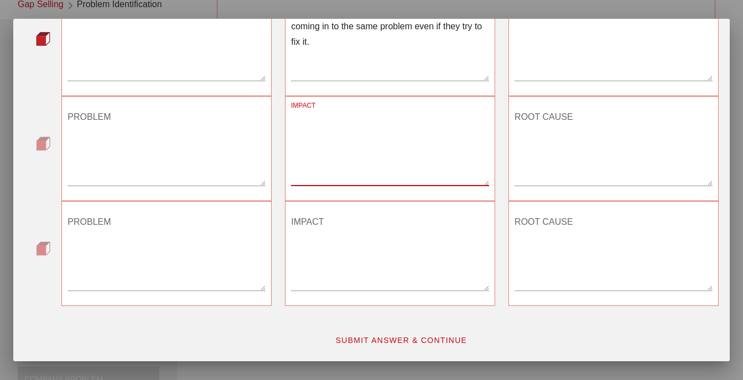
click at [213, 148] on textarea "PROBLEM" at bounding box center [166, 146] width 198 height 77
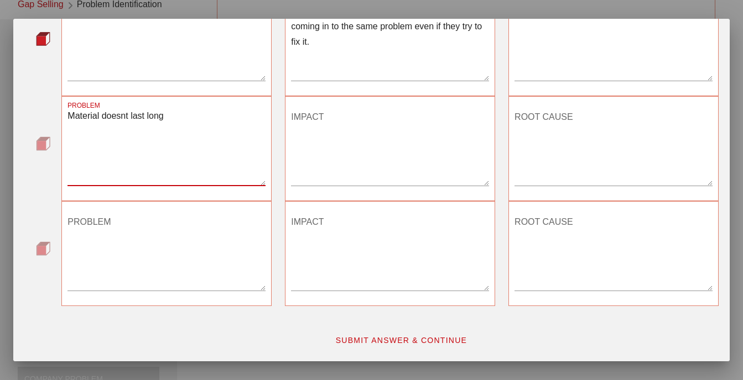
type textarea "Material doesnt last long"
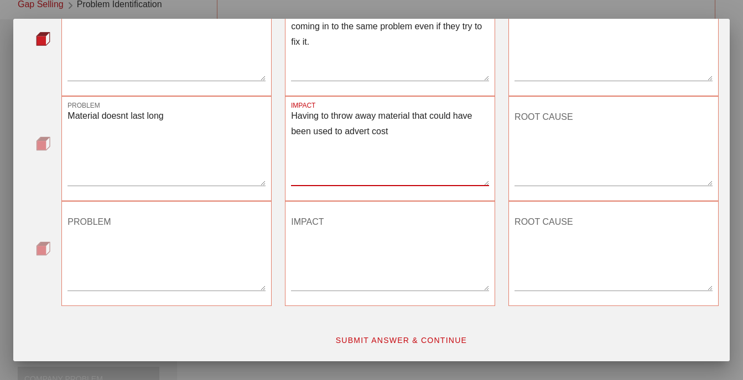
type textarea "Having to throw away material that could have been used to advert cost"
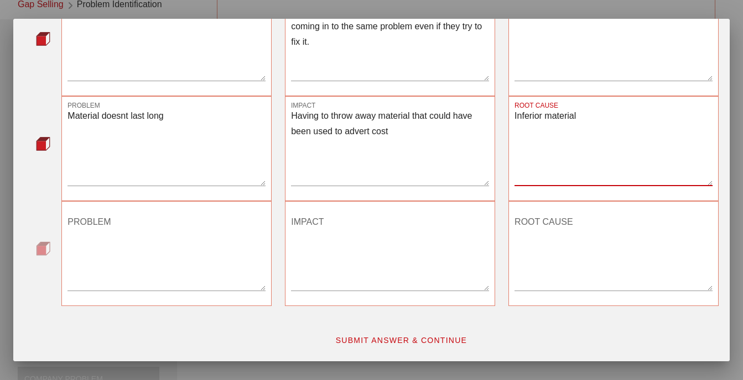
type textarea "Inferior material"
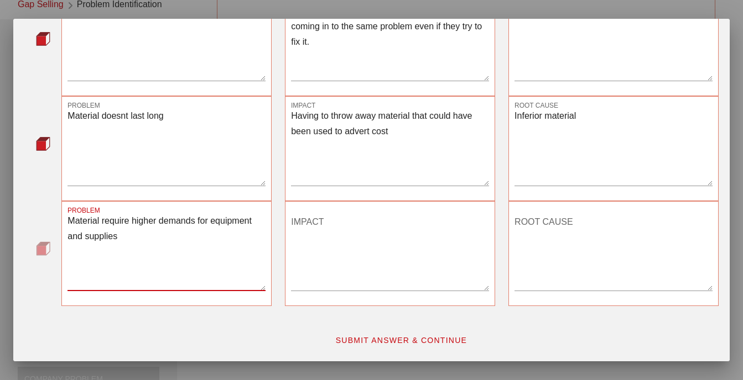
type textarea "Material require higher demands for equipment and supplies"
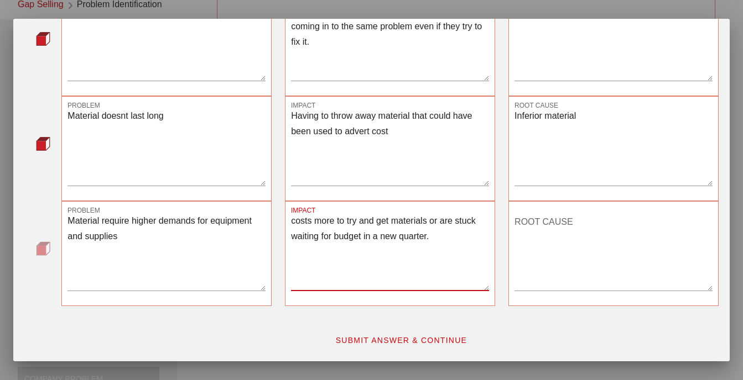
type textarea "costs more to try and get materials or are stuck waiting for budget in a new qu…"
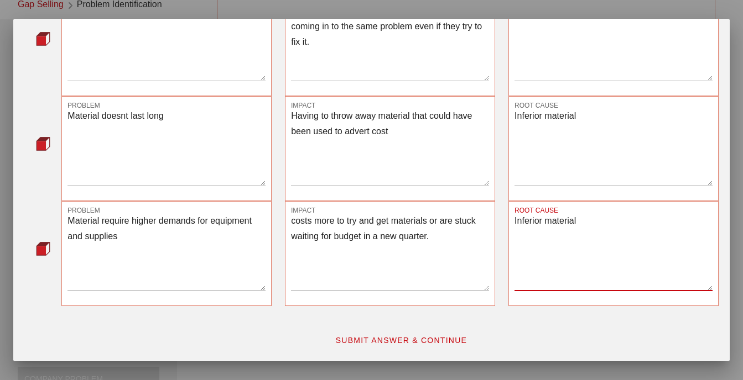
type textarea "Inferior material"
click at [399, 337] on span "SUBMIT ANSWER & CONTINUE" at bounding box center [401, 340] width 132 height 9
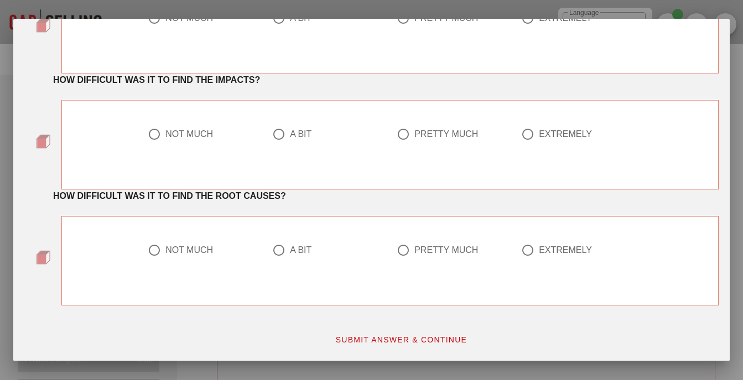
scroll to position [0, 0]
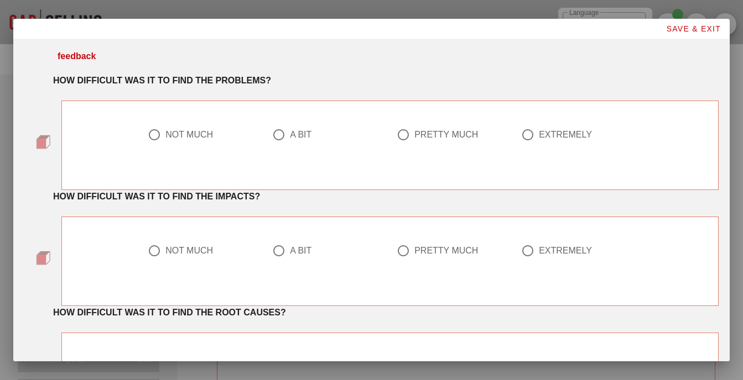
click at [153, 135] on div at bounding box center [154, 135] width 19 height 19
radio input "true"
click at [165, 248] on div "NOT MUCH" at bounding box center [189, 251] width 48 height 11
radio input "true"
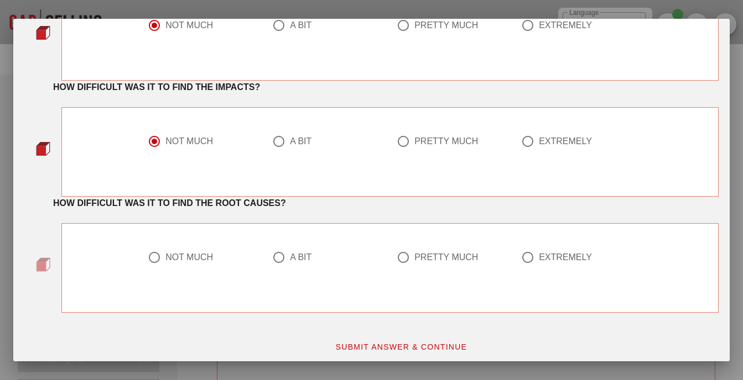
scroll to position [116, 0]
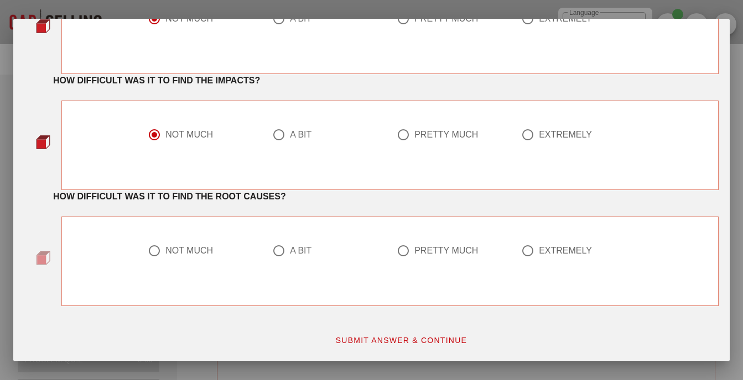
click at [174, 254] on div "NOT MUCH" at bounding box center [189, 251] width 48 height 11
radio input "true"
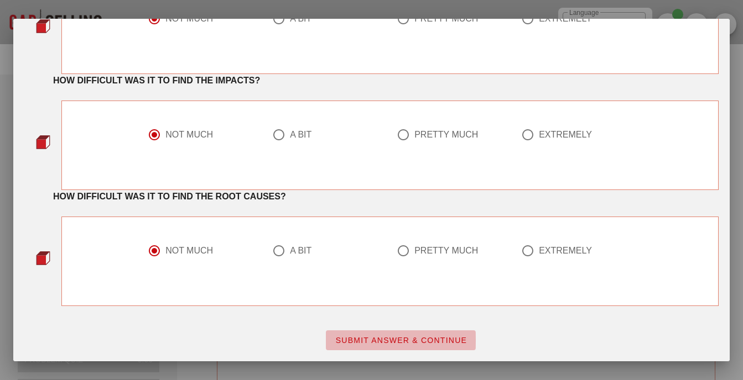
click at [396, 335] on button "SUBMIT ANSWER & CONTINUE" at bounding box center [401, 341] width 150 height 20
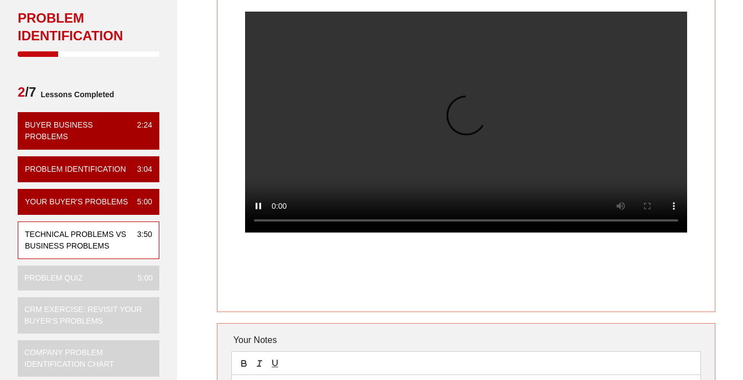
scroll to position [55, 0]
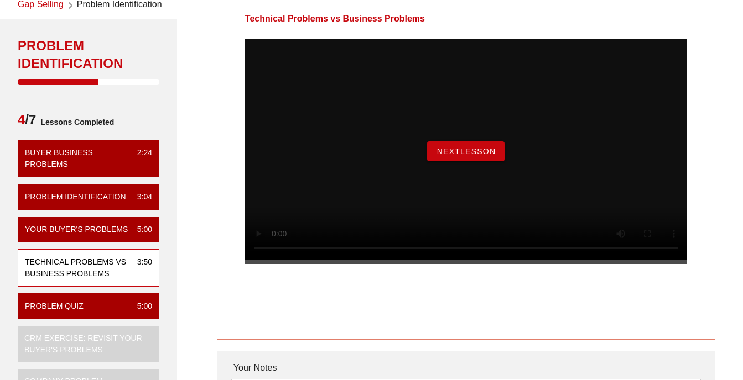
click at [472, 156] on span "NextLesson" at bounding box center [466, 151] width 60 height 9
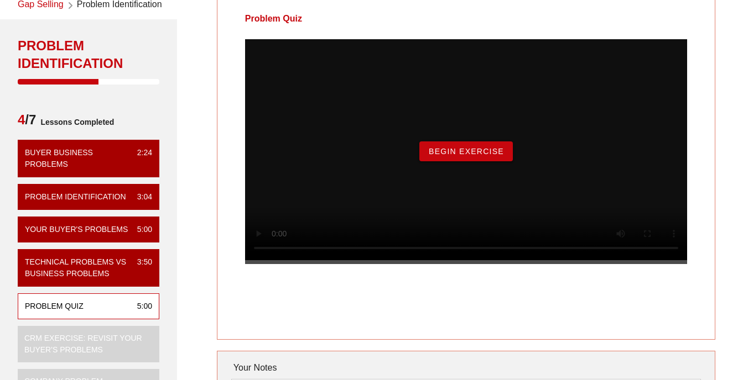
click at [493, 156] on span "Begin Exercise" at bounding box center [466, 151] width 76 height 9
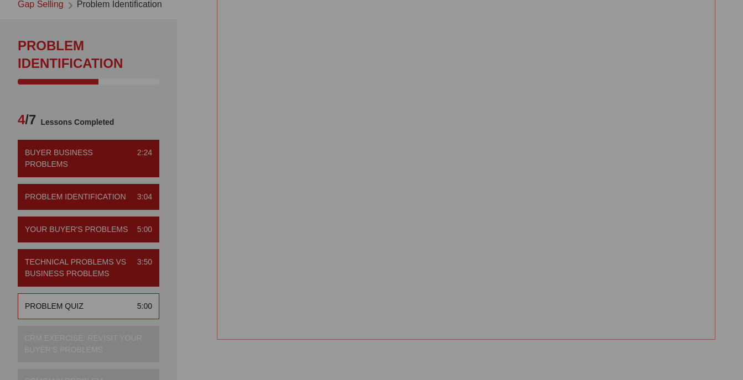
scroll to position [0, 0]
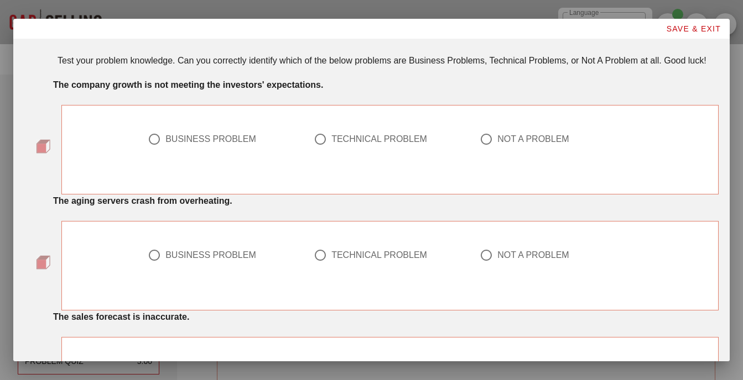
click at [195, 132] on div "BUSINESS PROBLEM" at bounding box center [224, 146] width 166 height 40
click at [205, 140] on div "BUSINESS PROBLEM" at bounding box center [210, 139] width 91 height 11
radio input "true"
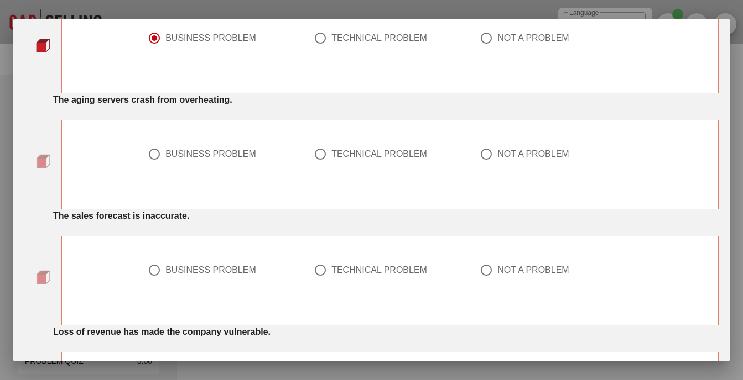
scroll to position [111, 0]
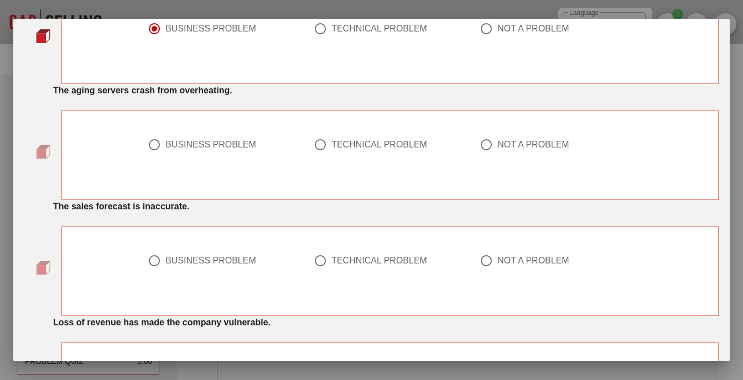
click at [323, 148] on div at bounding box center [320, 144] width 19 height 19
radio input "true"
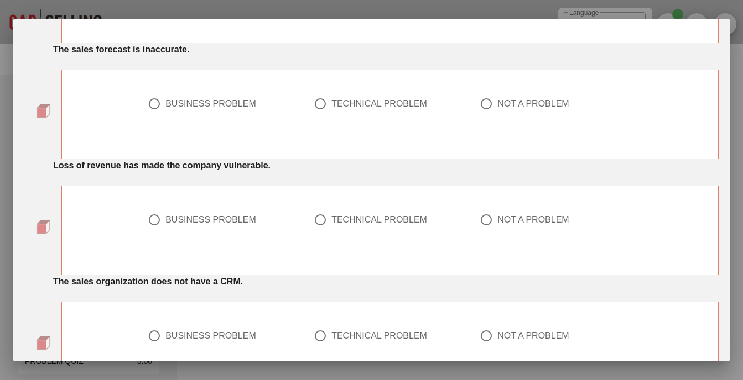
scroll to position [276, 0]
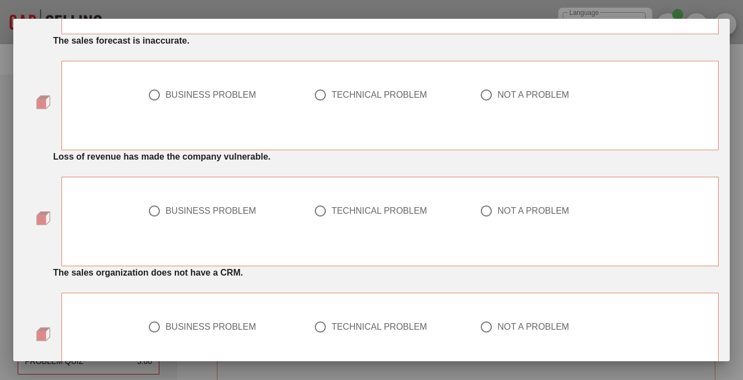
click at [486, 98] on div at bounding box center [486, 95] width 19 height 19
radio input "true"
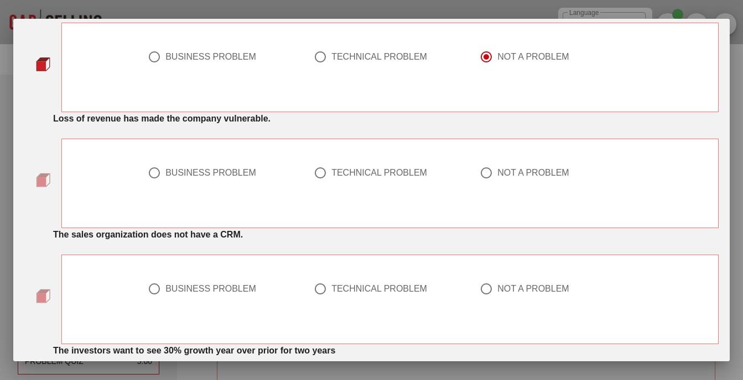
scroll to position [332, 0]
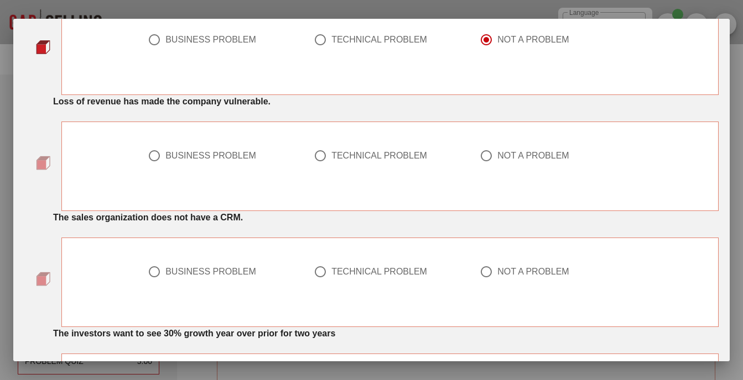
click at [212, 153] on div "BUSINESS PROBLEM" at bounding box center [210, 155] width 91 height 11
radio input "true"
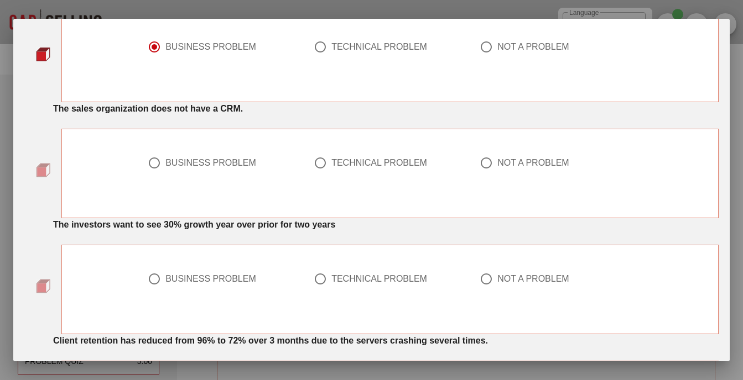
scroll to position [442, 0]
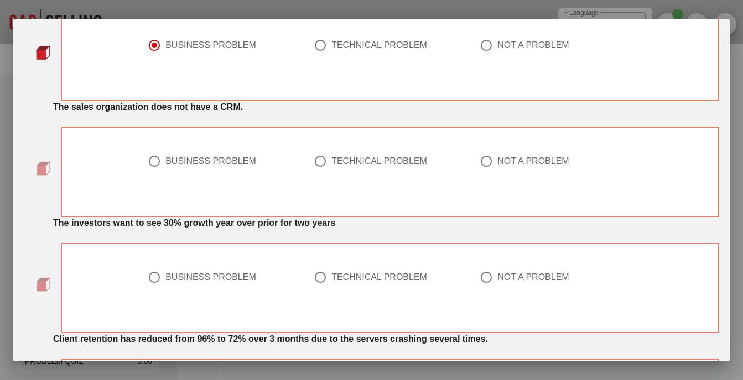
click at [225, 161] on div "BUSINESS PROBLEM" at bounding box center [210, 161] width 91 height 11
radio input "true"
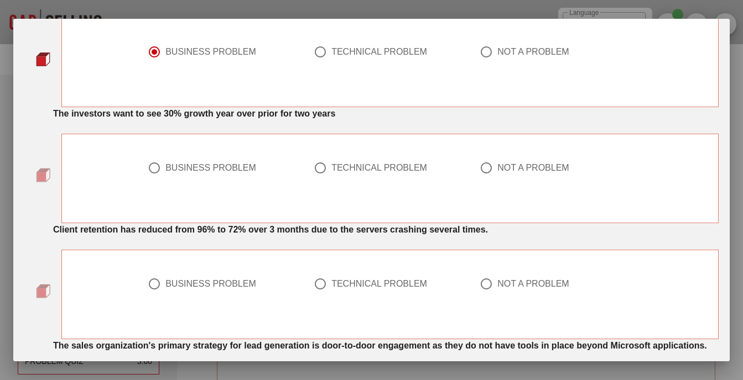
scroll to position [553, 0]
click at [478, 168] on div at bounding box center [486, 167] width 19 height 19
radio input "true"
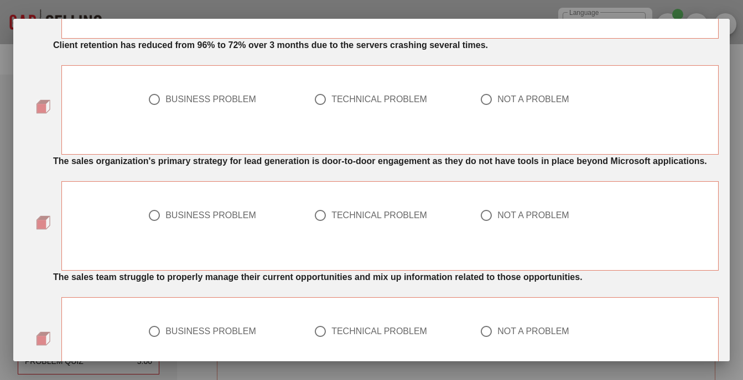
scroll to position [719, 0]
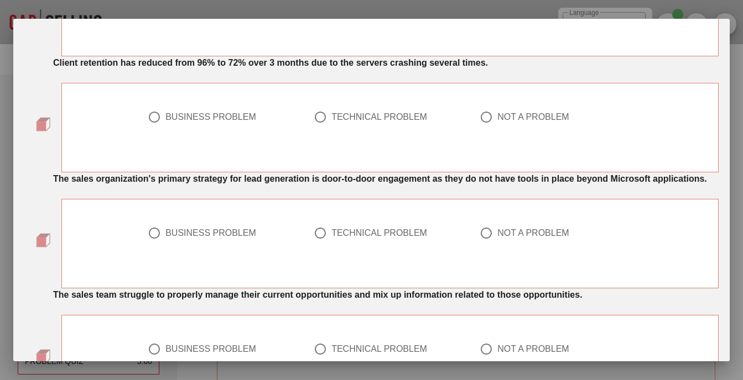
click at [246, 121] on div "BUSINESS PROBLEM" at bounding box center [210, 117] width 91 height 11
click at [364, 115] on div "TECHNICAL PROBLEM" at bounding box center [379, 117] width 96 height 11
radio input "false"
radio input "true"
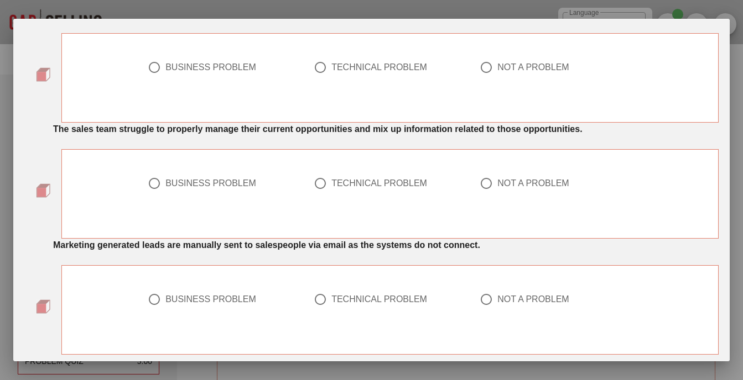
scroll to position [829, 0]
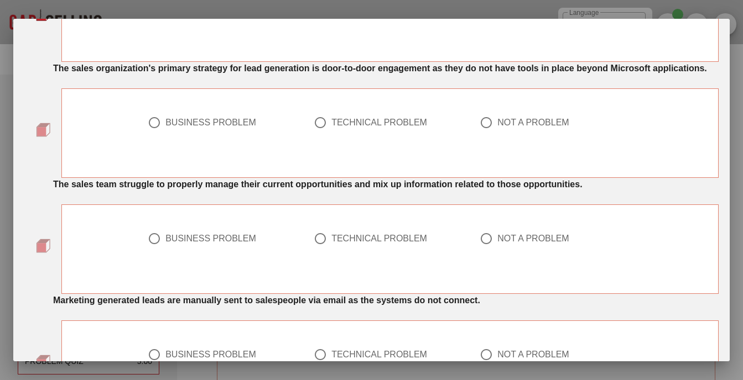
click at [238, 123] on div "BUSINESS PROBLEM" at bounding box center [210, 122] width 91 height 11
radio input "true"
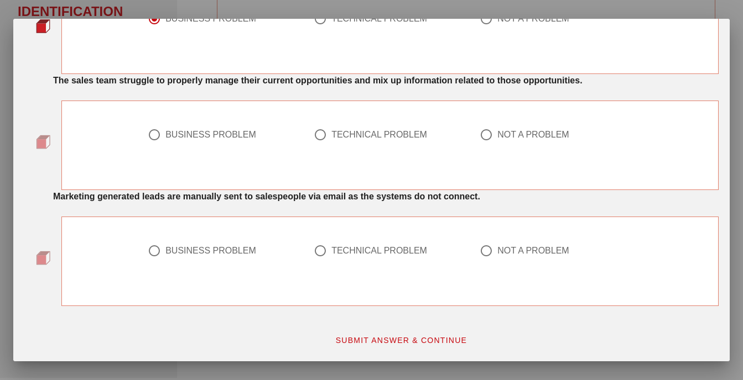
scroll to position [111, 0]
click at [224, 130] on div "BUSINESS PROBLEM" at bounding box center [210, 134] width 91 height 11
radio input "true"
click at [331, 252] on div "TECHNICAL PROBLEM" at bounding box center [379, 251] width 96 height 11
radio input "true"
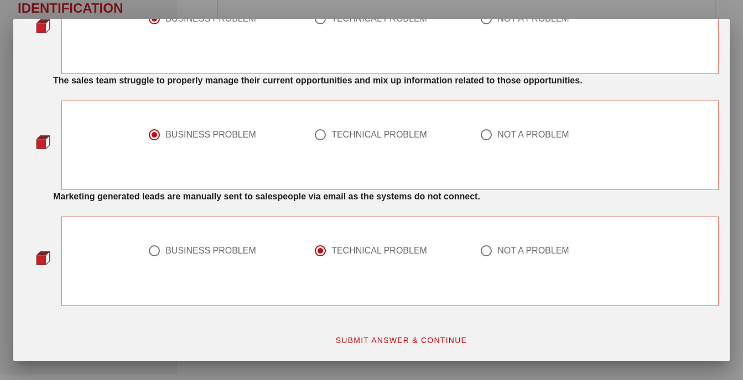
click at [379, 341] on span "SUBMIT ANSWER & CONTINUE" at bounding box center [401, 340] width 132 height 9
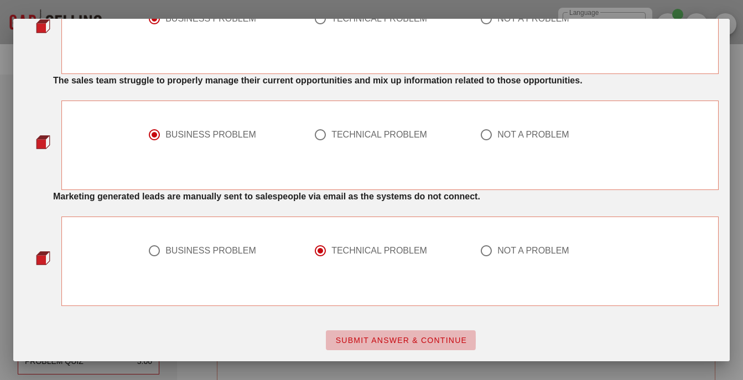
scroll to position [0, 0]
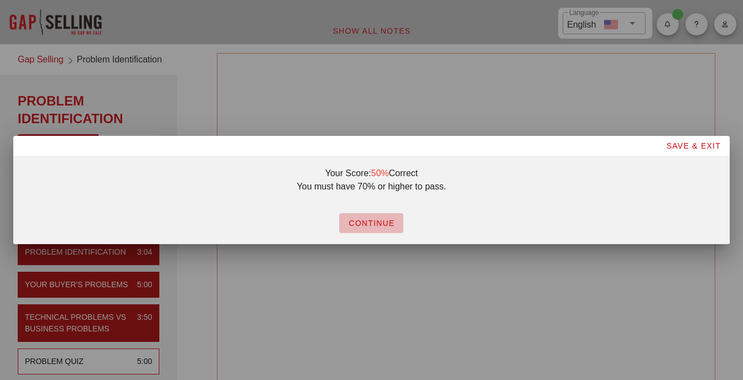
click at [389, 225] on span "CONTINUE" at bounding box center [371, 223] width 46 height 9
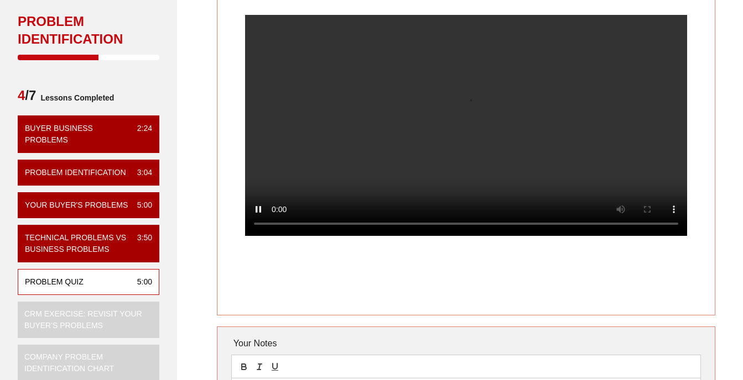
scroll to position [55, 0]
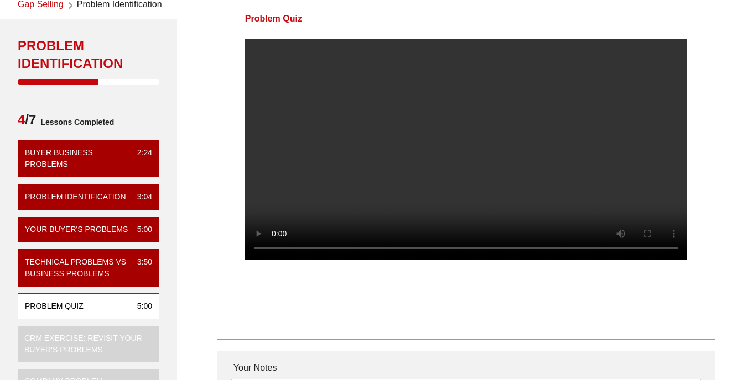
click at [511, 211] on video at bounding box center [466, 149] width 442 height 221
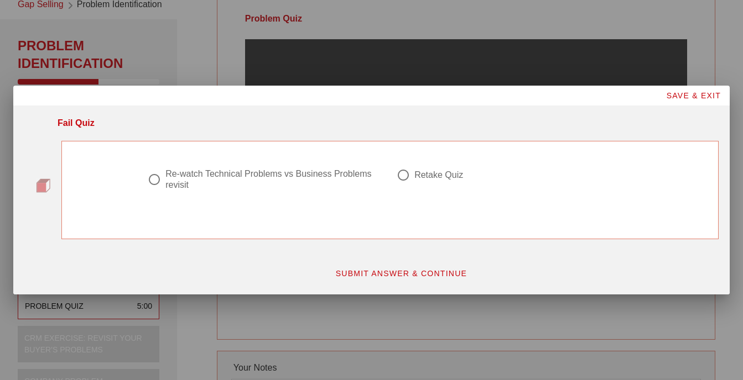
click at [408, 177] on div at bounding box center [403, 175] width 19 height 19
radio input "true"
click at [385, 267] on button "SUBMIT ANSWER & CONTINUE" at bounding box center [401, 274] width 150 height 20
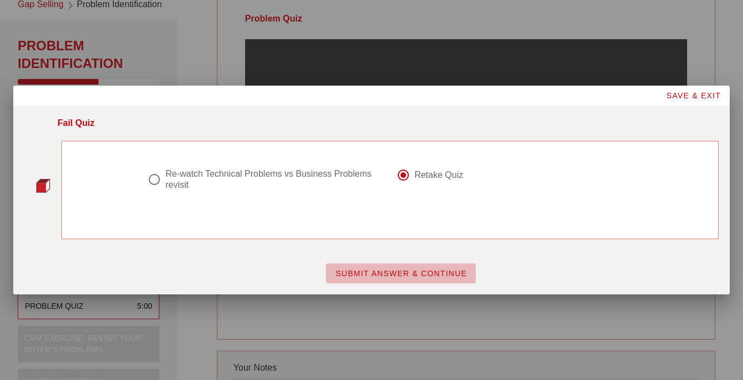
scroll to position [0, 0]
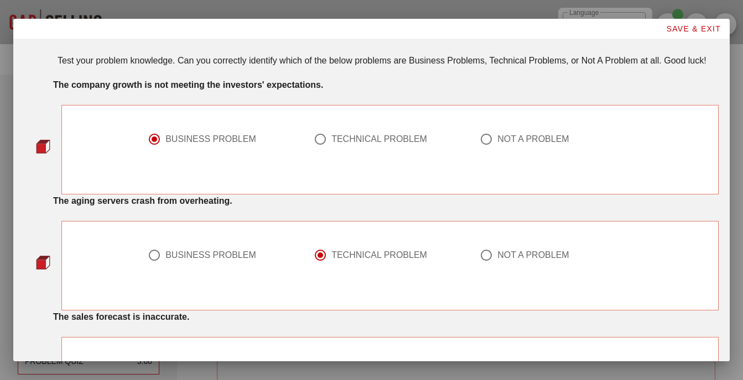
click at [480, 138] on div at bounding box center [486, 139] width 19 height 19
radio input "false"
radio input "true"
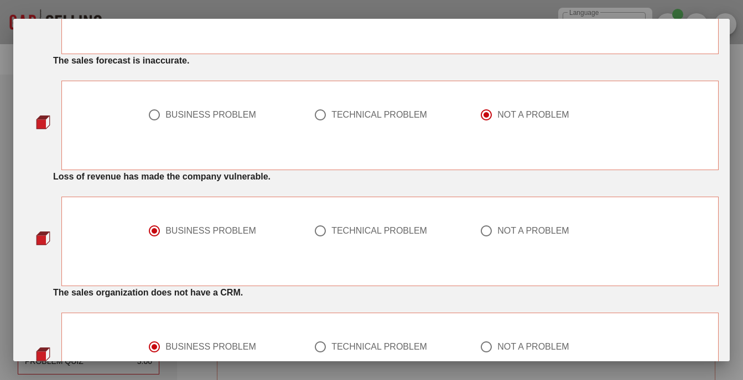
scroll to position [276, 0]
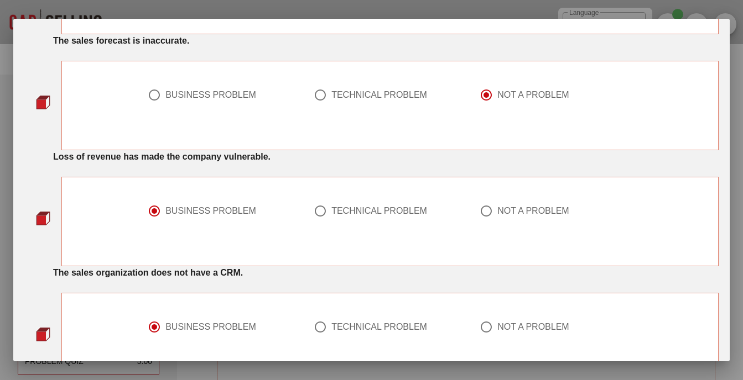
click at [481, 211] on div at bounding box center [486, 211] width 19 height 19
radio input "false"
radio input "true"
click at [206, 212] on div "BUSINESS PROBLEM" at bounding box center [210, 211] width 91 height 11
radio input "true"
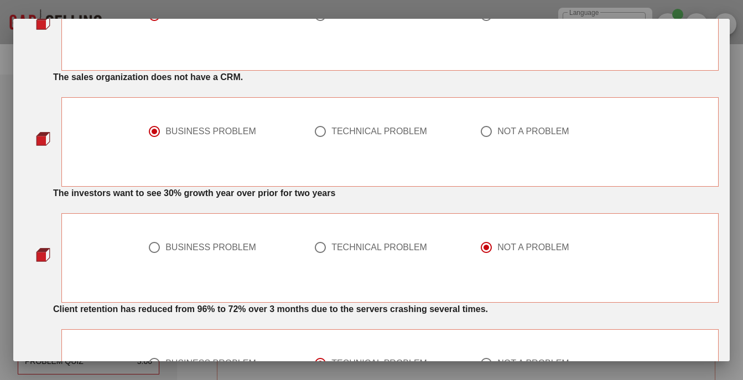
scroll to position [498, 0]
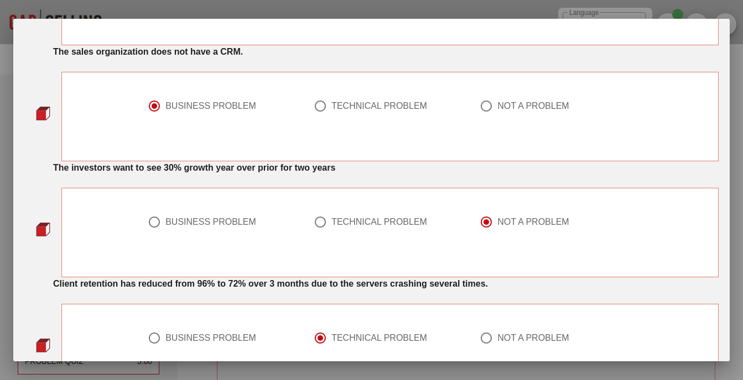
click at [216, 218] on div "BUSINESS PROBLEM" at bounding box center [210, 222] width 91 height 11
radio input "true"
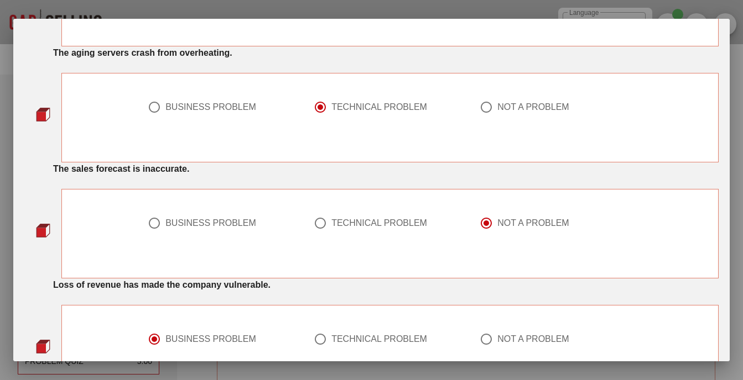
scroll to position [166, 0]
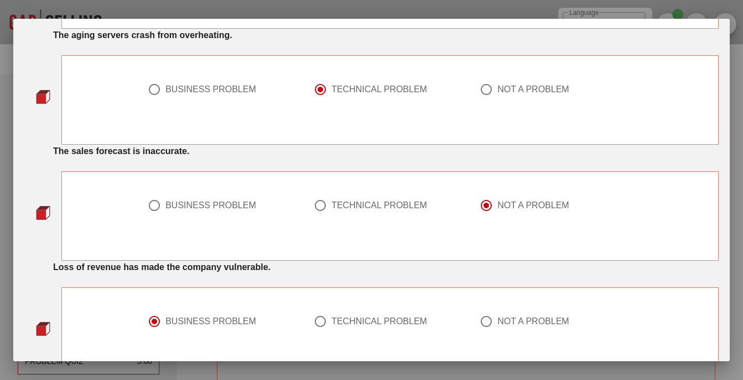
click at [213, 206] on div "BUSINESS PROBLEM" at bounding box center [210, 205] width 91 height 11
radio input "true"
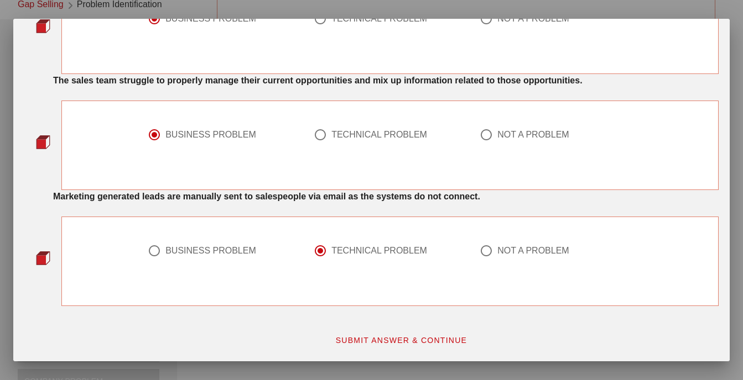
scroll to position [878, 0]
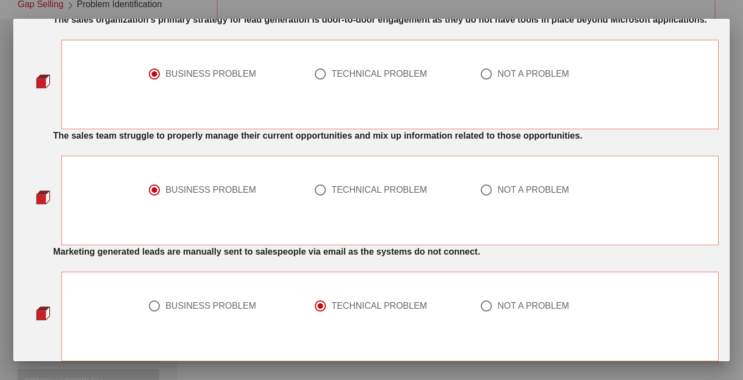
click at [209, 310] on div "BUSINESS PROBLEM" at bounding box center [210, 306] width 91 height 11
radio input "true"
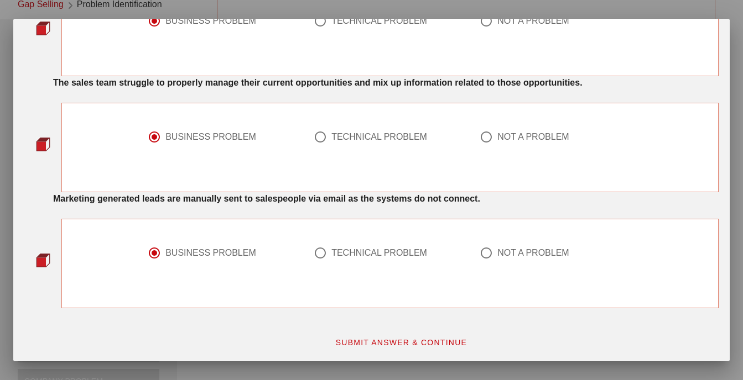
scroll to position [933, 0]
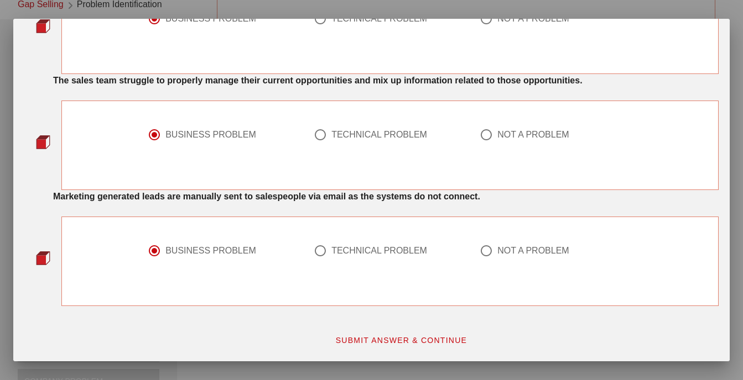
click at [357, 338] on span "SUBMIT ANSWER & CONTINUE" at bounding box center [401, 340] width 132 height 9
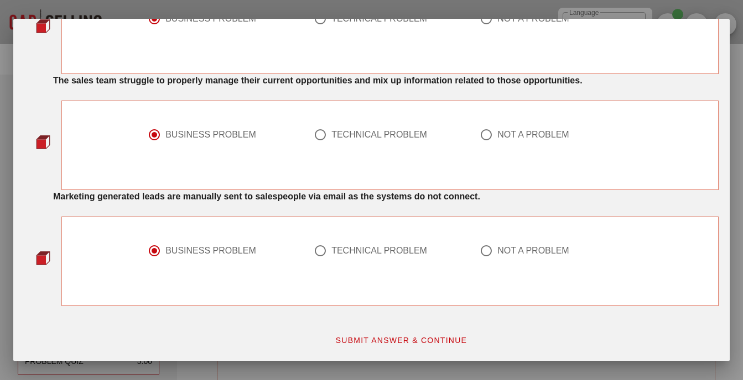
scroll to position [0, 0]
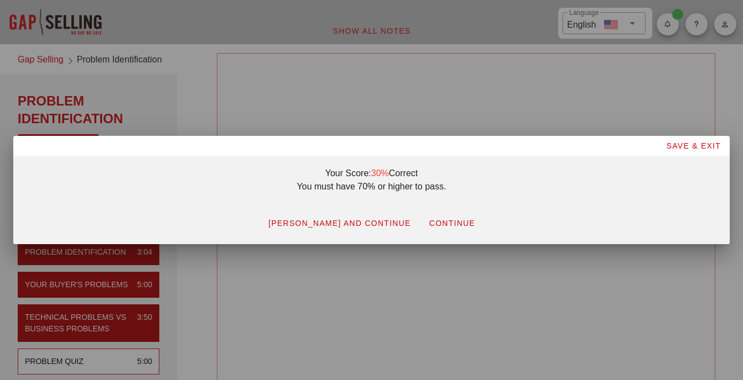
click at [429, 226] on span "CONTINUE" at bounding box center [452, 223] width 46 height 9
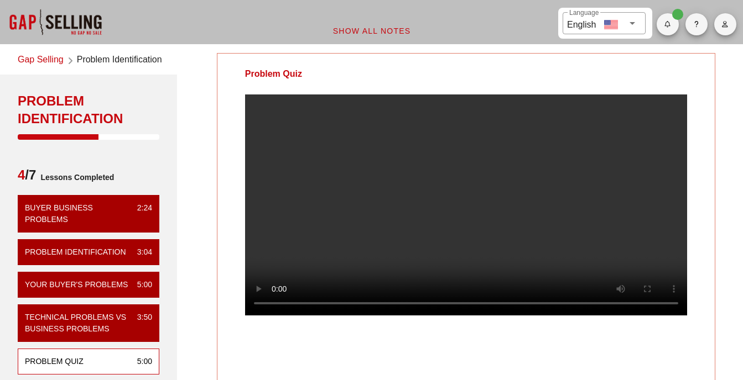
click at [468, 190] on video at bounding box center [466, 205] width 442 height 221
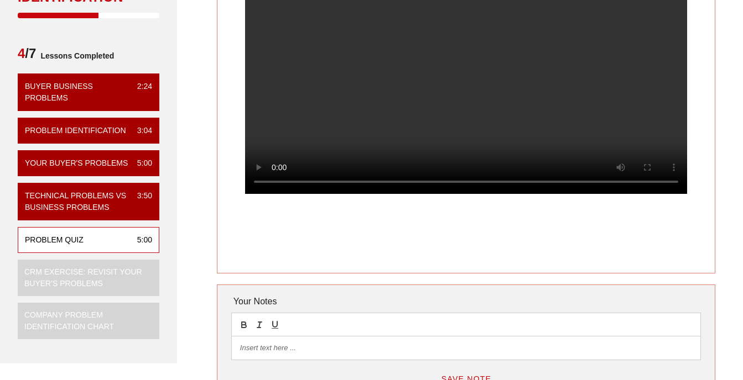
scroll to position [166, 0]
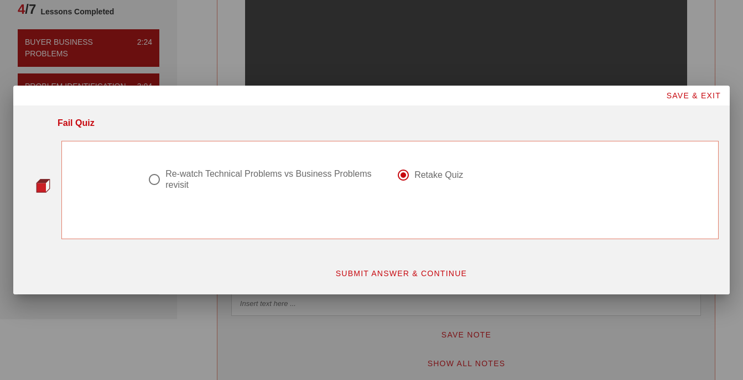
click at [549, 169] on div "Retake Quiz" at bounding box center [514, 186] width 249 height 49
click at [425, 270] on span "SUBMIT ANSWER & CONTINUE" at bounding box center [401, 273] width 132 height 9
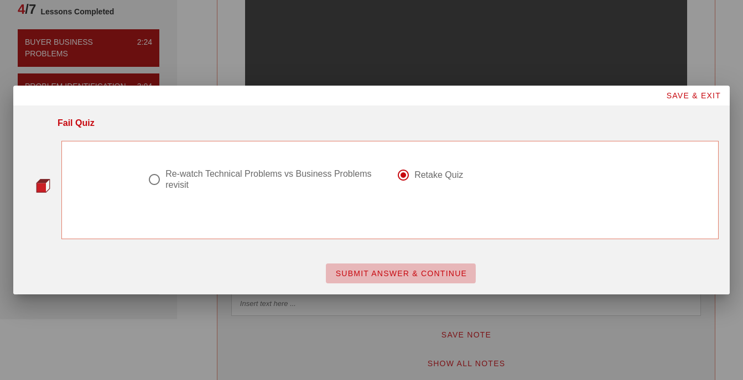
scroll to position [0, 0]
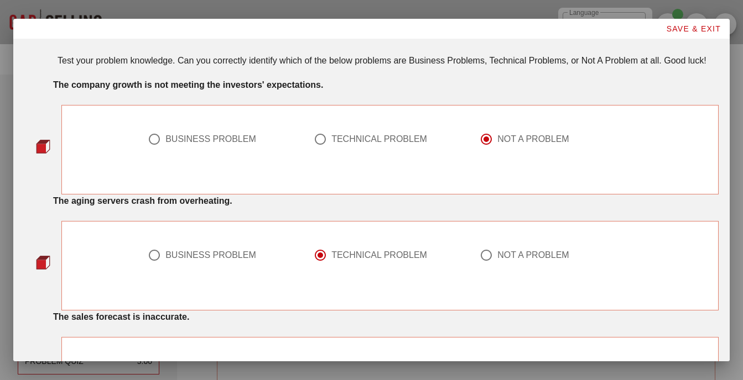
drag, startPoint x: 480, startPoint y: 245, endPoint x: 481, endPoint y: 251, distance: 6.1
click at [481, 249] on div "NOT A PROBLEM" at bounding box center [556, 262] width 166 height 40
click at [487, 254] on div at bounding box center [486, 255] width 19 height 19
radio input "false"
radio input "true"
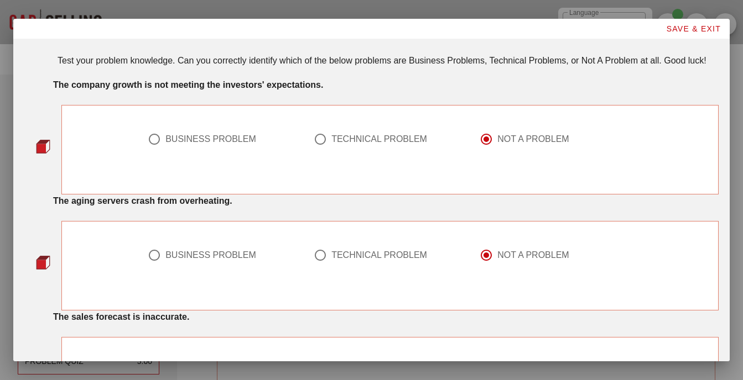
scroll to position [221, 0]
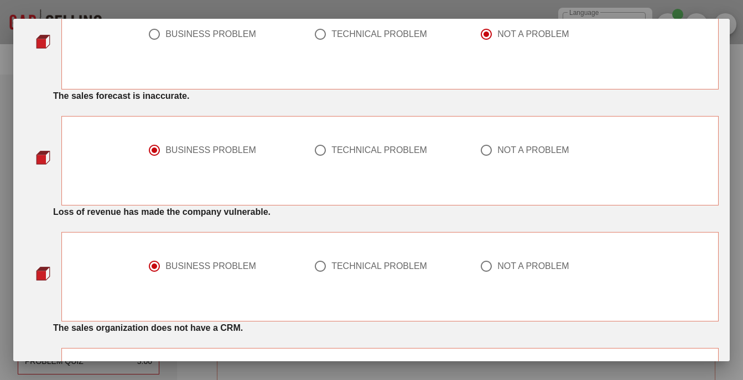
click at [481, 155] on div at bounding box center [486, 150] width 19 height 19
radio input "false"
radio input "true"
click at [479, 262] on div at bounding box center [486, 266] width 19 height 19
radio input "false"
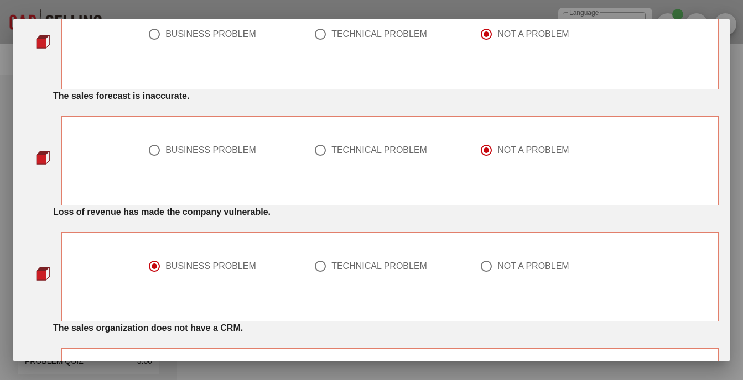
radio input "true"
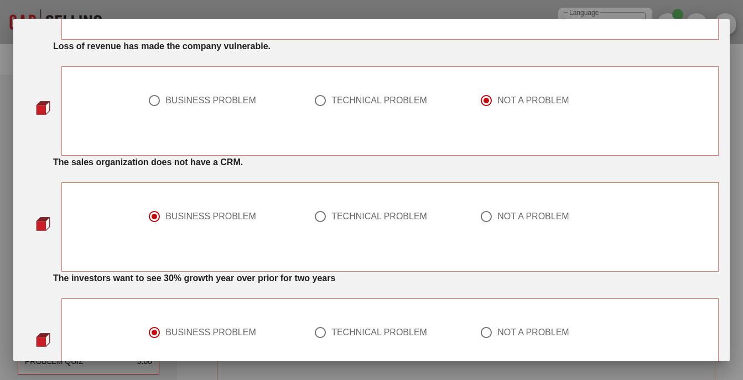
click at [483, 215] on div at bounding box center [486, 216] width 19 height 19
radio input "false"
radio input "true"
click at [477, 332] on div at bounding box center [486, 332] width 19 height 19
radio input "false"
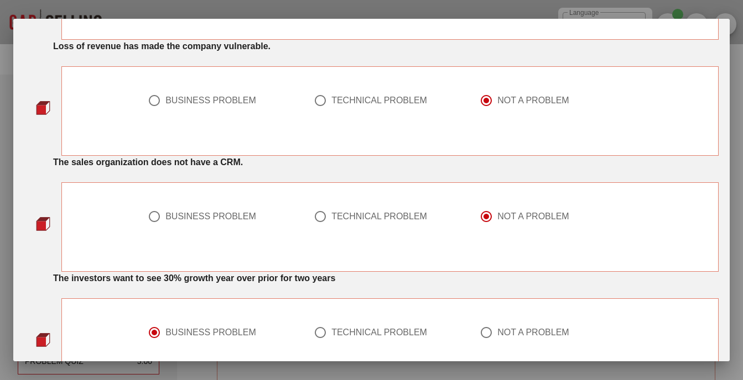
radio input "true"
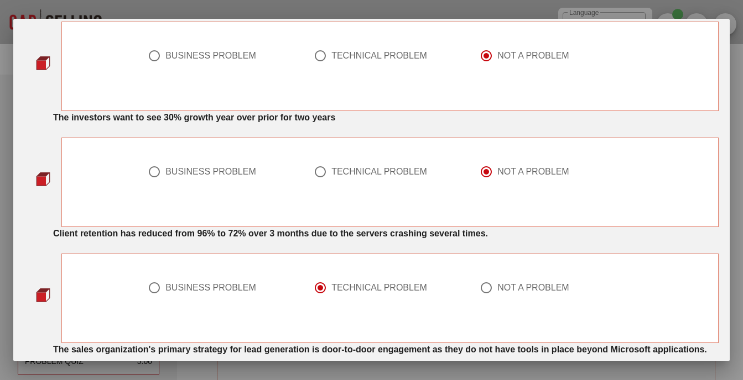
scroll to position [553, 0]
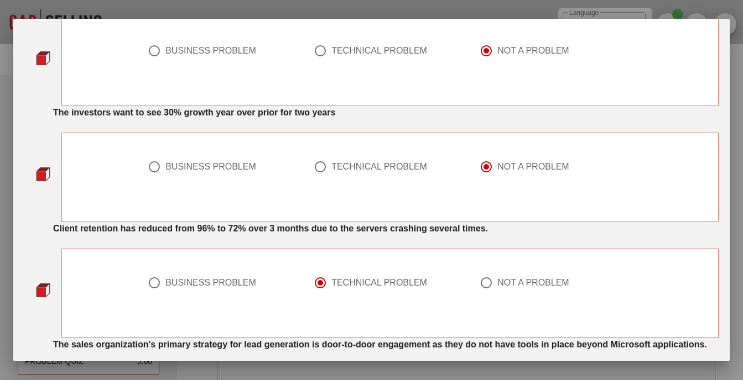
click at [483, 282] on div at bounding box center [486, 283] width 19 height 19
radio input "false"
radio input "true"
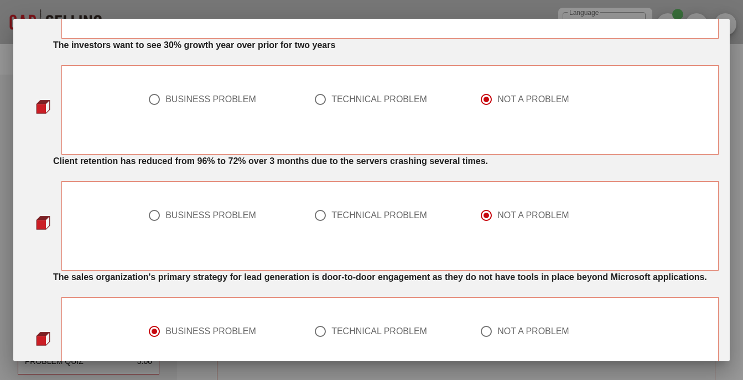
scroll to position [719, 0]
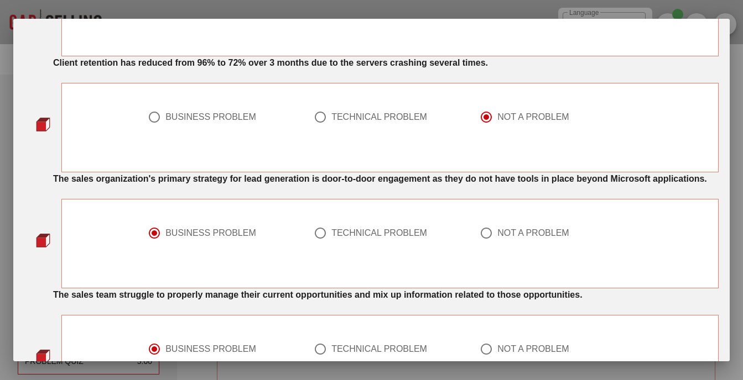
click at [490, 234] on div at bounding box center [486, 233] width 19 height 19
radio input "false"
radio input "true"
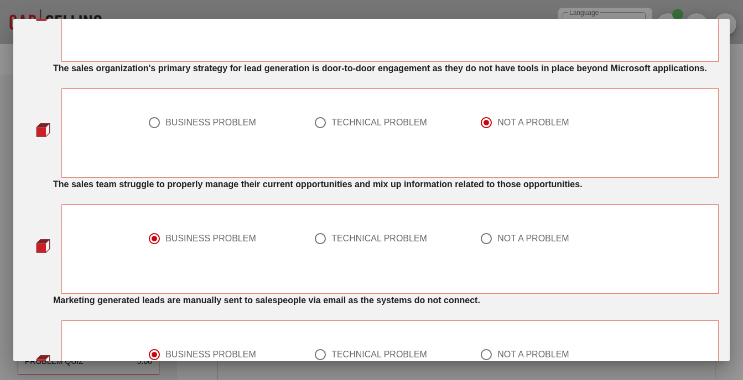
click at [478, 240] on div at bounding box center [486, 238] width 19 height 19
radio input "false"
radio input "true"
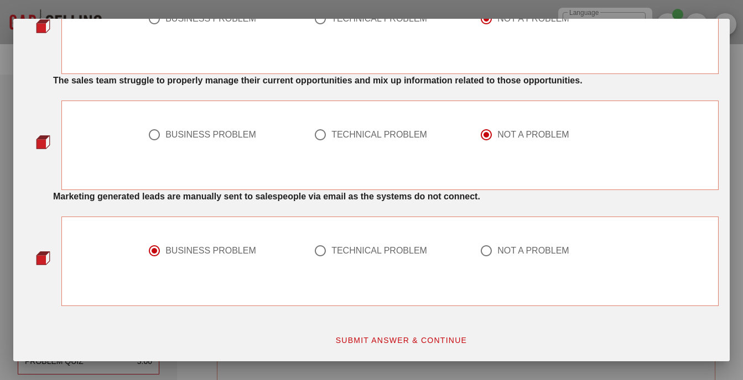
click at [484, 244] on div at bounding box center [486, 251] width 19 height 19
radio input "false"
radio input "true"
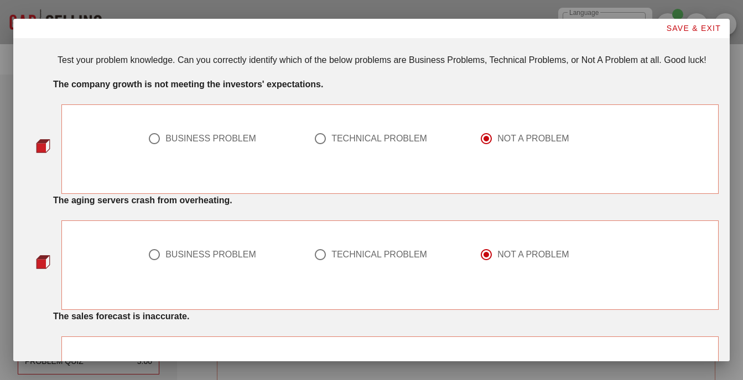
scroll to position [0, 0]
click at [154, 141] on div at bounding box center [154, 139] width 19 height 19
radio input "true"
click at [320, 257] on div at bounding box center [320, 255] width 19 height 19
click at [482, 252] on div at bounding box center [486, 255] width 19 height 19
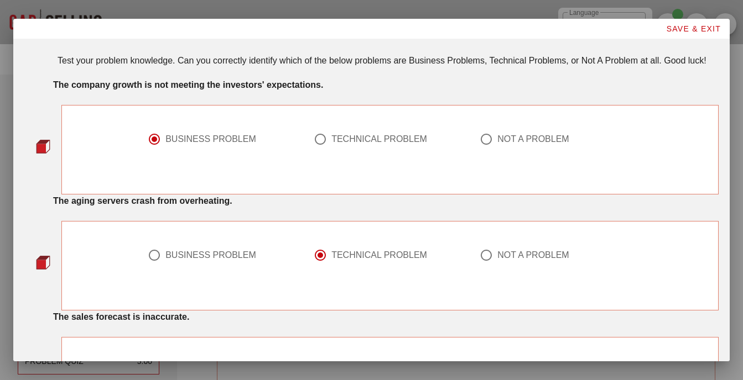
radio input "false"
radio input "true"
click at [469, 135] on div "BUSINESS PROBLEM TECHNICAL PROBLEM NOT A PROBLEM" at bounding box center [390, 146] width 498 height 40
drag, startPoint x: 470, startPoint y: 135, endPoint x: 481, endPoint y: 141, distance: 12.6
click at [481, 141] on div at bounding box center [486, 139] width 19 height 19
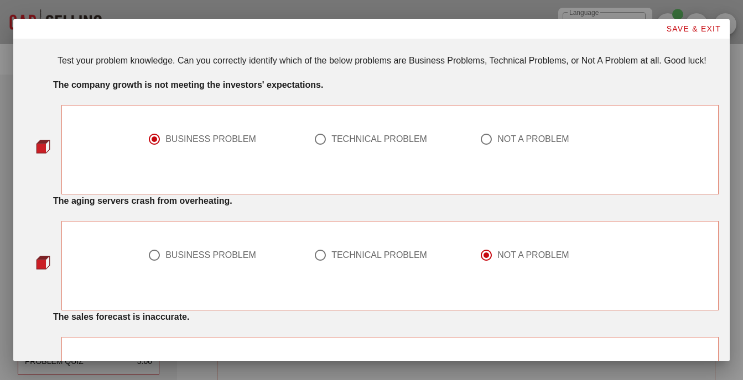
radio input "false"
radio input "true"
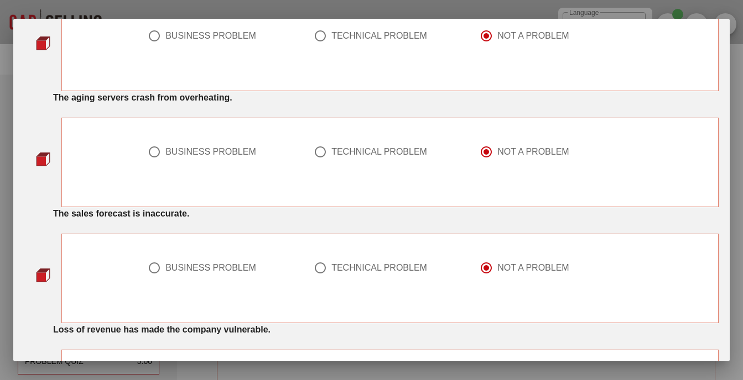
scroll to position [111, 0]
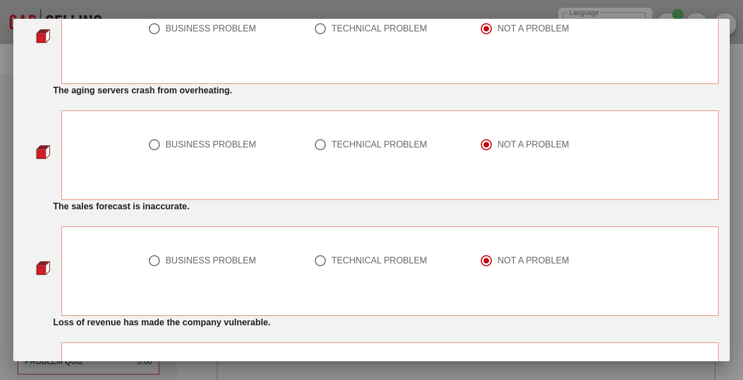
click at [342, 155] on div at bounding box center [390, 158] width 153 height 13
click at [344, 149] on div "TECHNICAL PROBLEM" at bounding box center [379, 144] width 96 height 11
radio input "true"
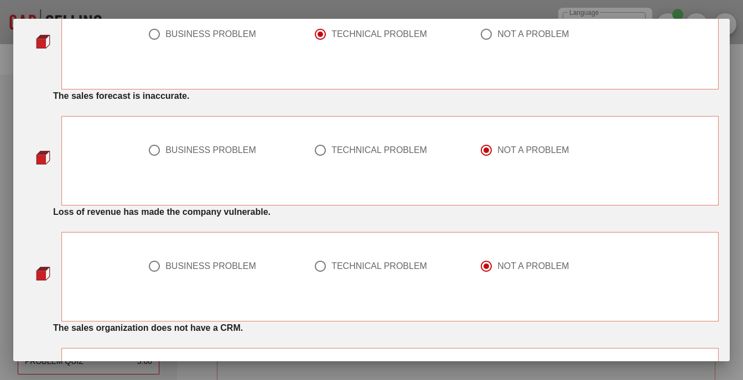
click at [152, 152] on div at bounding box center [154, 150] width 19 height 19
radio input "true"
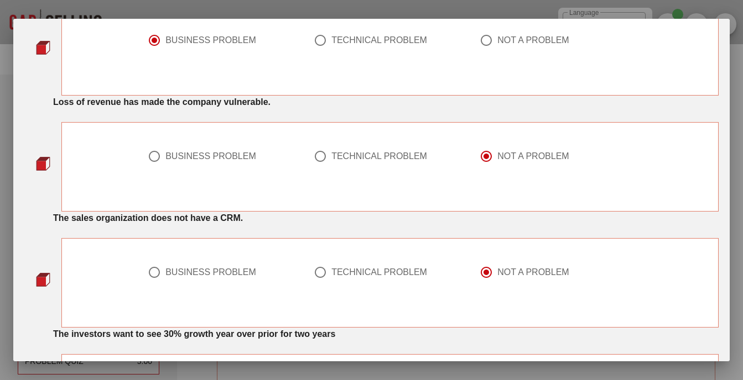
scroll to position [332, 0]
click at [226, 156] on div "BUSINESS PROBLEM" at bounding box center [210, 155] width 91 height 11
radio input "true"
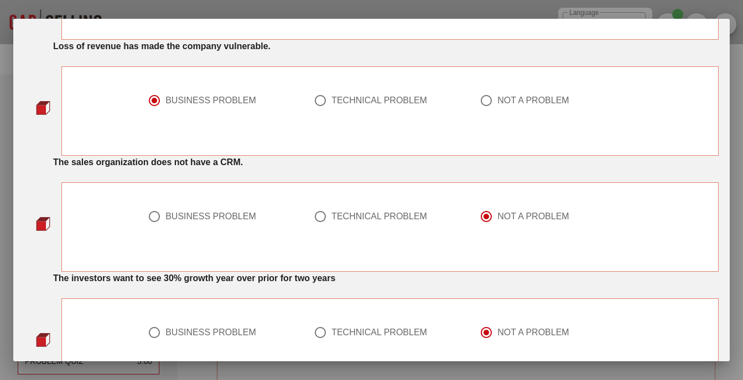
scroll to position [442, 0]
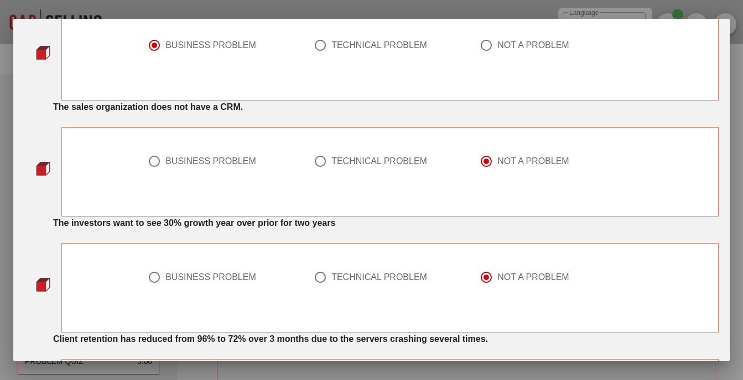
click at [331, 163] on div "TECHNICAL PROBLEM" at bounding box center [379, 161] width 96 height 11
radio input "true"
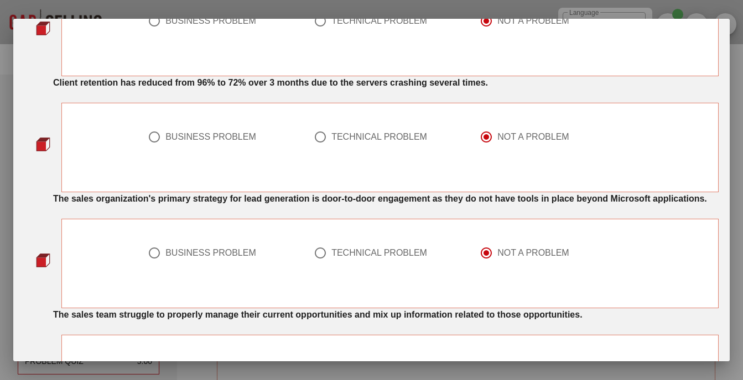
scroll to position [719, 0]
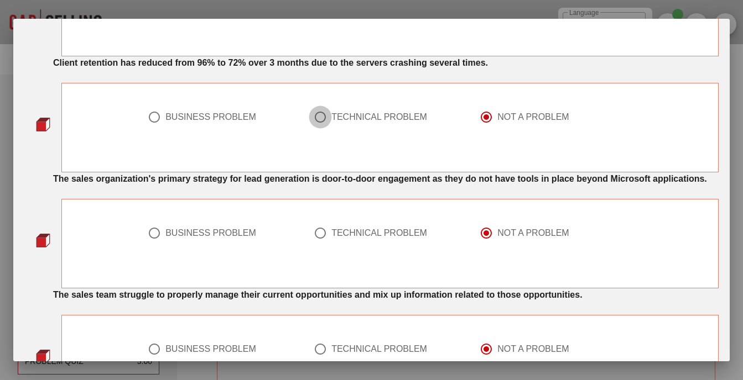
click at [320, 125] on div at bounding box center [320, 117] width 19 height 19
radio input "true"
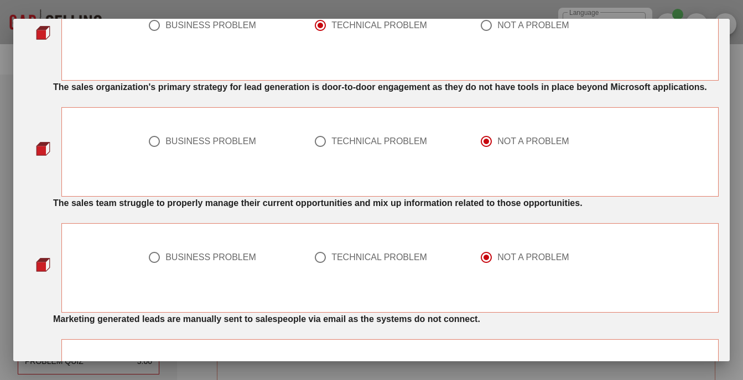
scroll to position [829, 0]
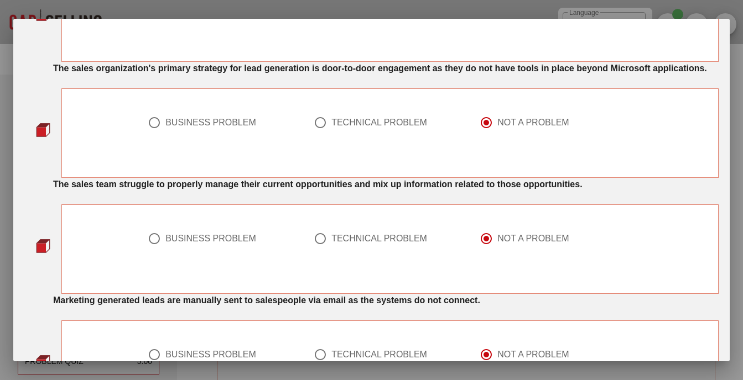
click at [363, 126] on div "TECHNICAL PROBLEM" at bounding box center [379, 122] width 96 height 11
radio input "true"
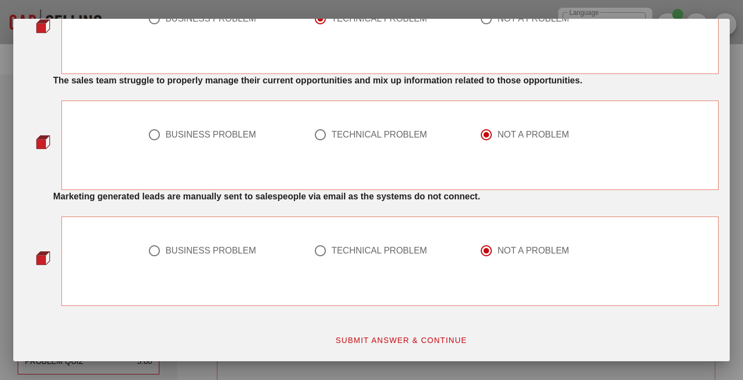
click at [233, 135] on div "BUSINESS PROBLEM" at bounding box center [210, 134] width 91 height 11
radio input "true"
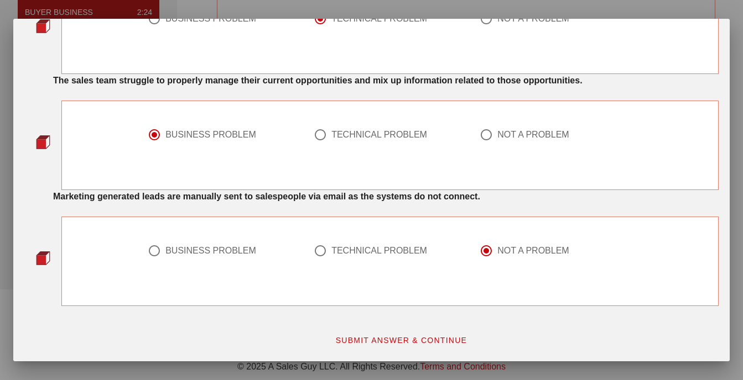
scroll to position [221, 0]
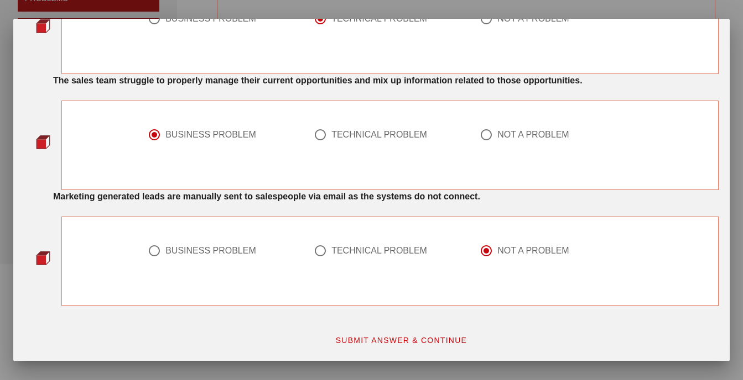
click at [351, 249] on div "TECHNICAL PROBLEM" at bounding box center [379, 251] width 96 height 11
radio input "true"
click at [402, 343] on span "SUBMIT ANSWER & CONTINUE" at bounding box center [401, 340] width 132 height 9
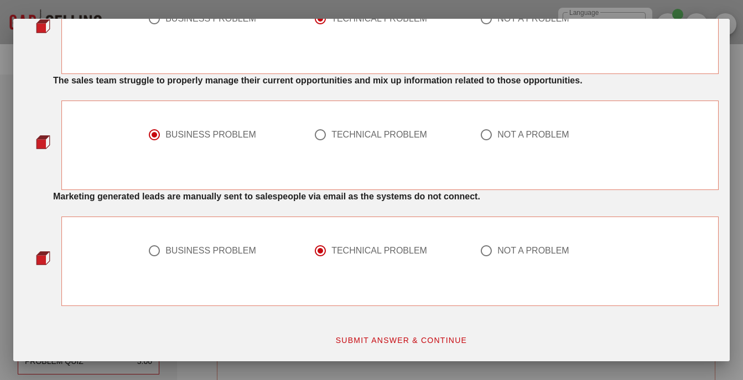
scroll to position [0, 0]
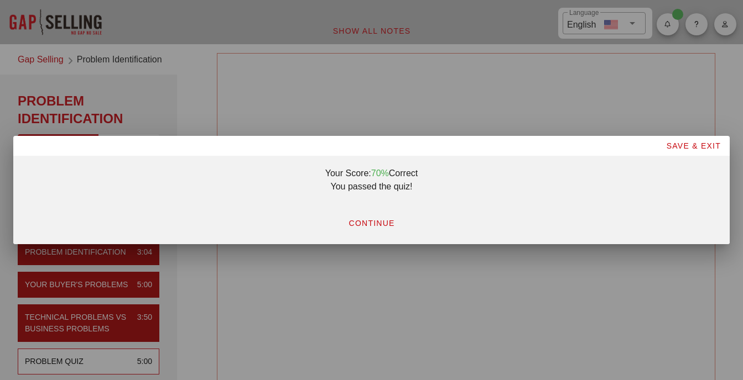
click at [382, 223] on span "CONTINUE" at bounding box center [371, 223] width 46 height 9
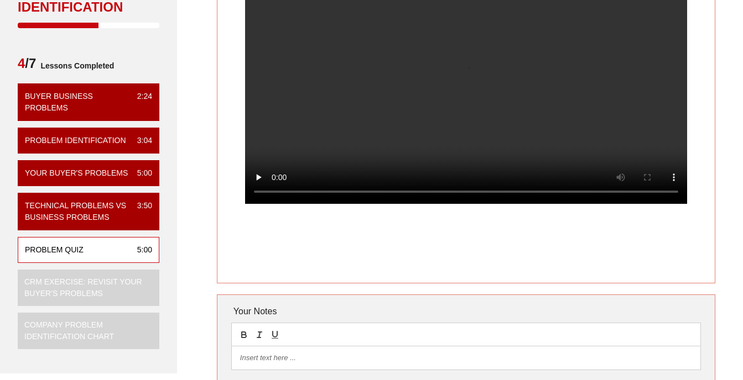
scroll to position [111, 0]
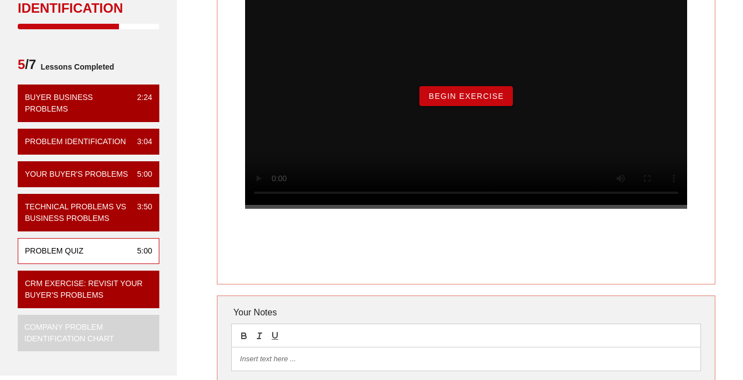
click at [470, 101] on span "Begin Exercise" at bounding box center [466, 96] width 76 height 9
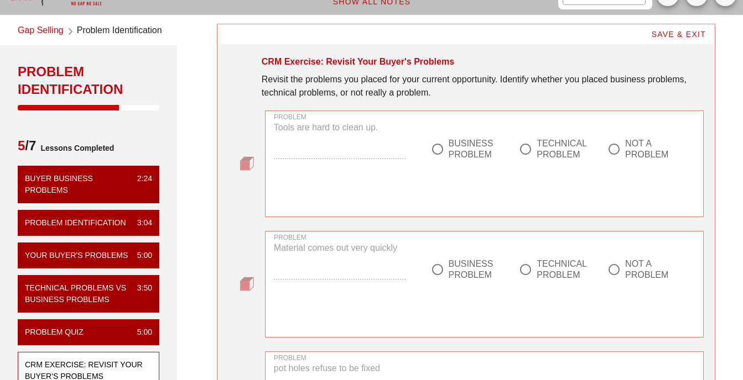
scroll to position [55, 0]
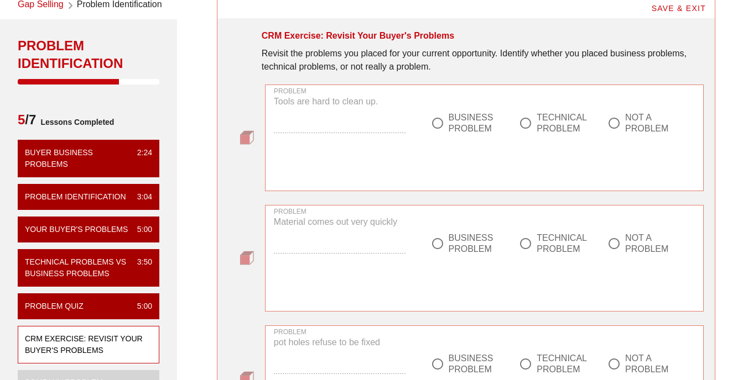
click at [527, 124] on div at bounding box center [525, 123] width 19 height 19
radio input "true"
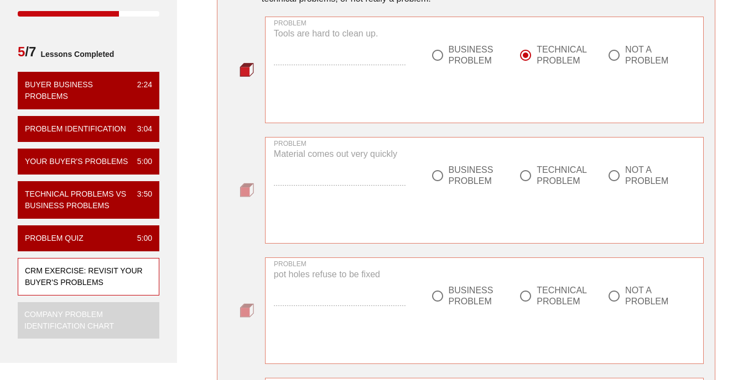
scroll to position [111, 0]
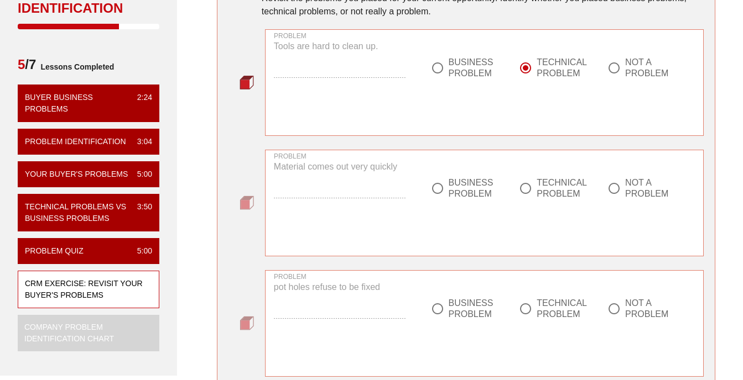
click at [529, 191] on div at bounding box center [525, 188] width 19 height 19
radio input "true"
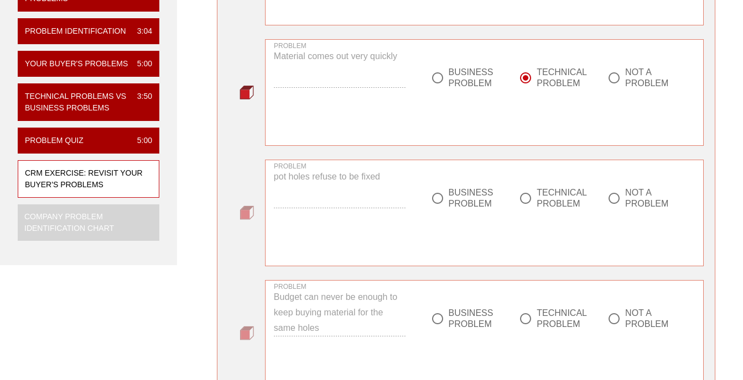
scroll to position [276, 0]
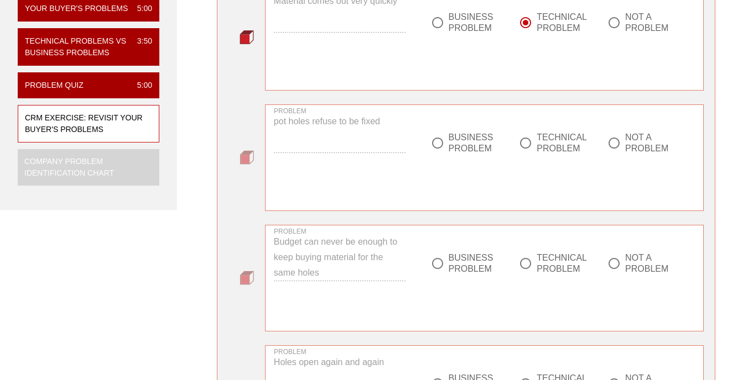
click at [519, 148] on div at bounding box center [525, 143] width 19 height 19
radio input "true"
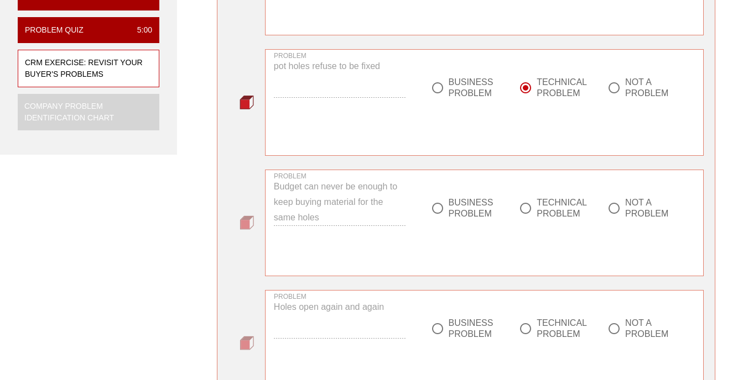
scroll to position [387, 0]
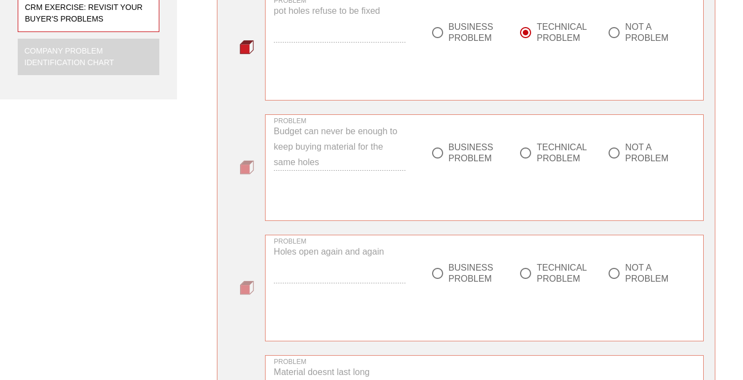
click at [528, 155] on div at bounding box center [525, 153] width 19 height 19
radio input "true"
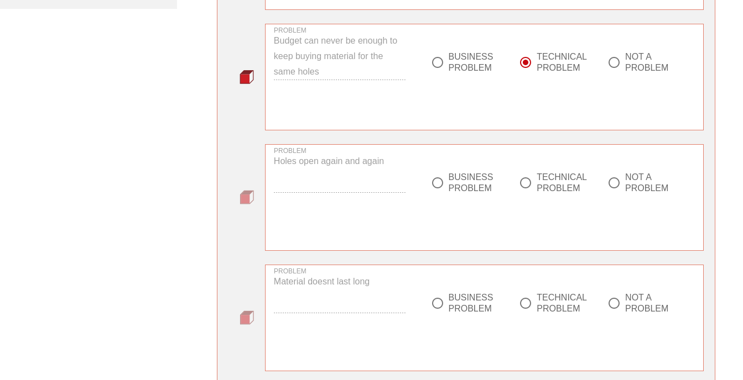
scroll to position [498, 0]
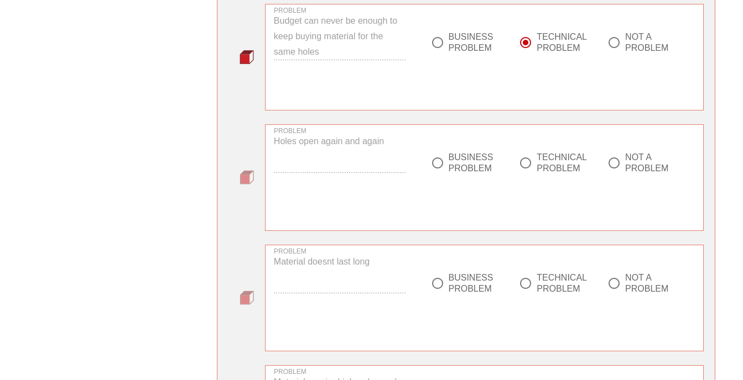
click at [528, 161] on div at bounding box center [525, 163] width 19 height 19
radio input "true"
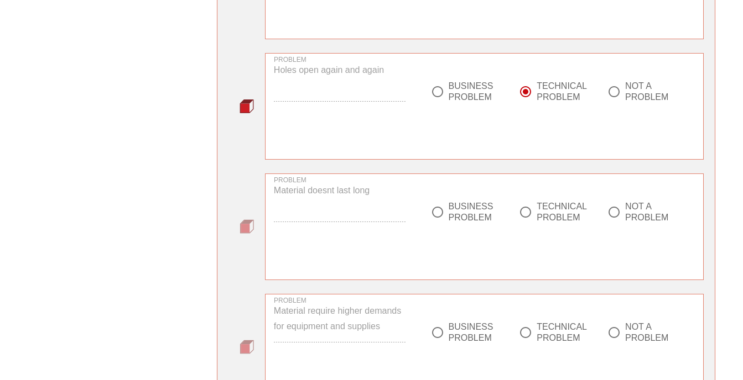
scroll to position [664, 0]
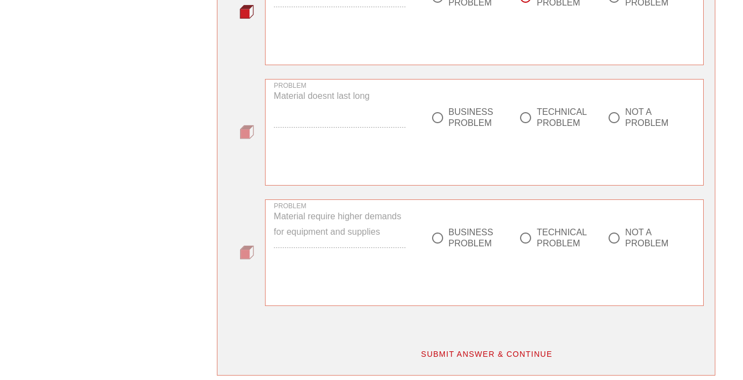
click at [542, 117] on div "TECHNICAL PROBLEM" at bounding box center [561, 118] width 50 height 22
radio input "true"
click at [525, 238] on div at bounding box center [525, 238] width 19 height 19
radio input "true"
click at [499, 352] on span "SUBMIT ANSWER & CONTINUE" at bounding box center [486, 354] width 132 height 9
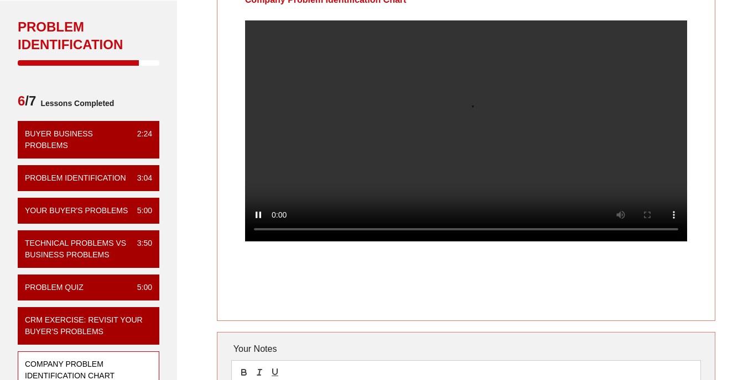
scroll to position [73, 0]
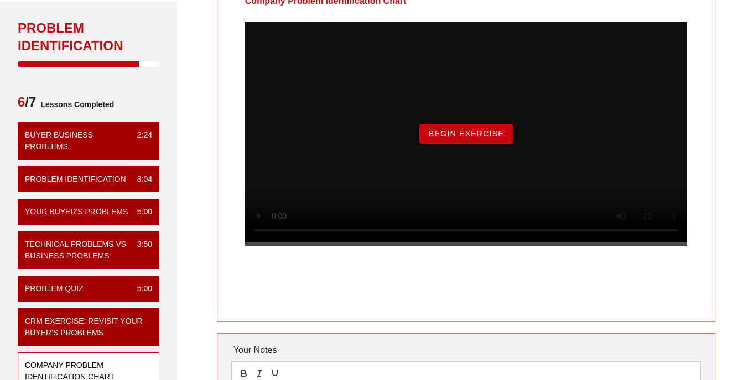
click at [487, 138] on span "Begin Exercise" at bounding box center [466, 133] width 76 height 9
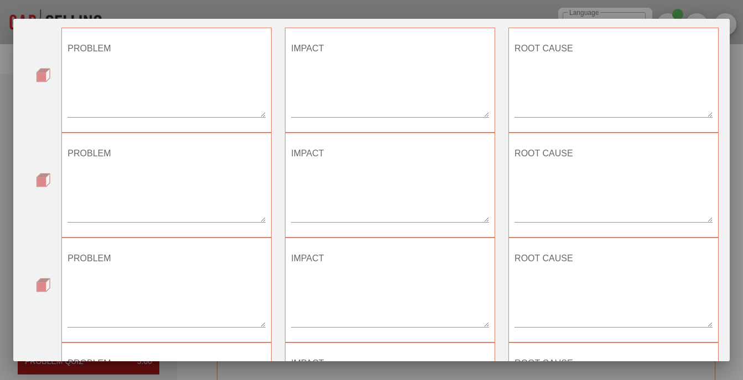
scroll to position [0, 0]
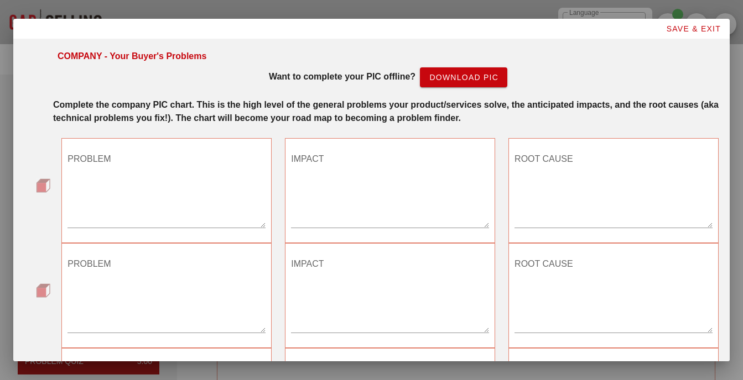
click at [690, 27] on span "SAVE & EXIT" at bounding box center [692, 28] width 55 height 9
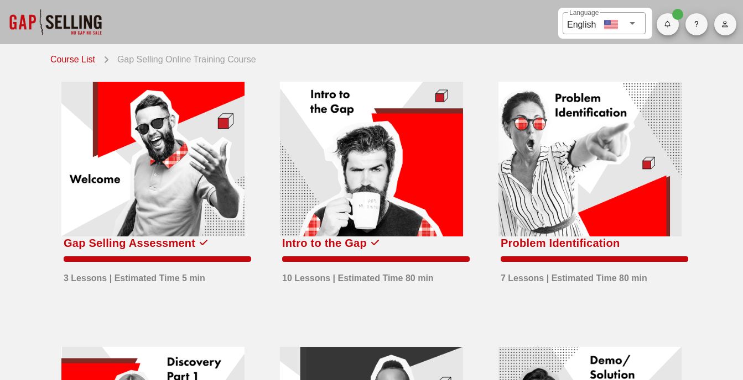
click at [544, 198] on div at bounding box center [589, 159] width 183 height 155
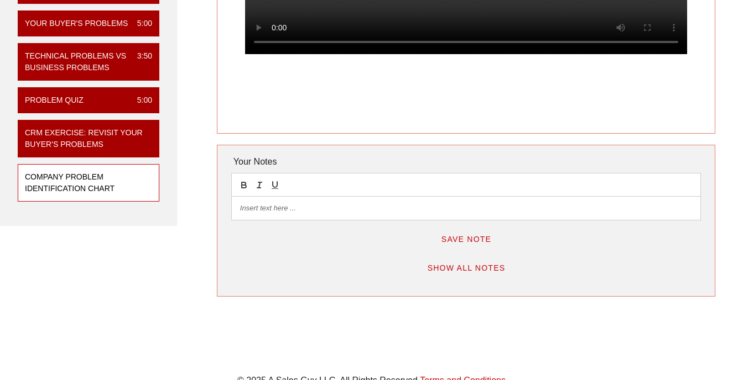
scroll to position [276, 0]
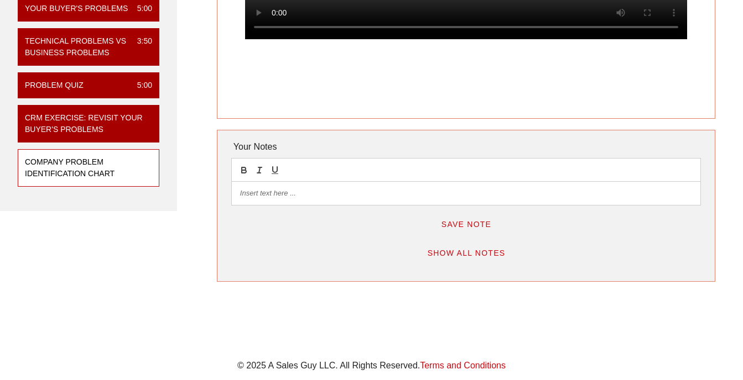
drag, startPoint x: 125, startPoint y: 174, endPoint x: 154, endPoint y: 172, distance: 28.8
click at [126, 174] on div "Company Problem Identification Chart" at bounding box center [84, 167] width 118 height 23
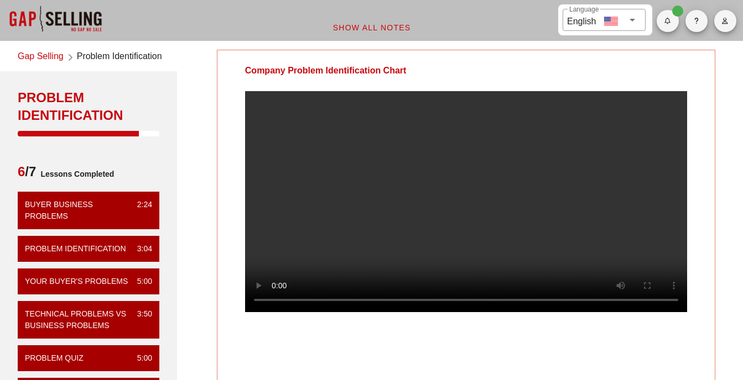
scroll to position [0, 0]
